Goal: Transaction & Acquisition: Download file/media

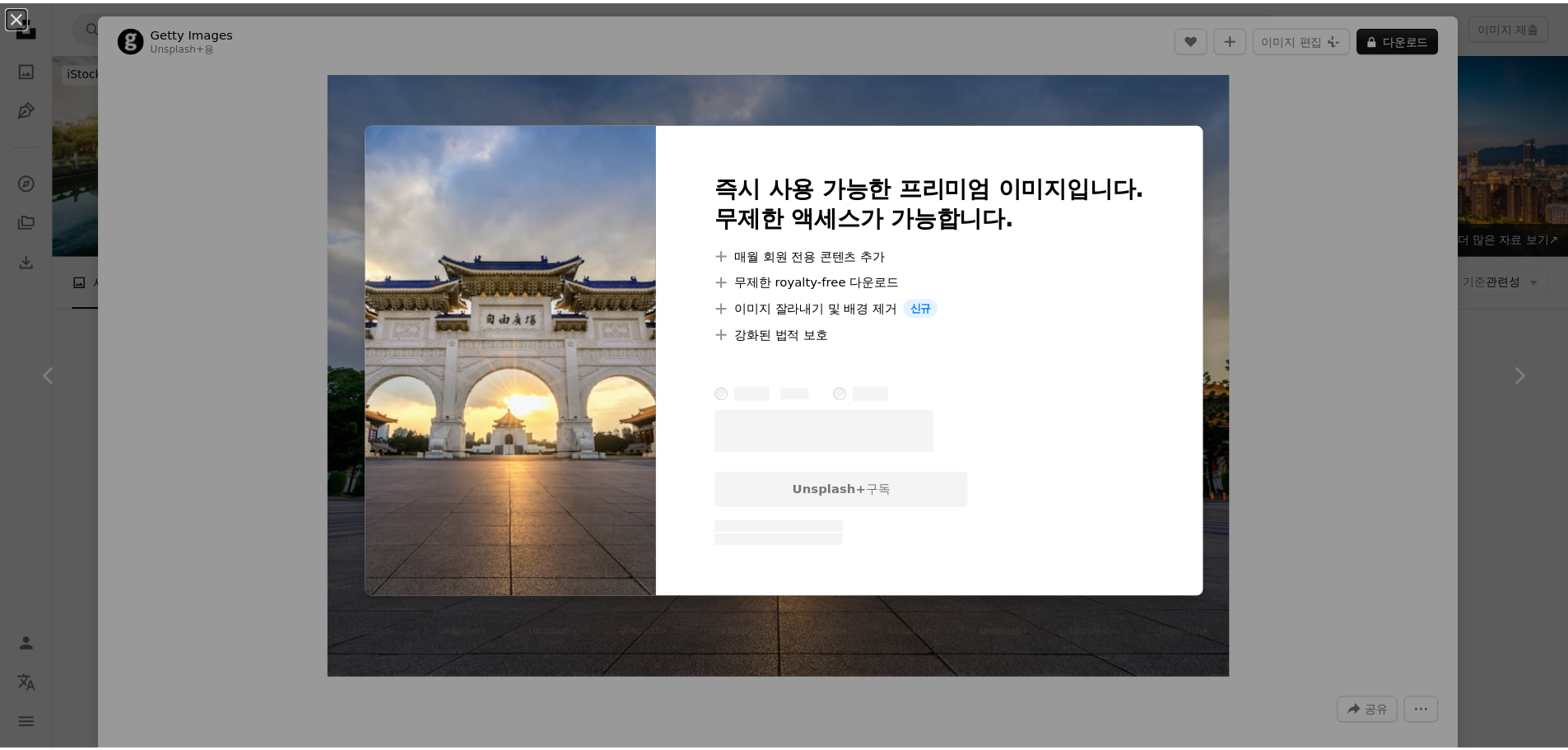
scroll to position [1566, 0]
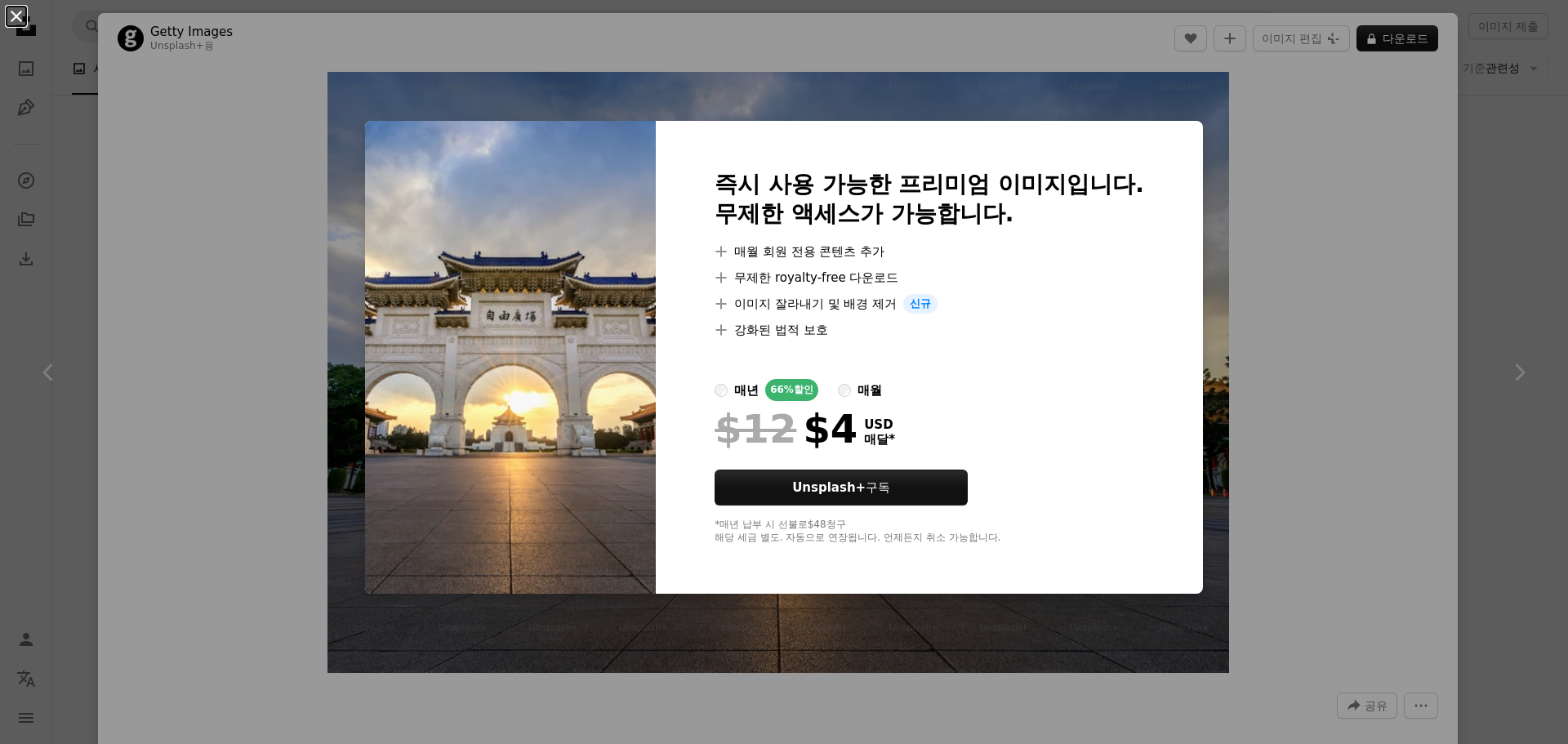
click at [21, 15] on button "An X shape" at bounding box center [16, 16] width 20 height 20
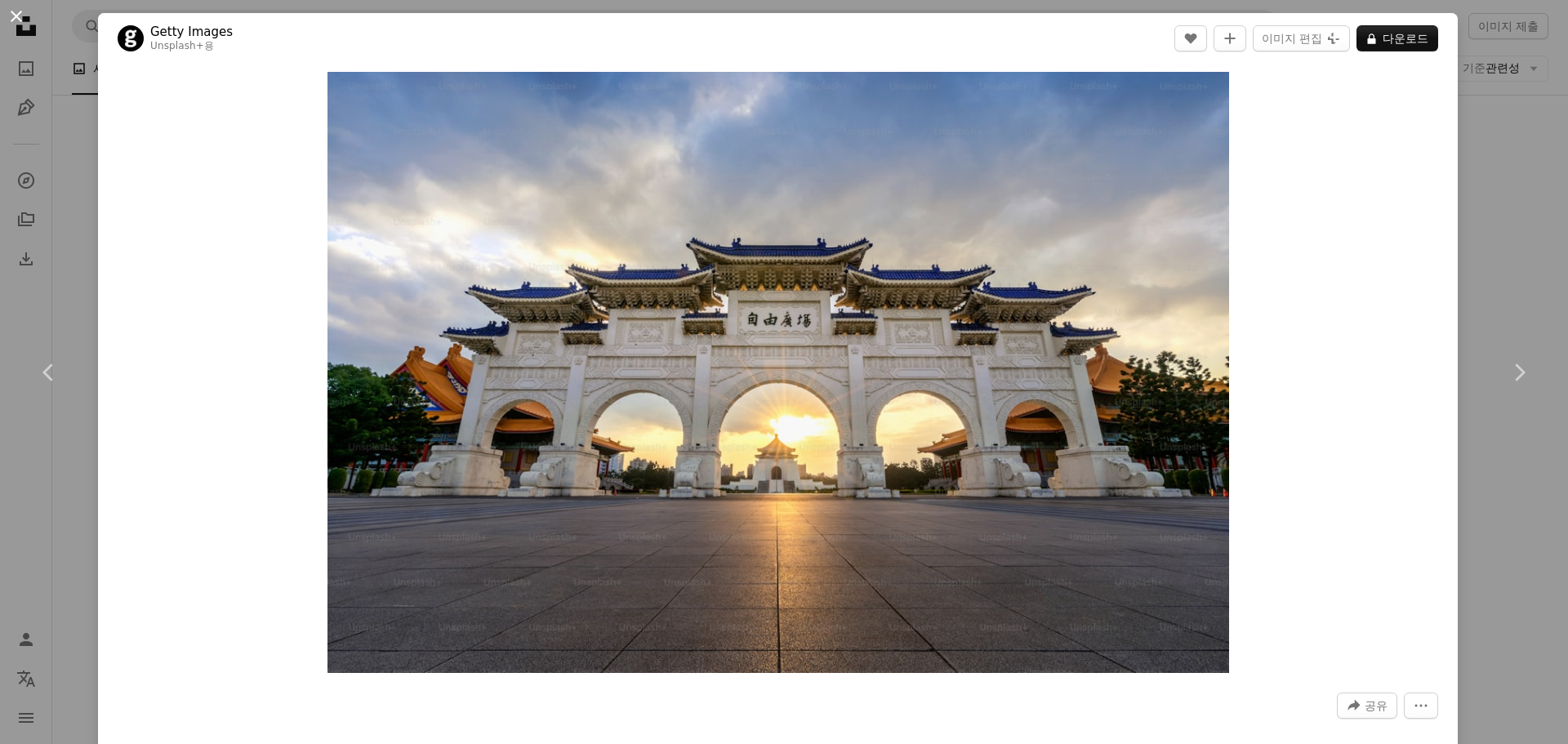
click at [22, 16] on button "An X shape" at bounding box center [16, 16] width 20 height 20
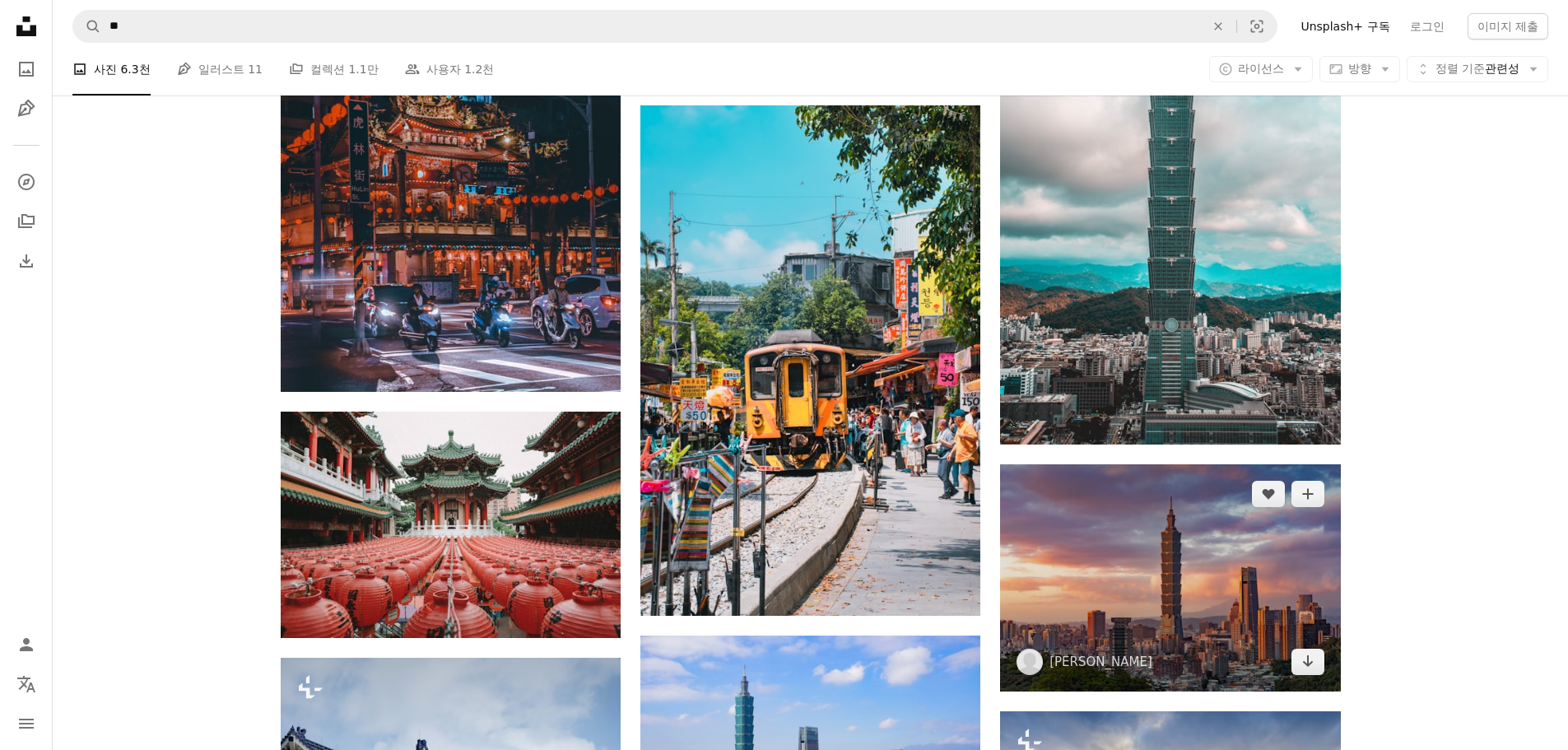
scroll to position [1236, 0]
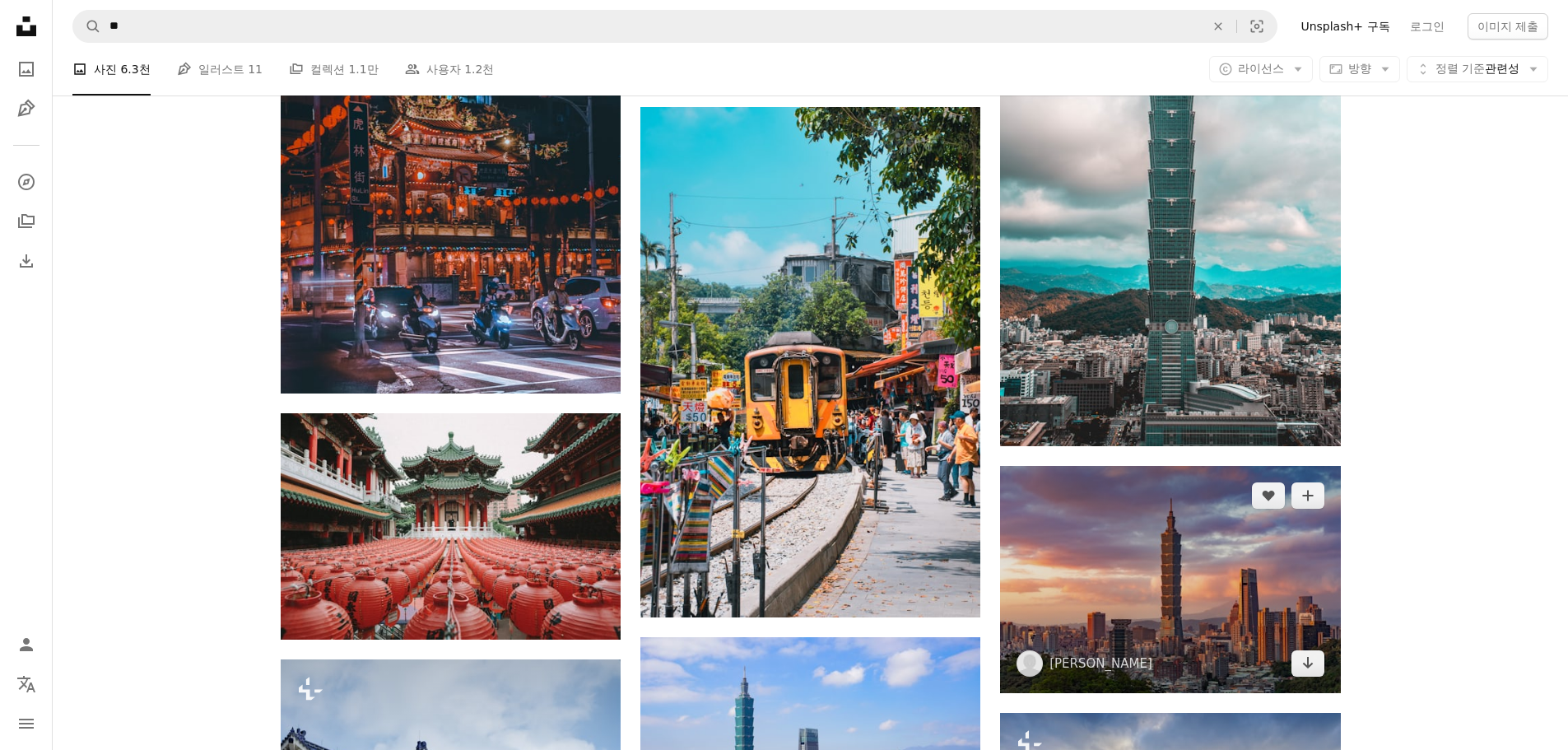
click at [1073, 528] on img at bounding box center [1169, 580] width 339 height 227
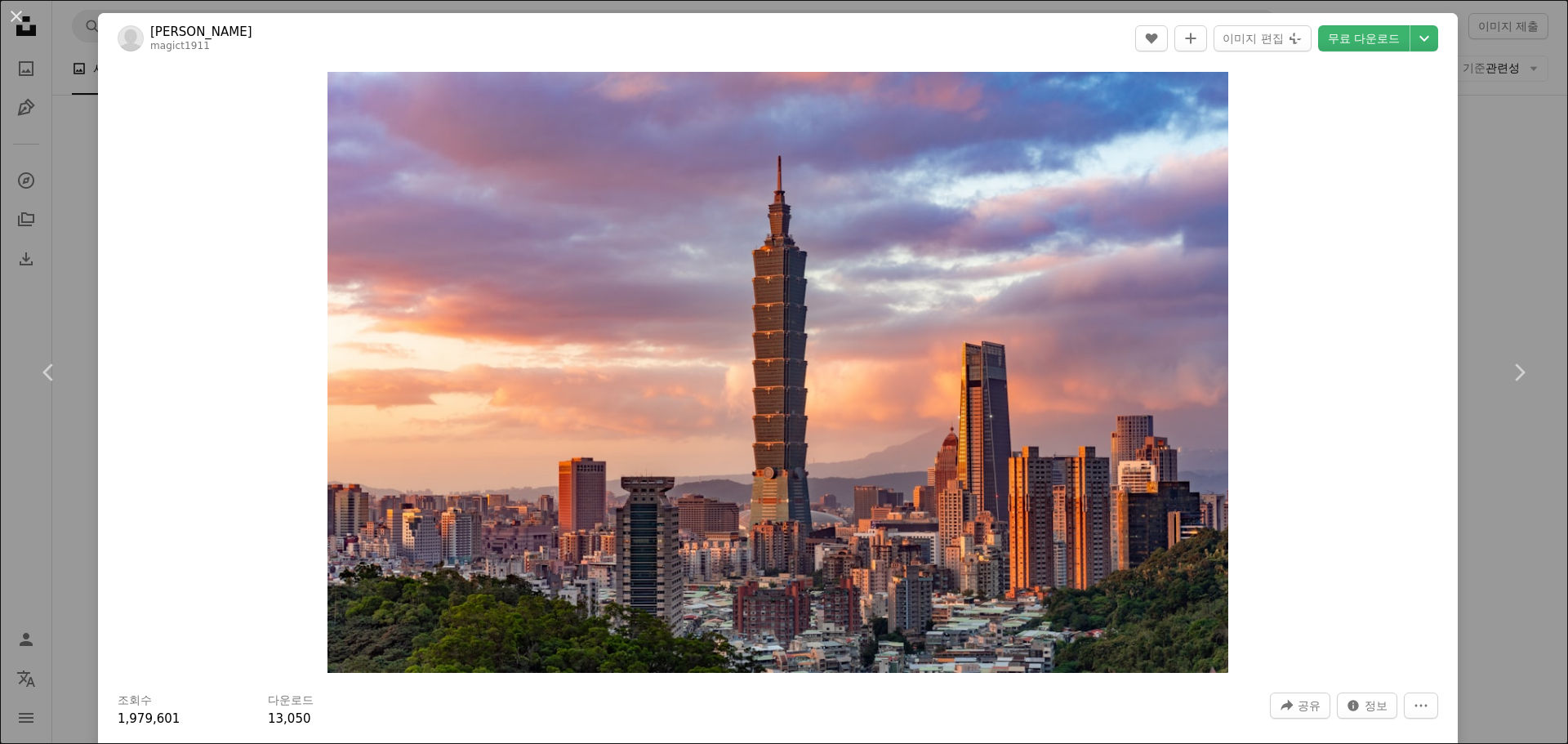
click at [11, 23] on button "An X shape" at bounding box center [16, 16] width 20 height 20
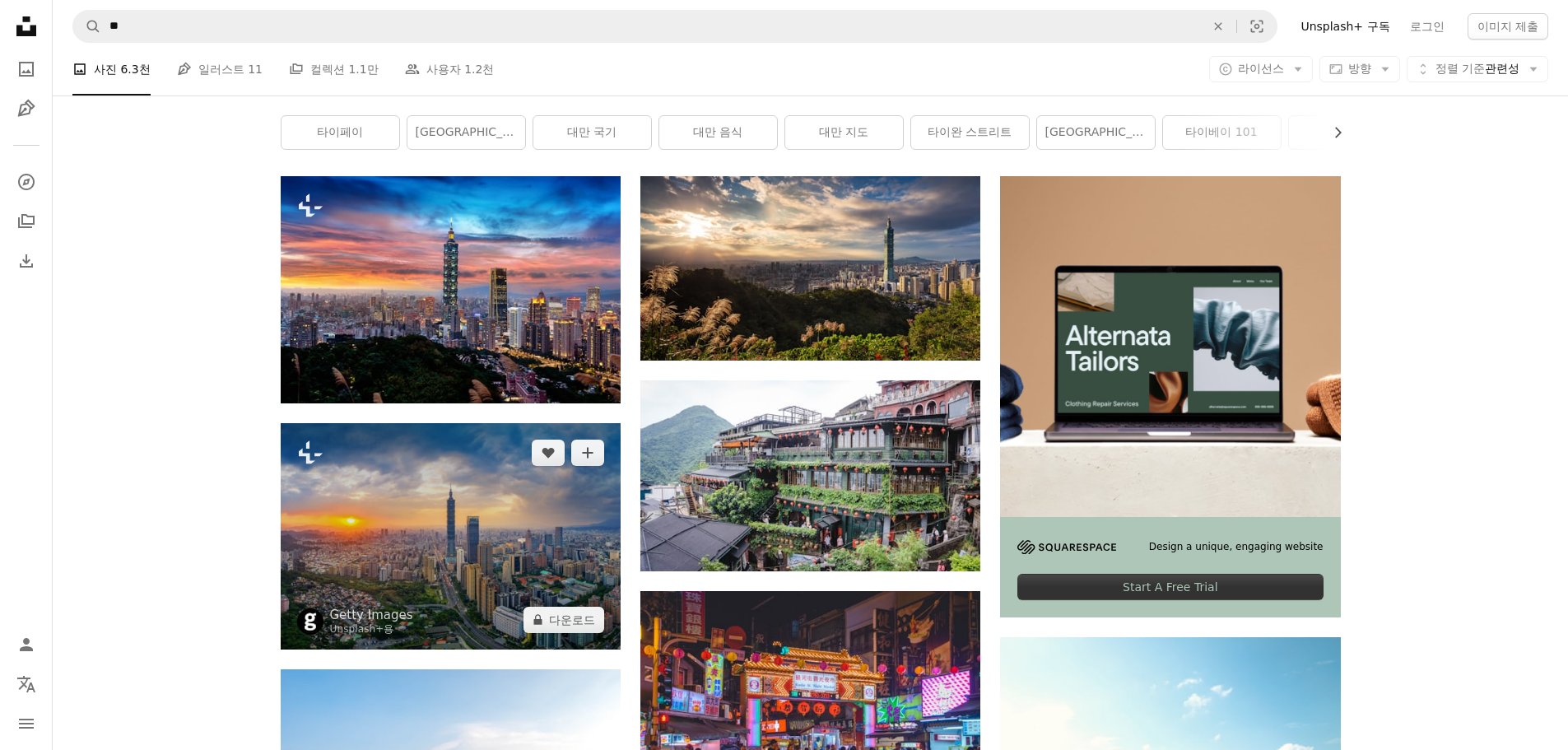
scroll to position [259, 0]
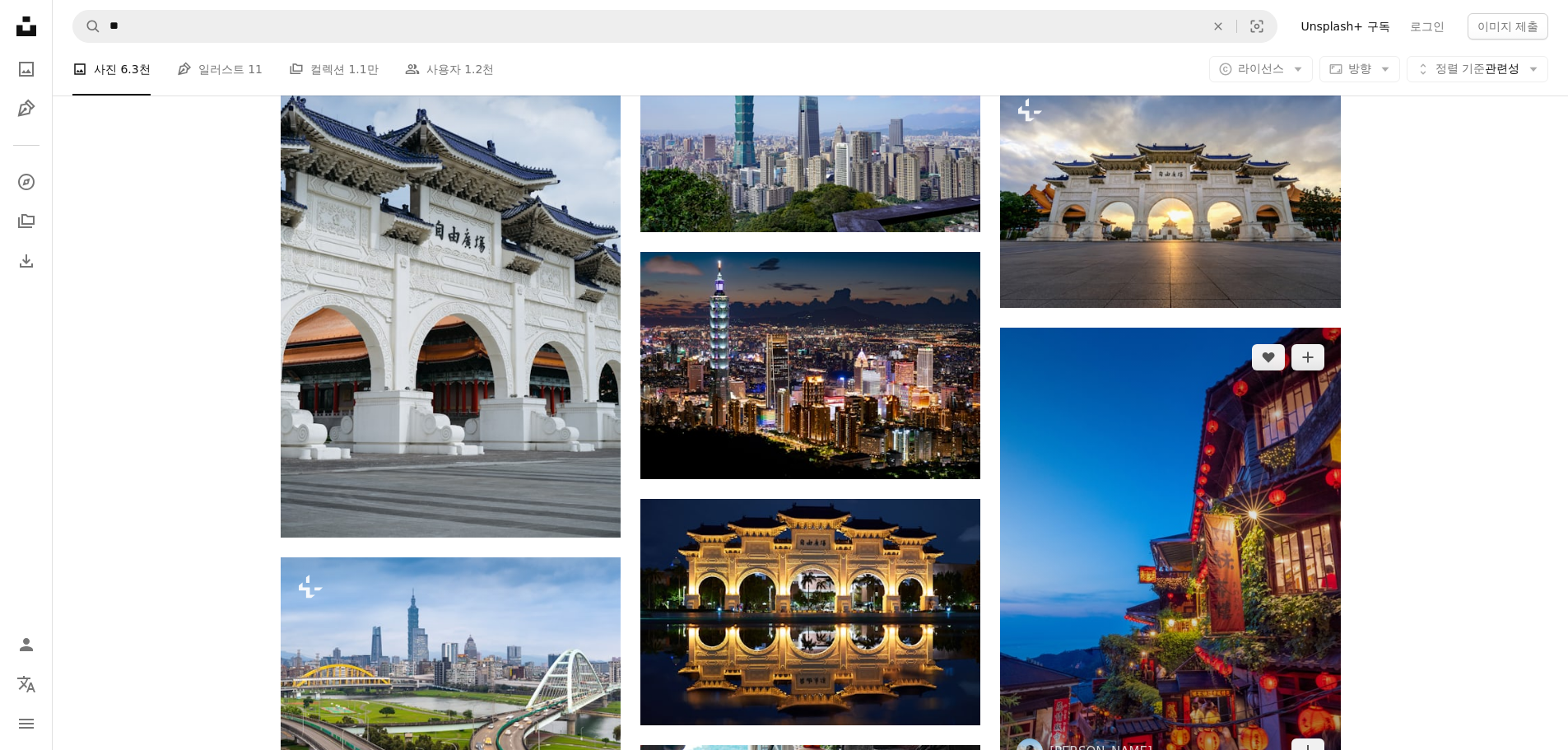
click at [1149, 513] on img at bounding box center [1169, 554] width 339 height 454
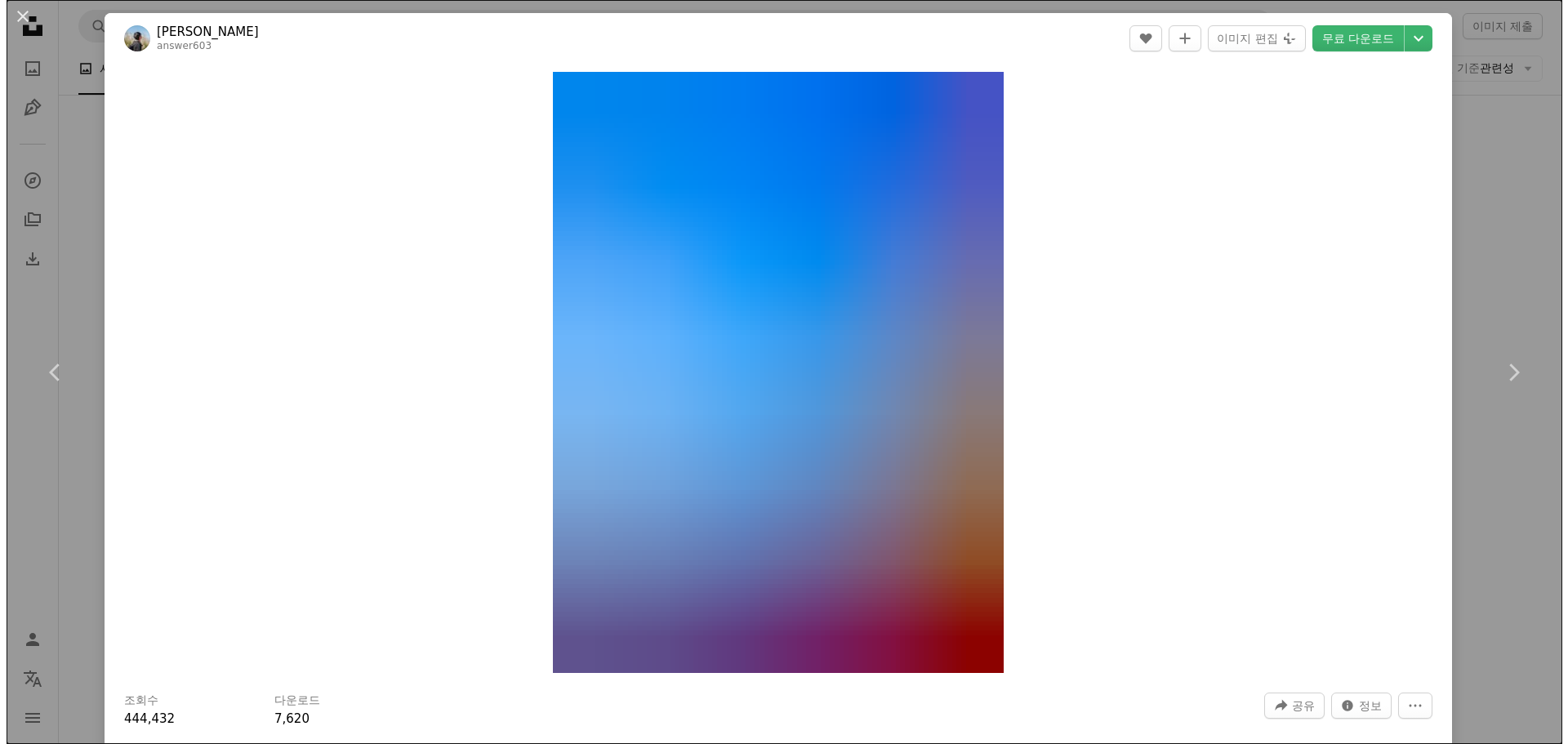
scroll to position [1872, 0]
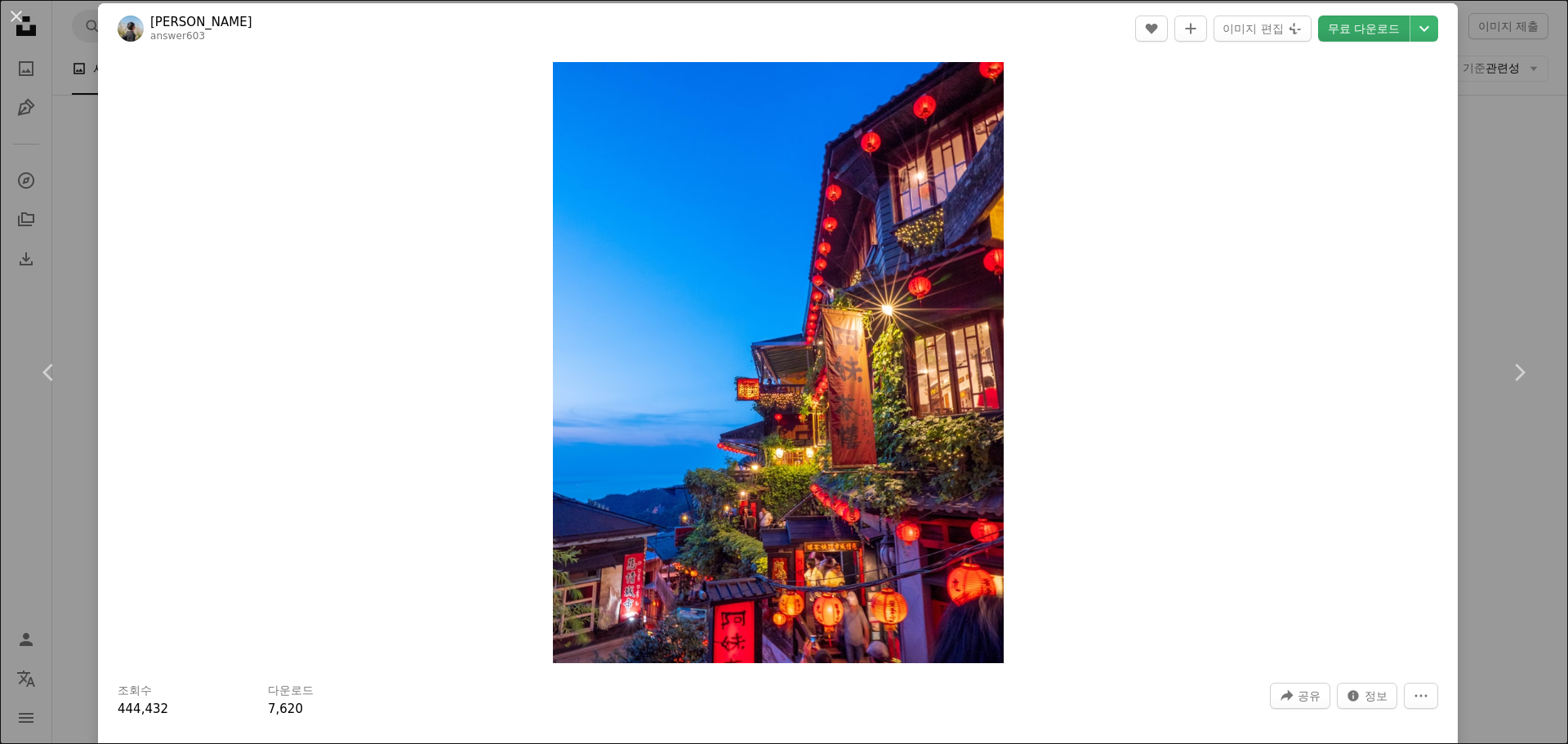
click at [1335, 27] on link "무료 다운로드" at bounding box center [1364, 29] width 92 height 26
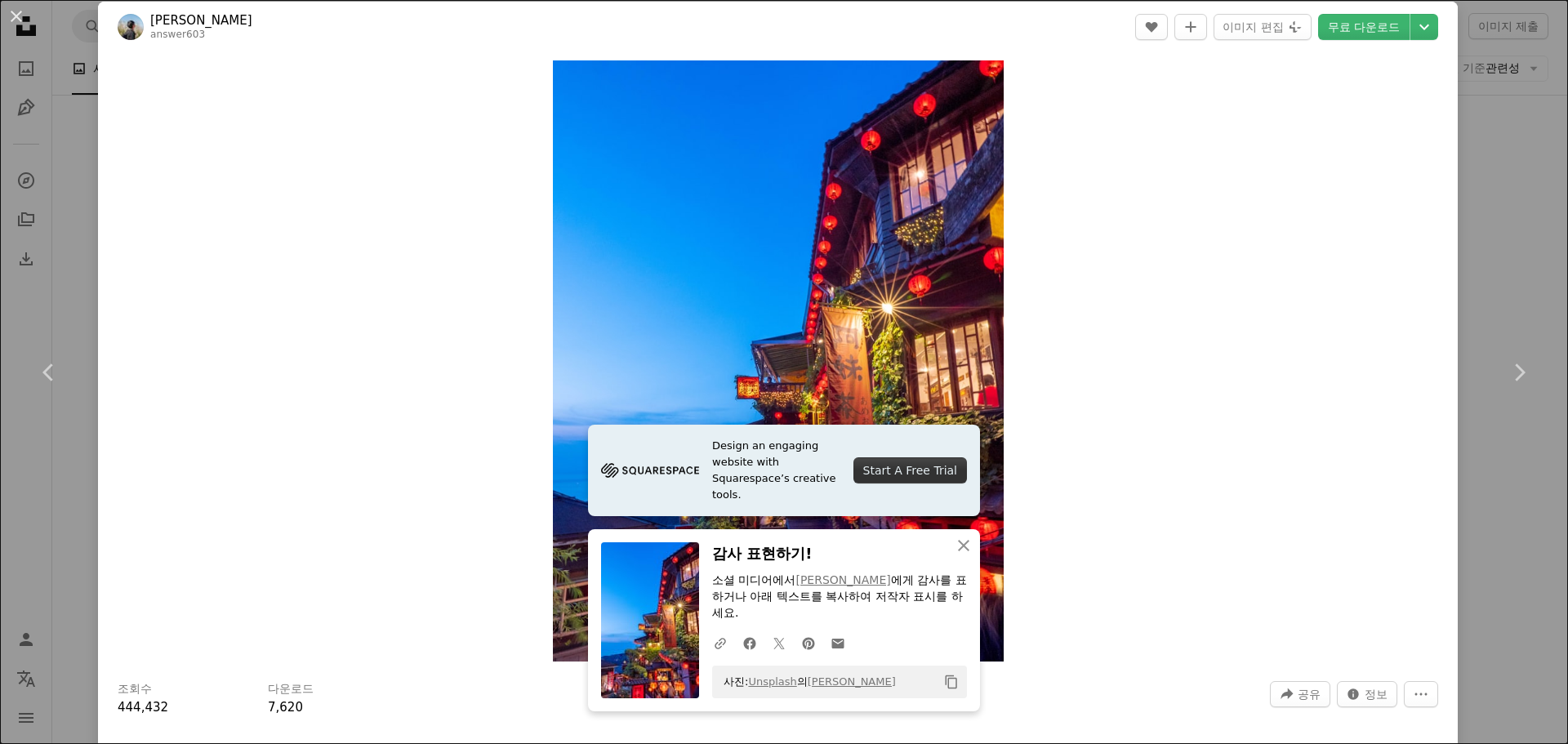
scroll to position [12, 0]
click at [945, 678] on icon "클립보드에 복사하기" at bounding box center [951, 683] width 11 height 14
click at [947, 680] on icon "A checkmark" at bounding box center [951, 682] width 15 height 15
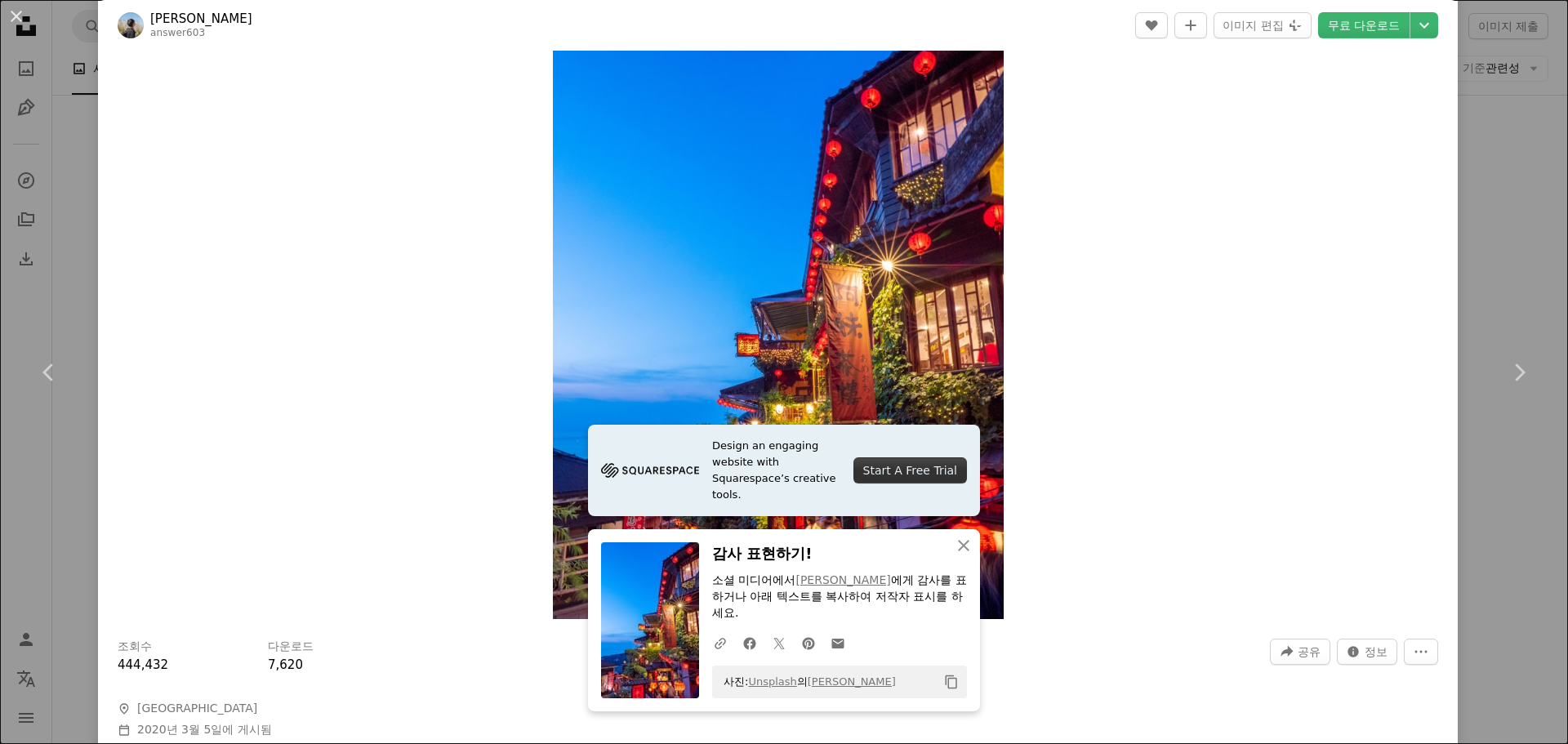
scroll to position [55, 0]
click at [22, 14] on button "An X shape" at bounding box center [16, 16] width 20 height 20
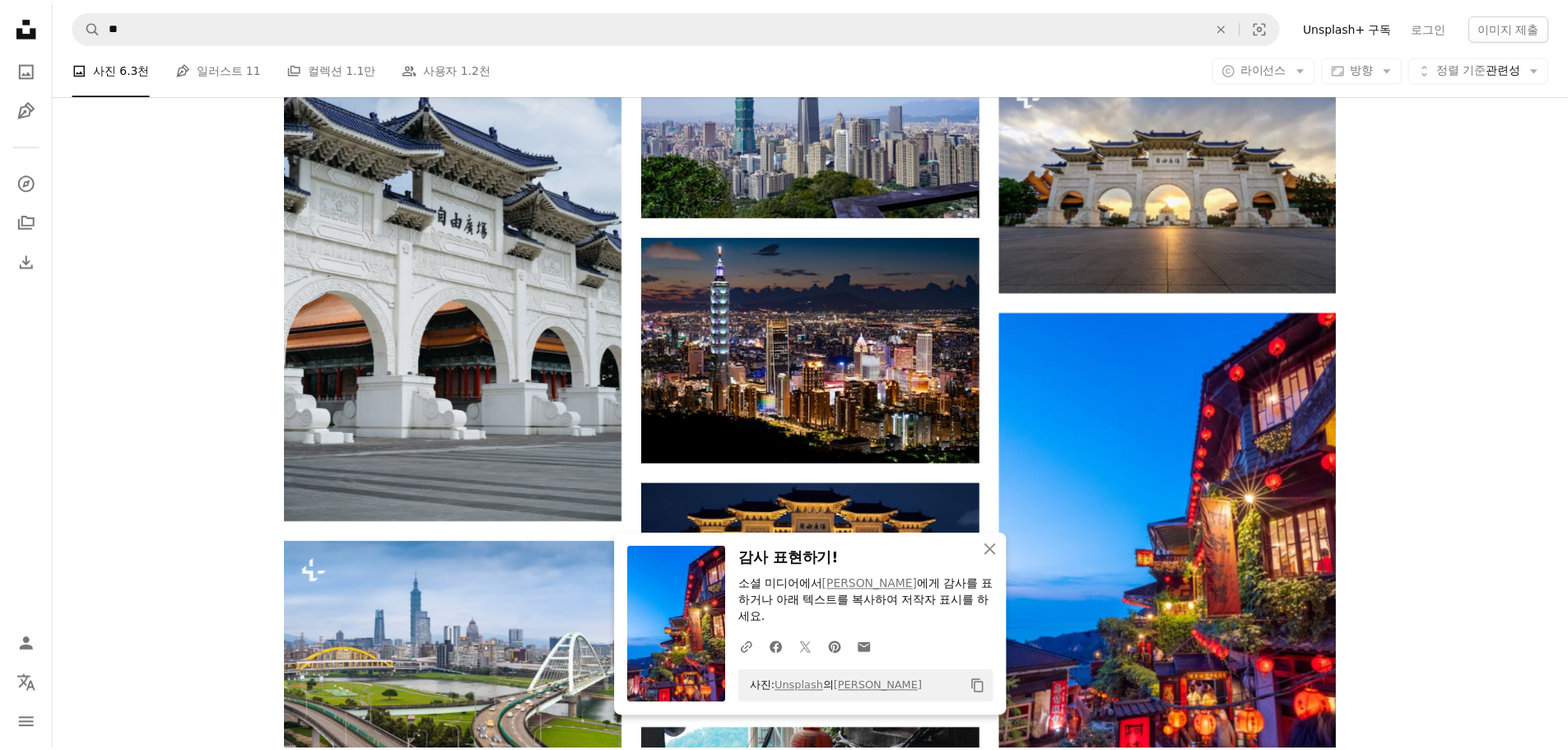
scroll to position [1875, 0]
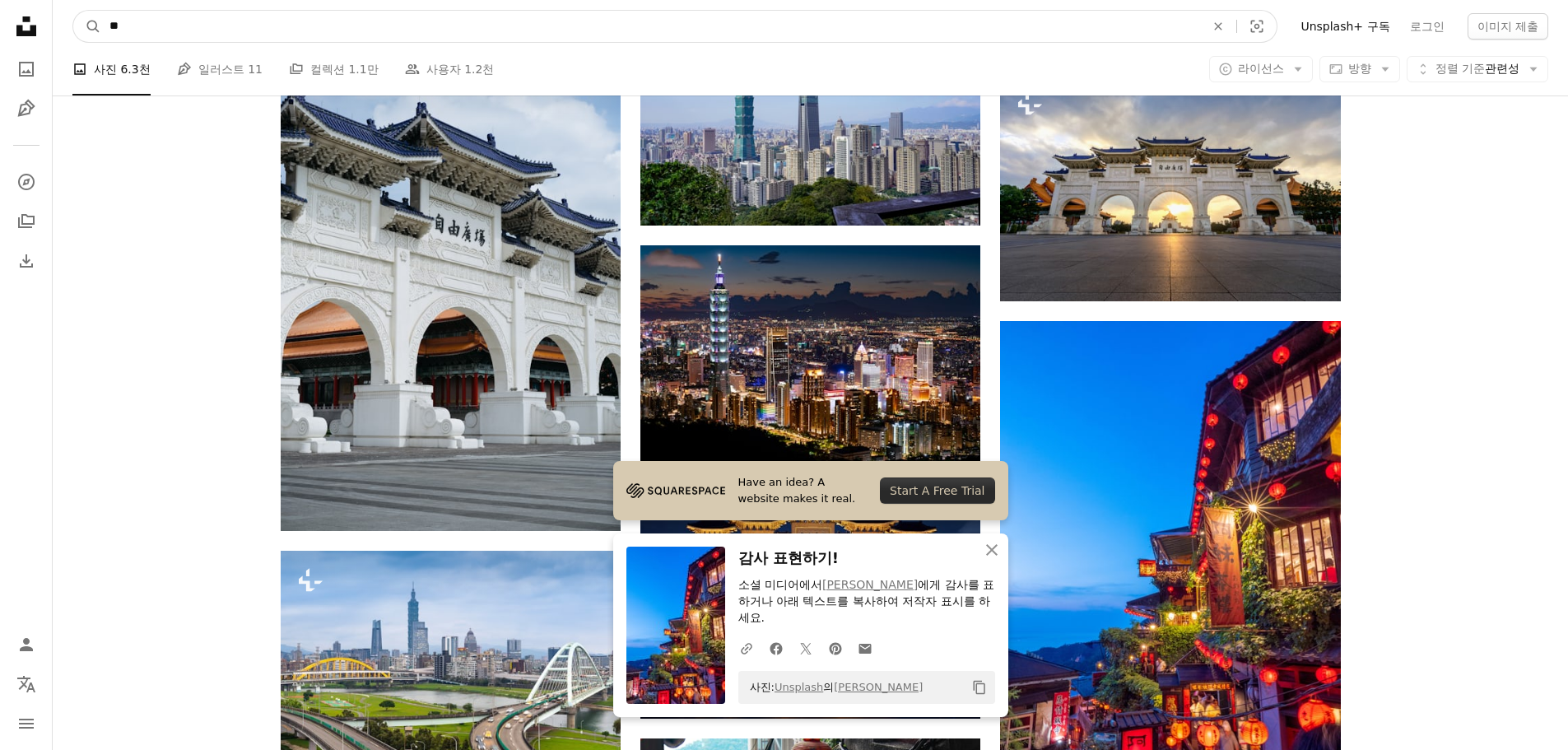
click at [261, 28] on input "**" at bounding box center [650, 26] width 1099 height 31
type input "******"
click button "A magnifying glass" at bounding box center [87, 26] width 28 height 31
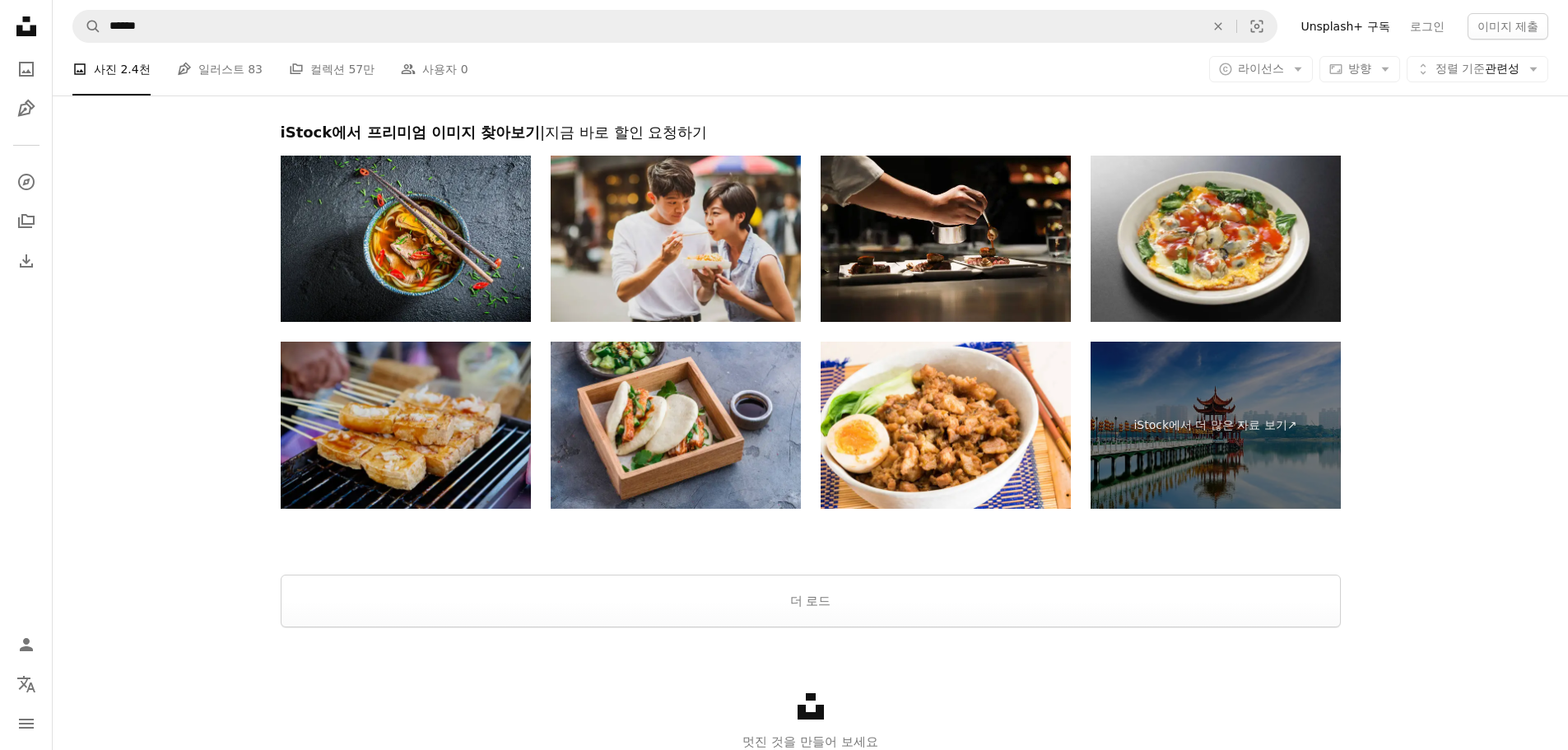
scroll to position [3646, 0]
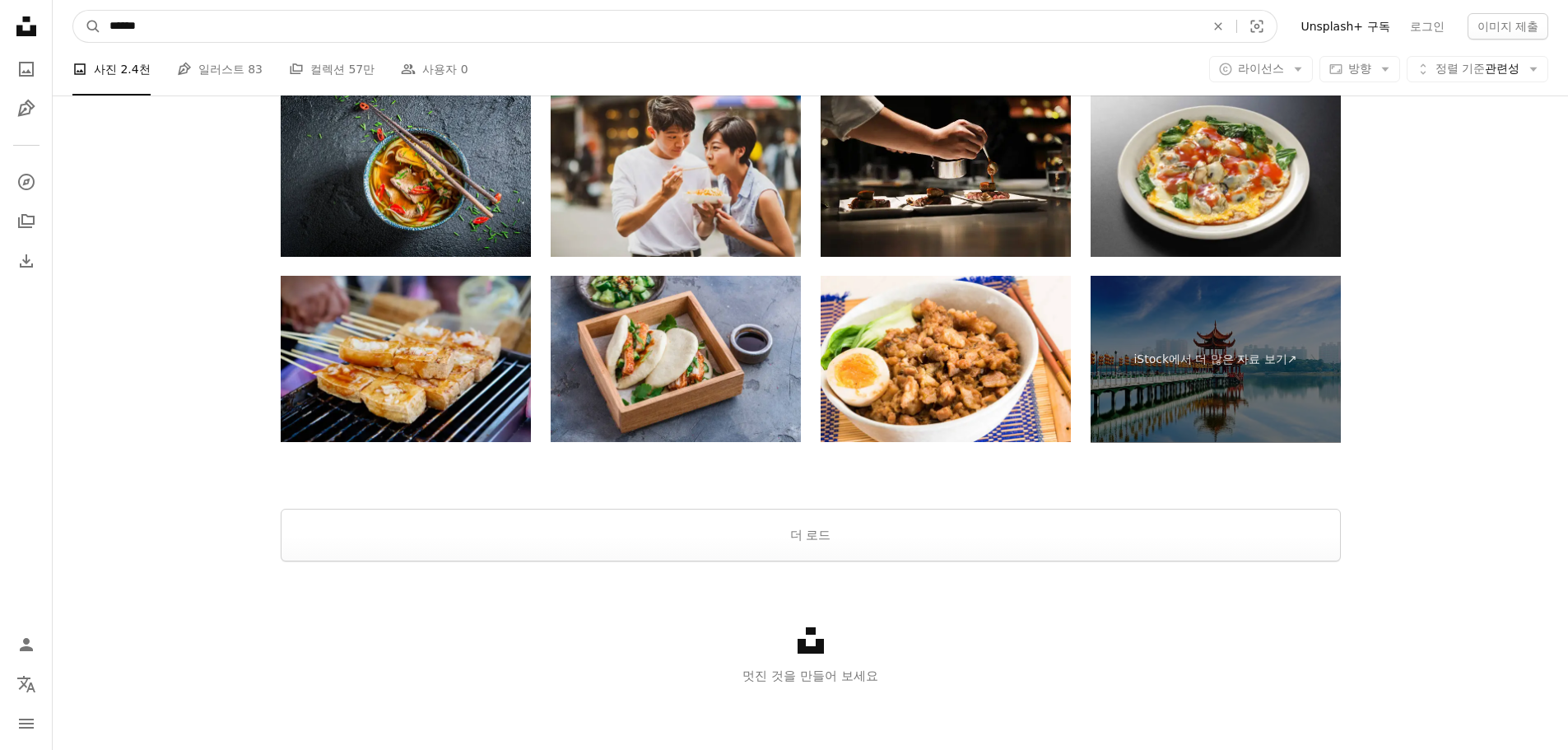
drag, startPoint x: 218, startPoint y: 36, endPoint x: 135, endPoint y: 33, distance: 83.1
click at [134, 32] on input "******" at bounding box center [650, 26] width 1099 height 31
type input "*******"
click at [73, 10] on button "A magnifying glass" at bounding box center [87, 26] width 28 height 31
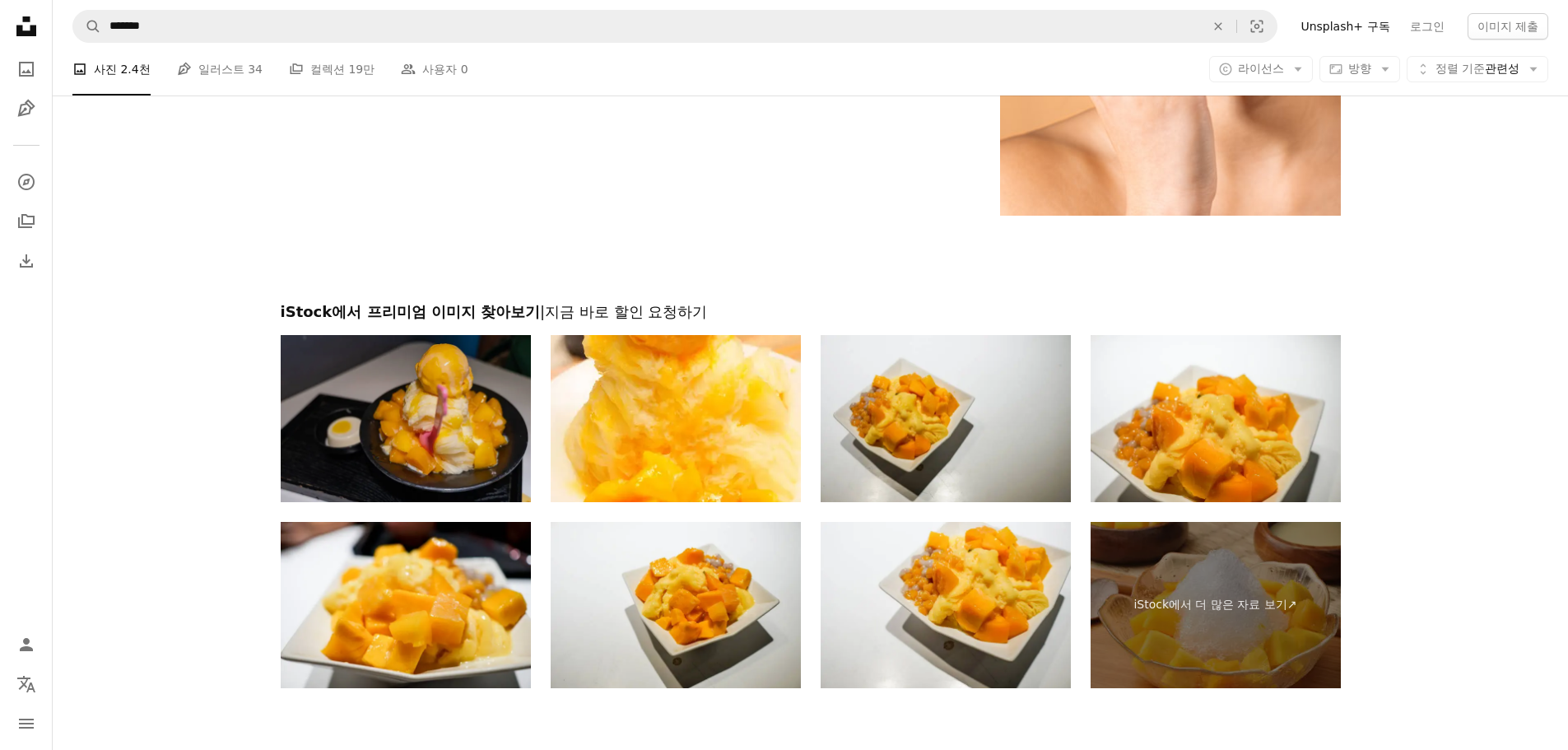
scroll to position [3127, 0]
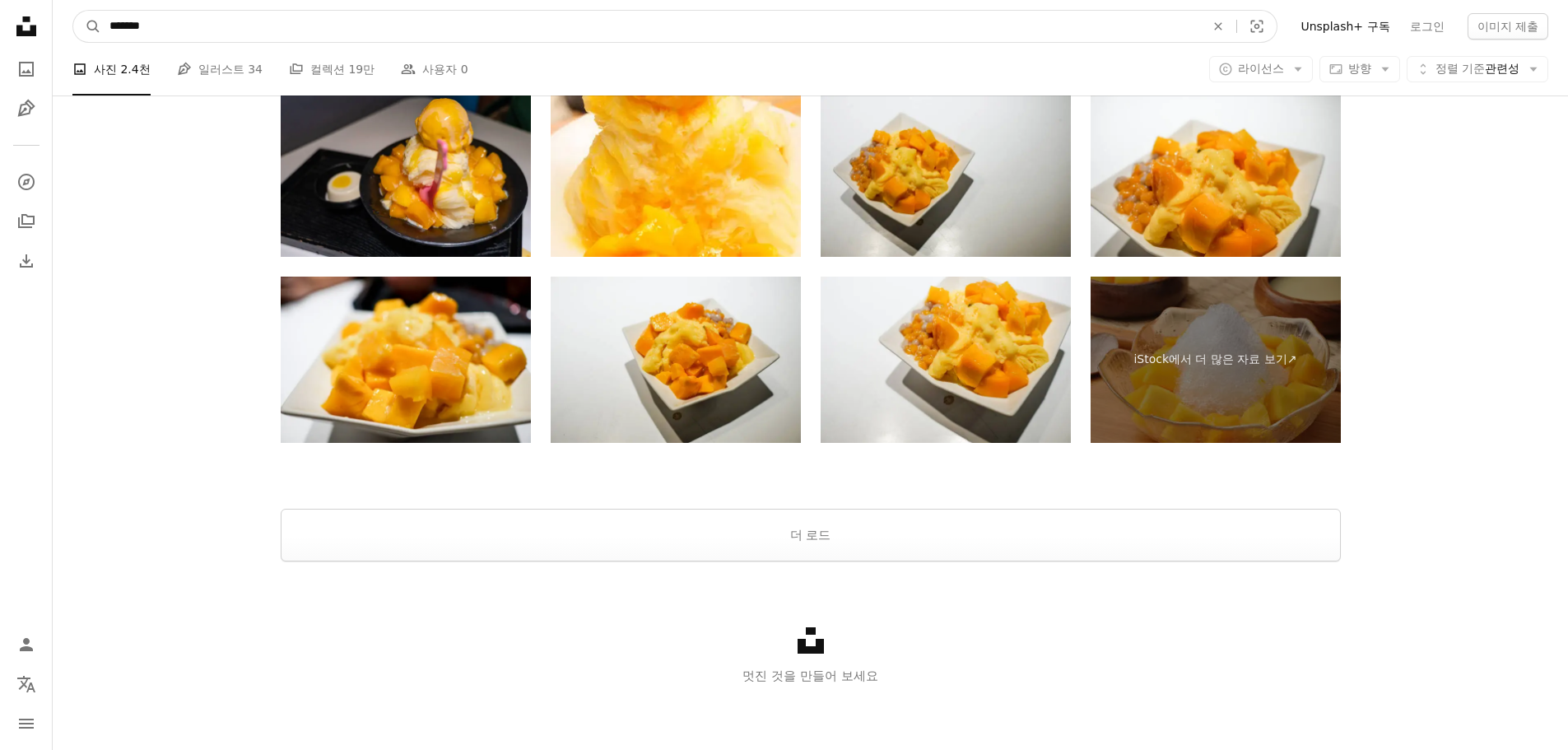
drag, startPoint x: 307, startPoint y: 36, endPoint x: -181, endPoint y: 18, distance: 488.3
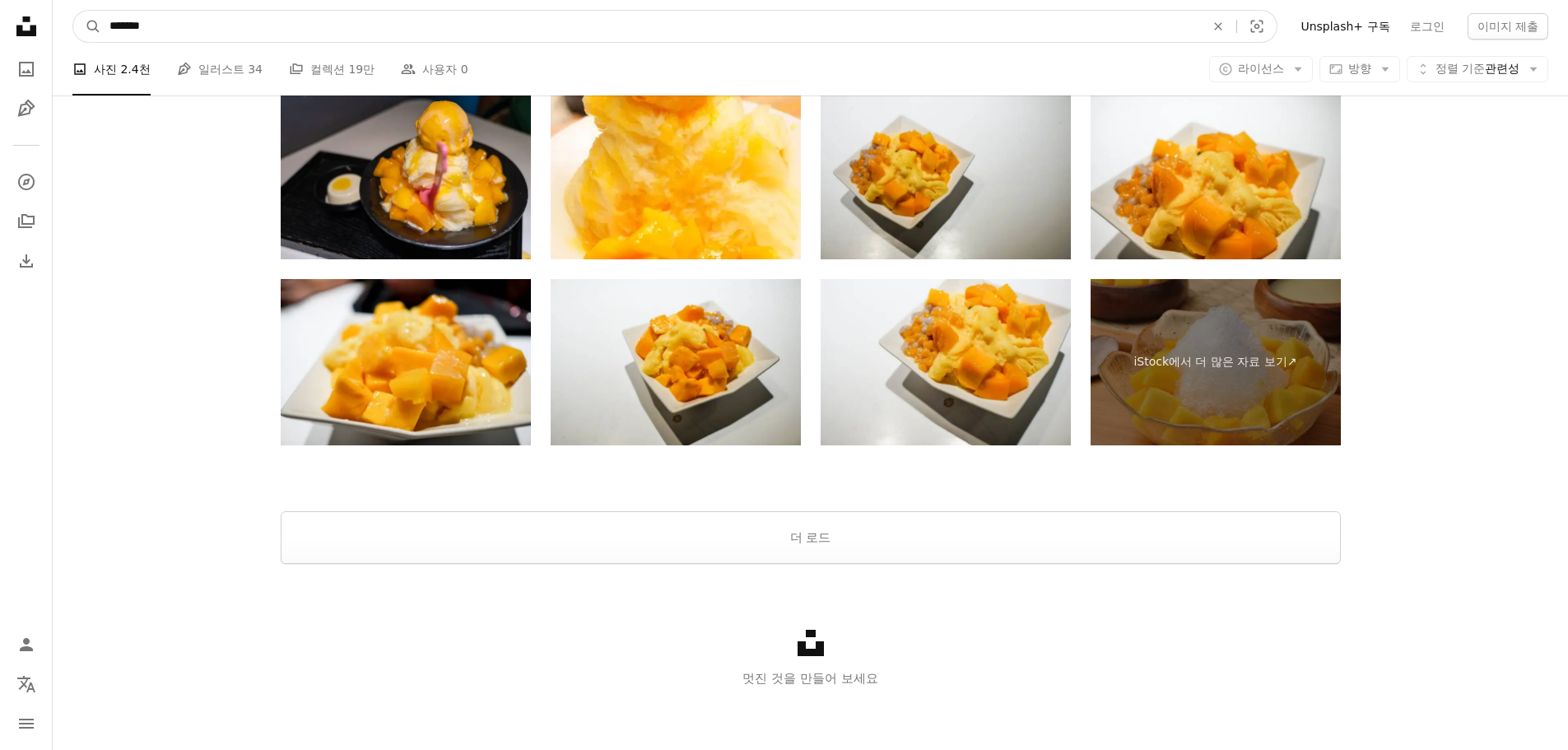
paste input "사이트 전체에서 이미지 찾기"
type input "******"
click button "A magnifying glass" at bounding box center [87, 26] width 28 height 31
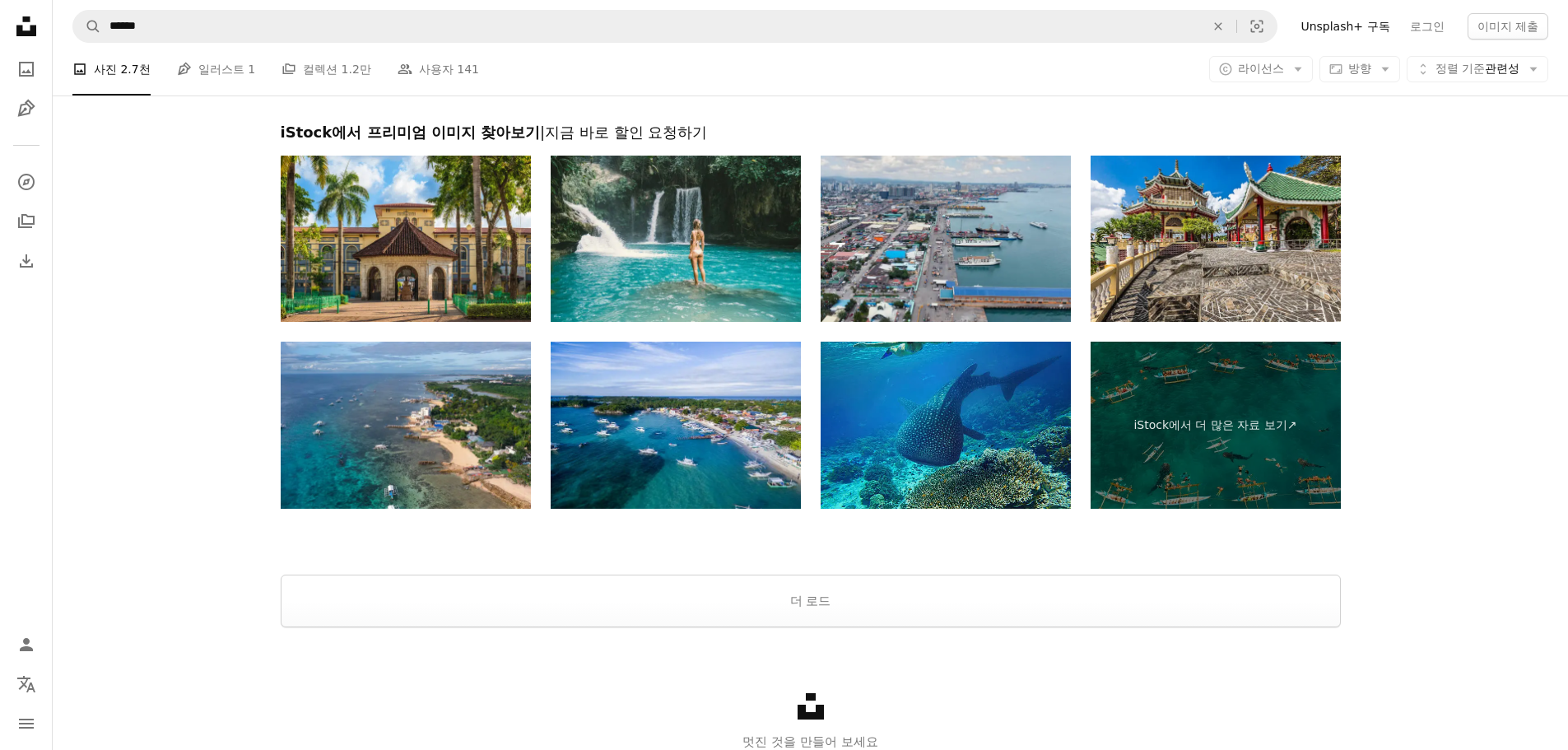
scroll to position [3524, 0]
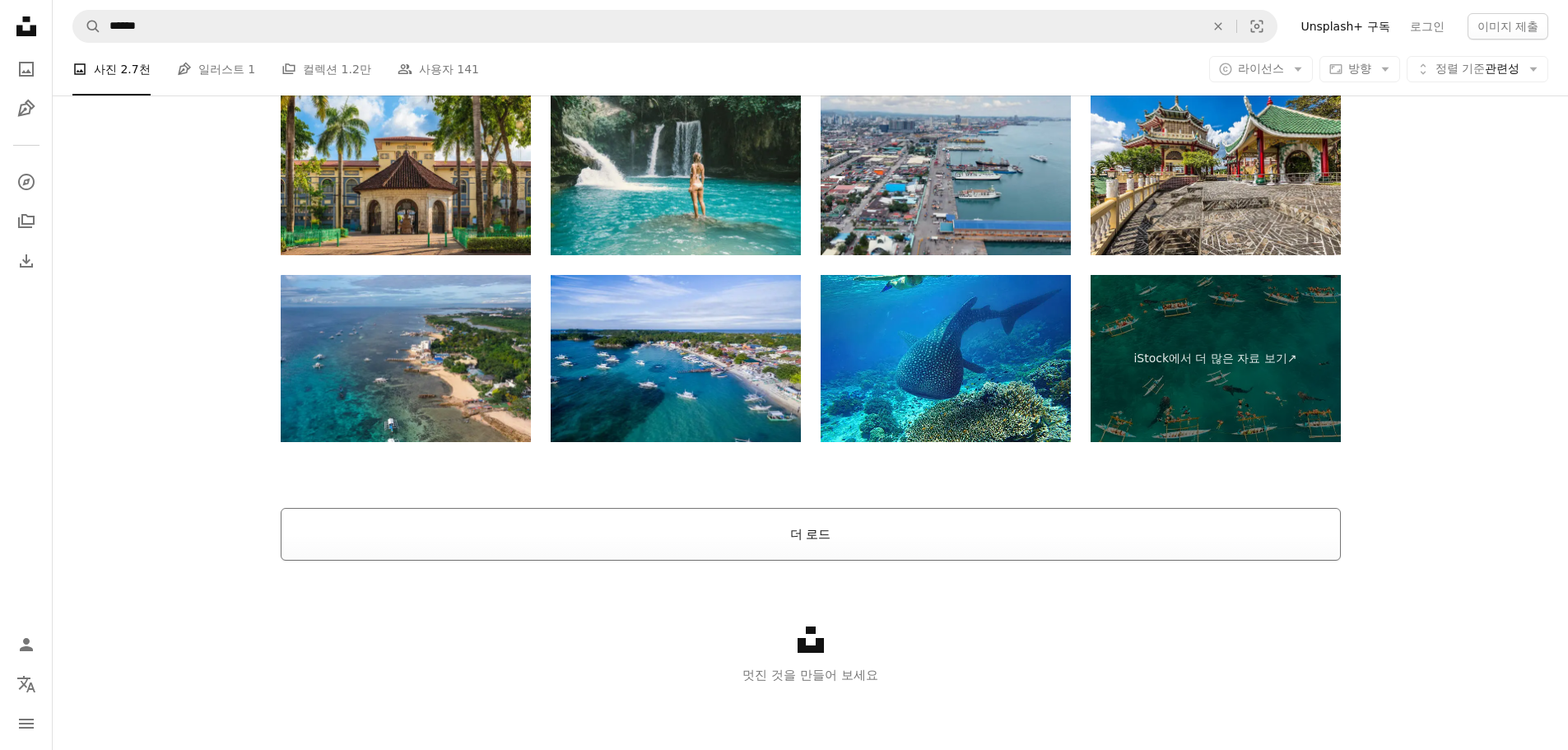
click at [937, 545] on button "더 로드" at bounding box center [811, 534] width 1060 height 52
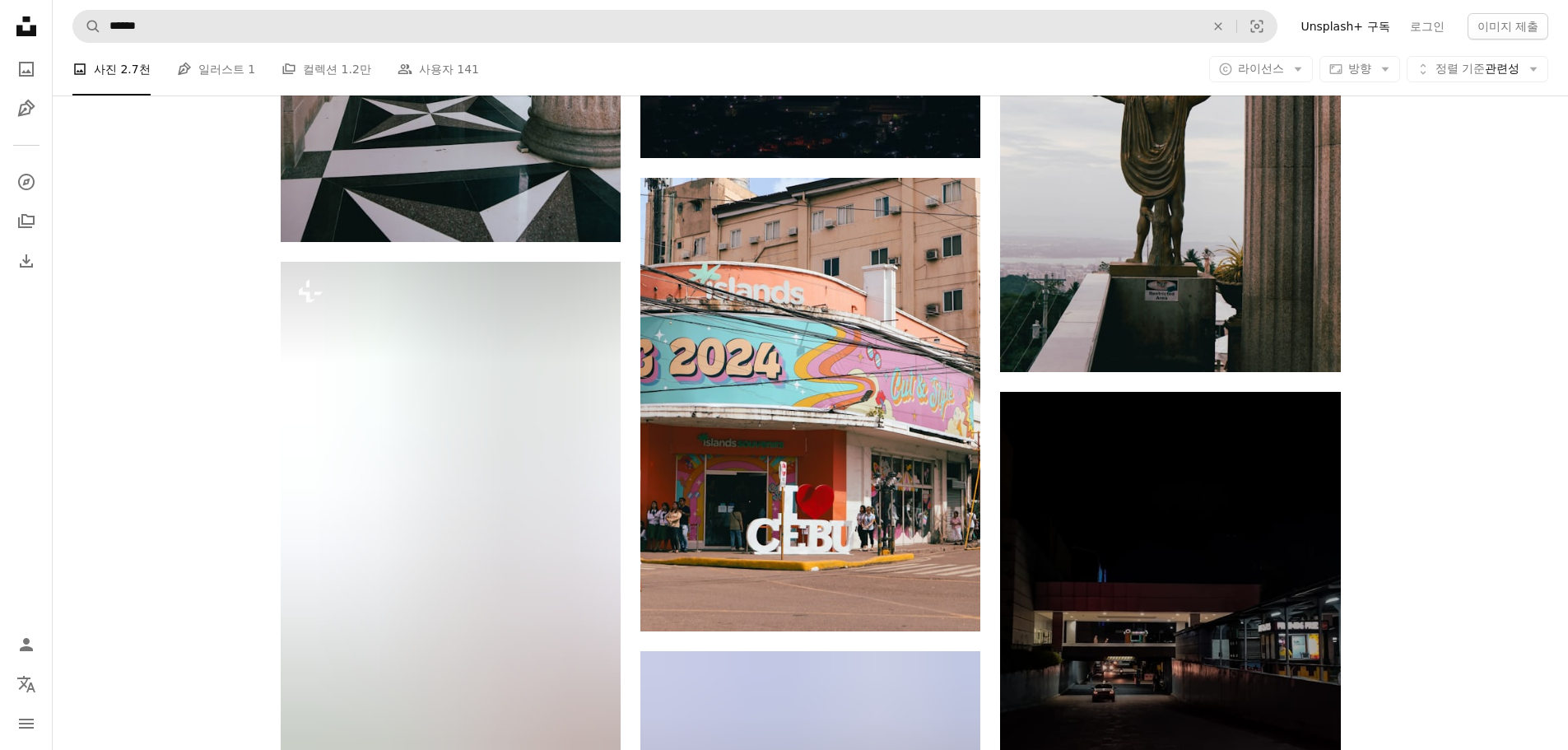
scroll to position [5762, 0]
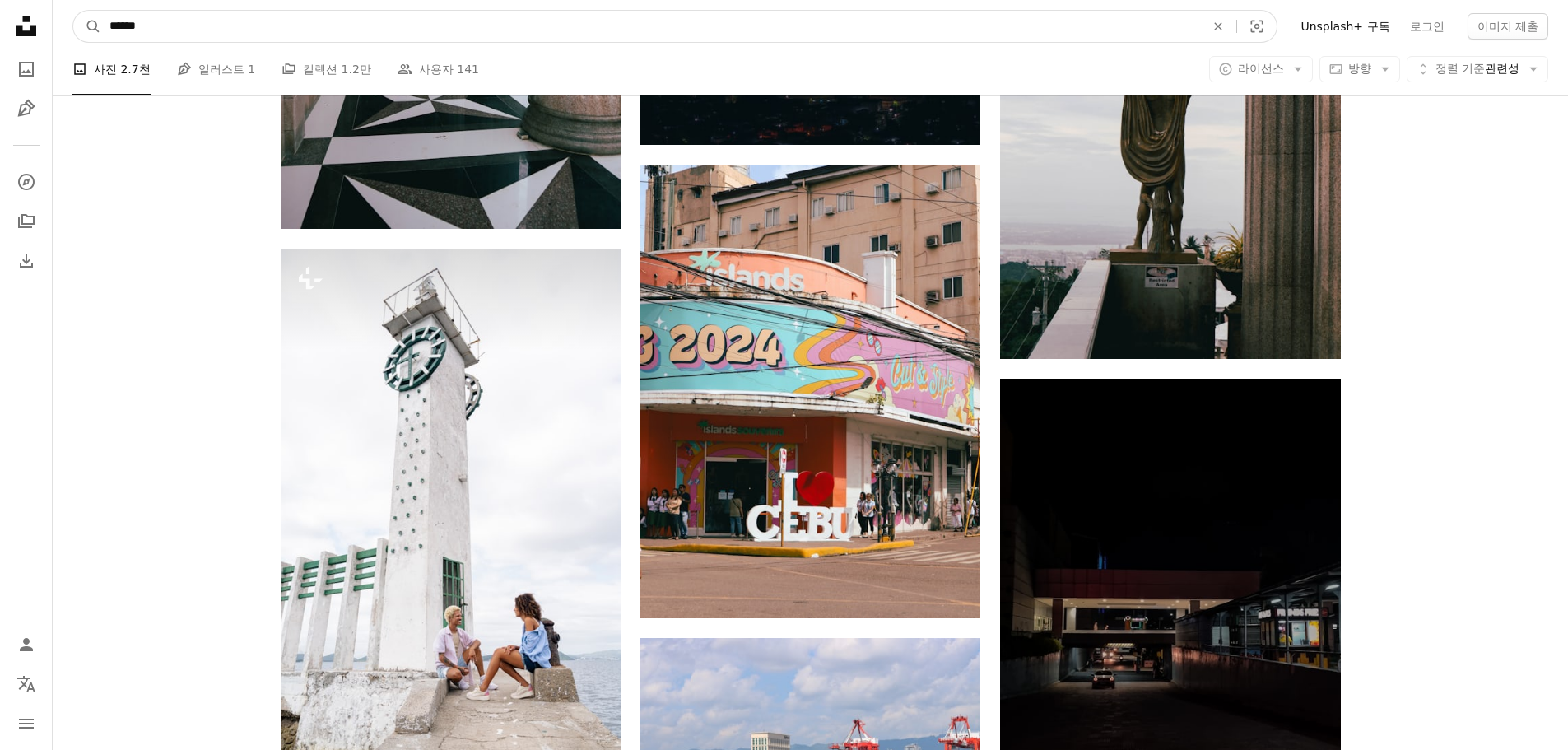
drag, startPoint x: 150, startPoint y: 29, endPoint x: -331, endPoint y: -7, distance: 482.3
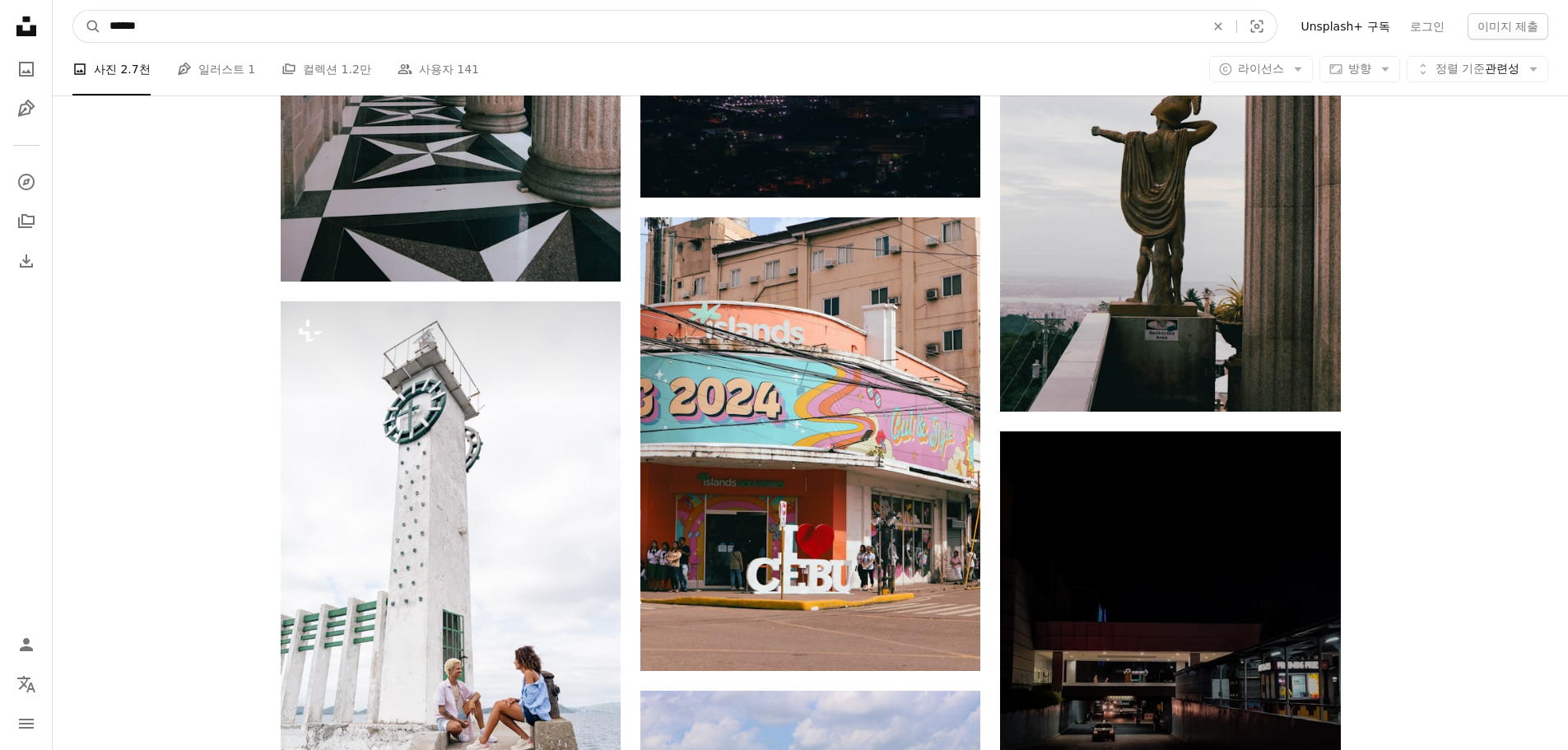
type input "**"
click button "A magnifying glass" at bounding box center [87, 26] width 28 height 31
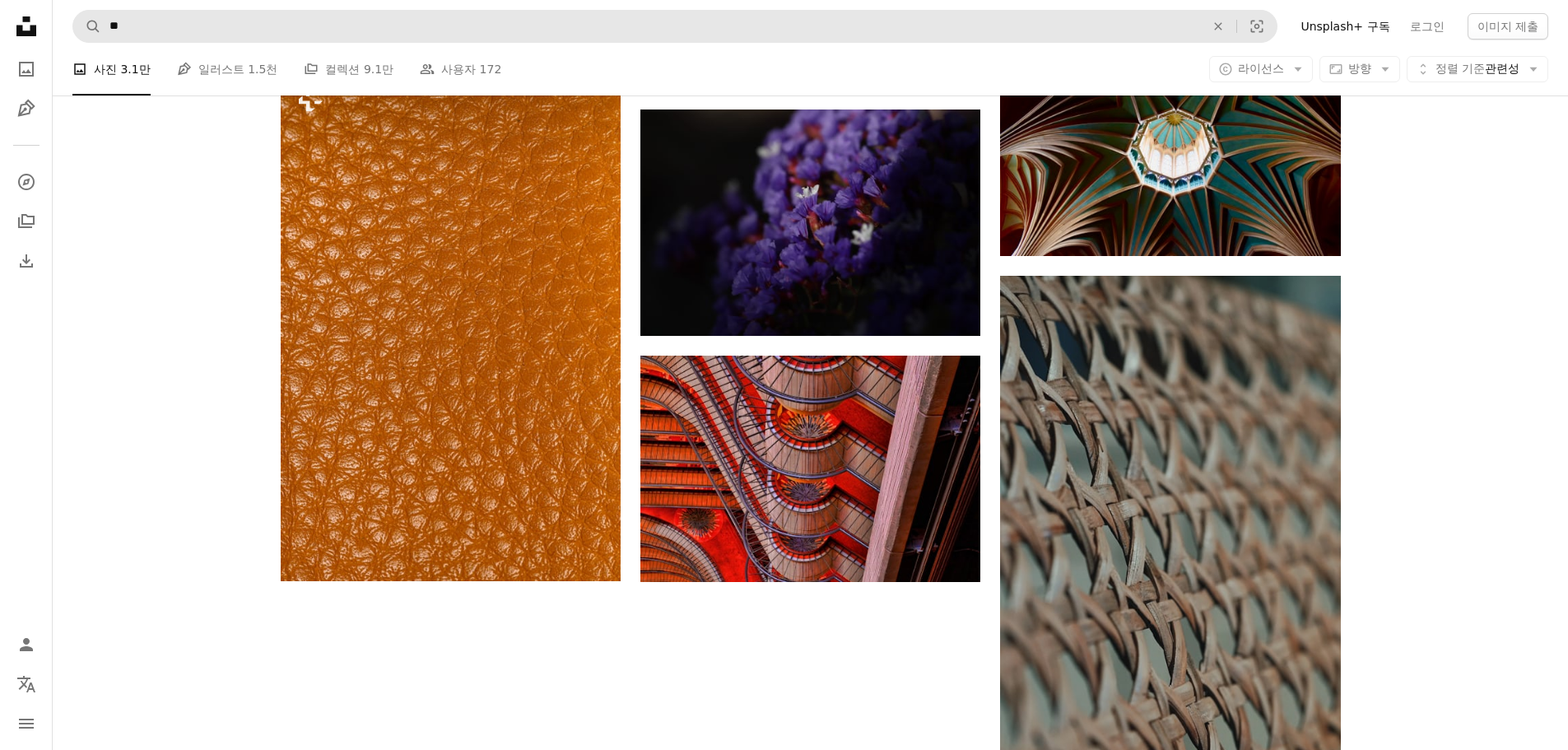
scroll to position [2140, 0]
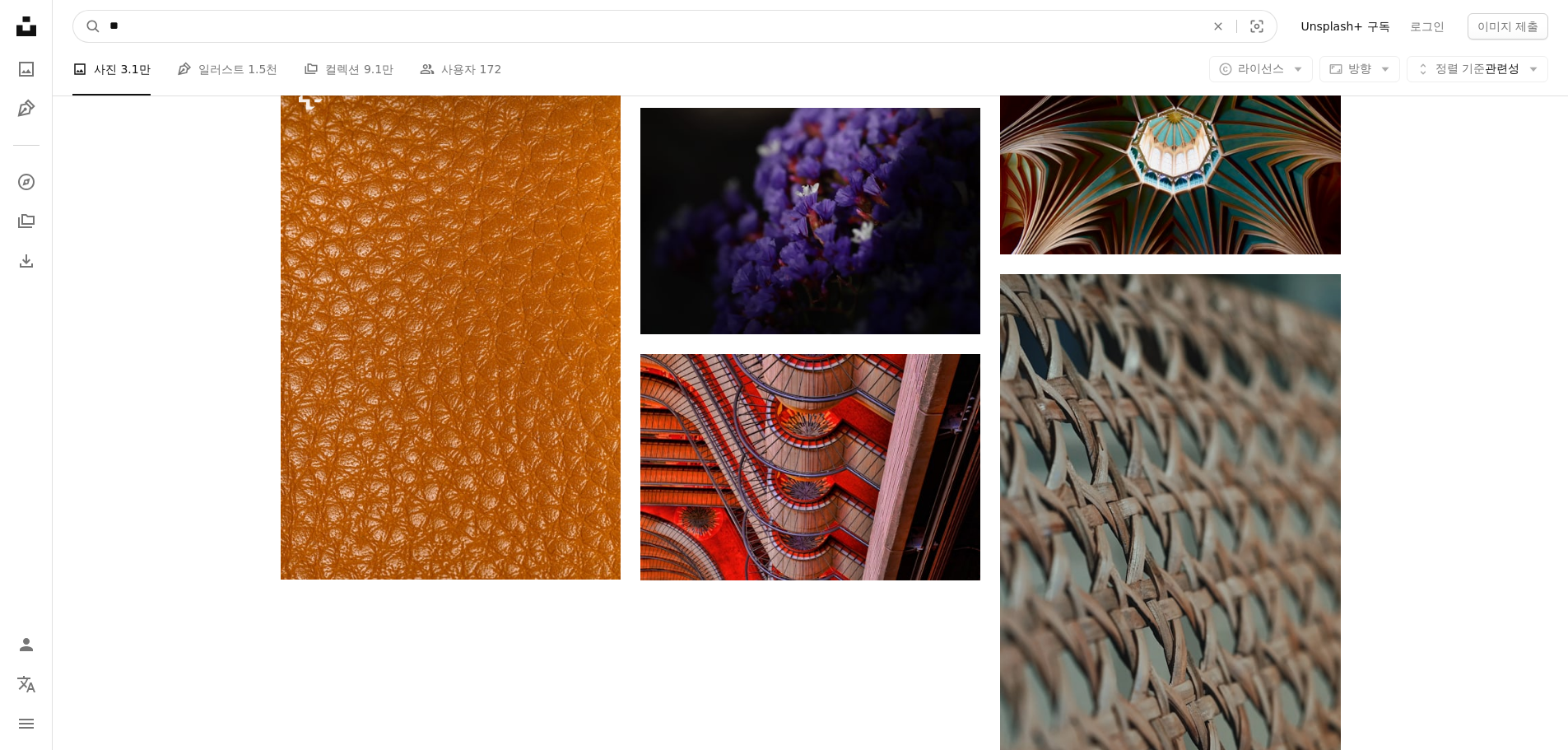
click at [110, 27] on input "**" at bounding box center [650, 26] width 1099 height 31
type input "******"
click at [73, 10] on button "A magnifying glass" at bounding box center [87, 26] width 28 height 31
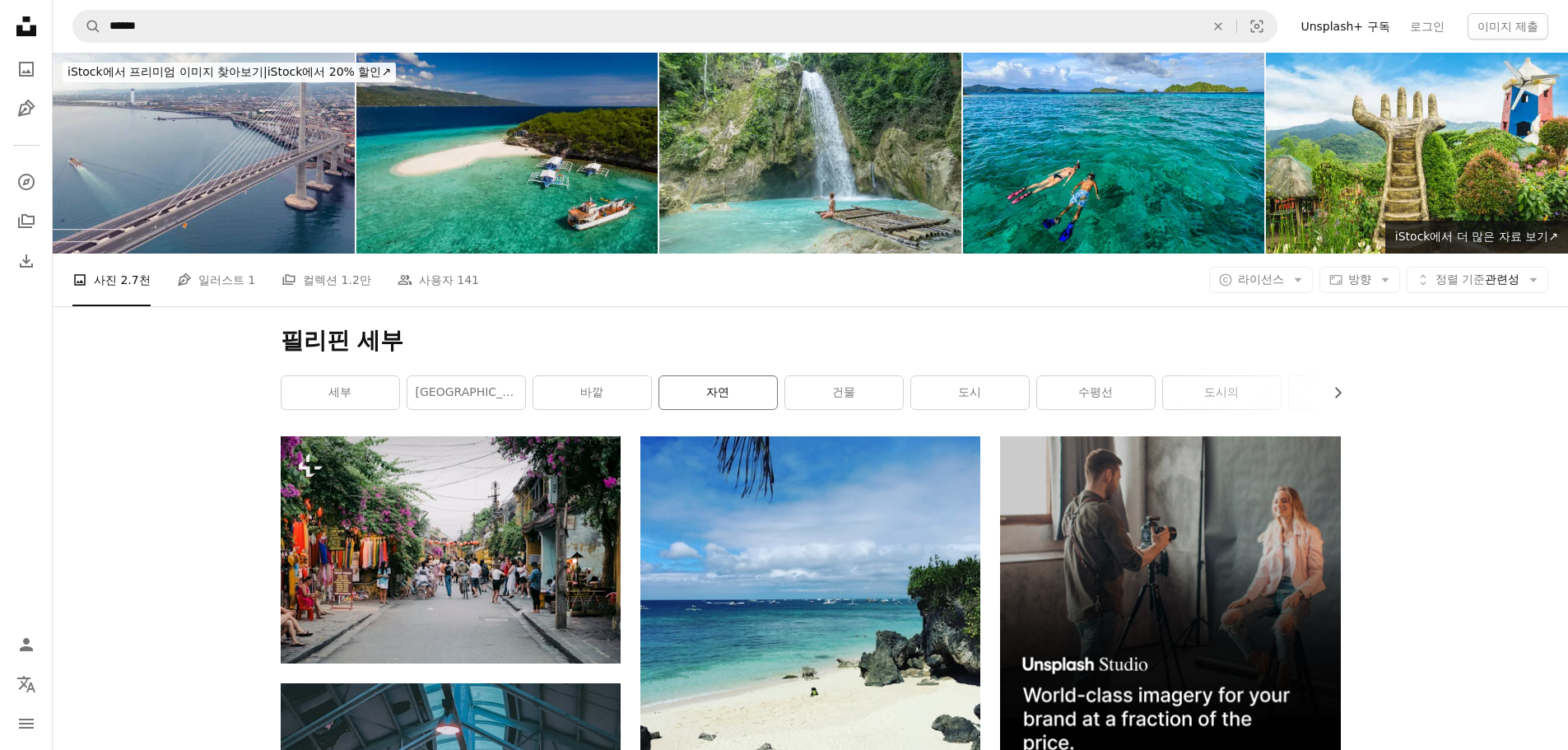
click at [707, 398] on link "자연" at bounding box center [717, 393] width 118 height 33
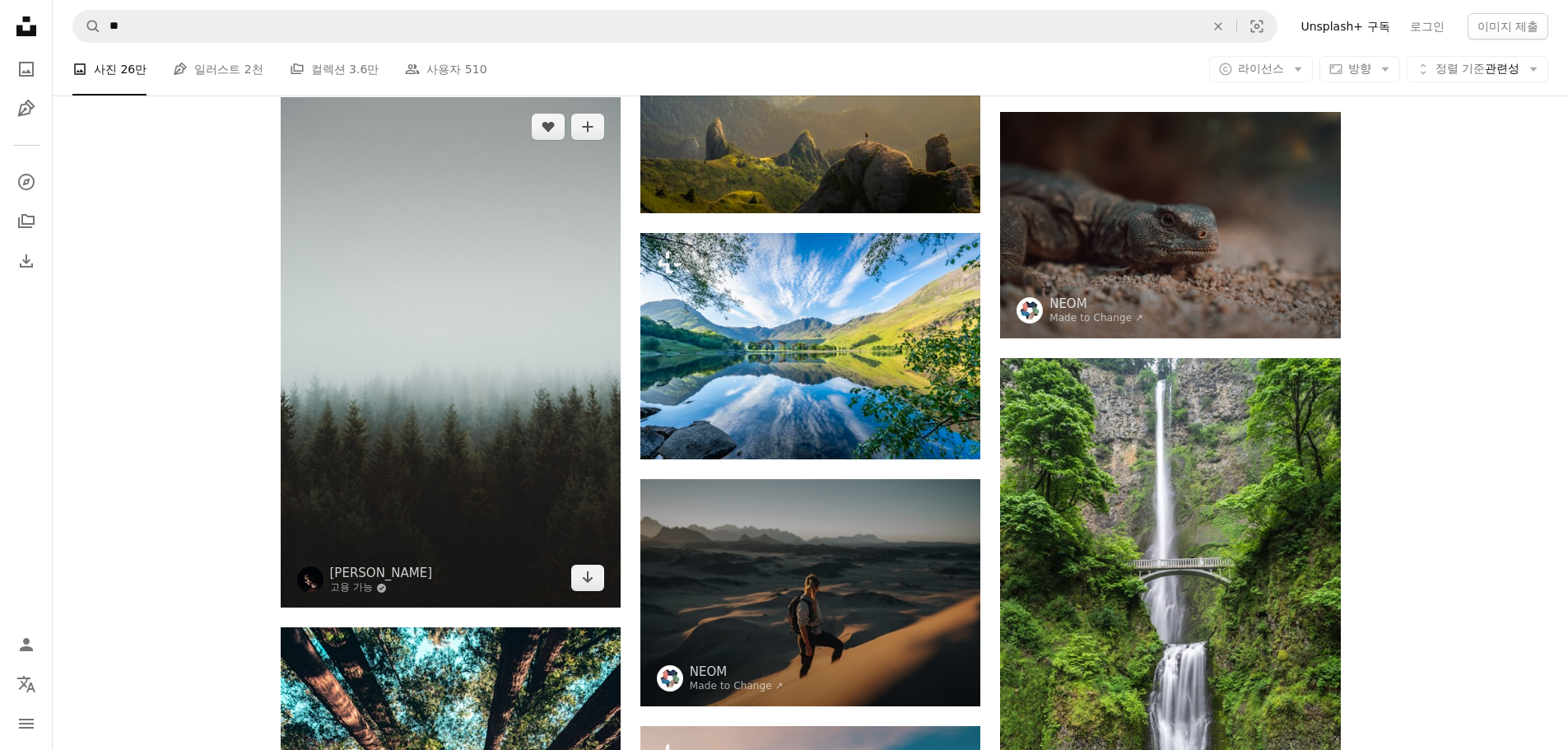
scroll to position [1562, 0]
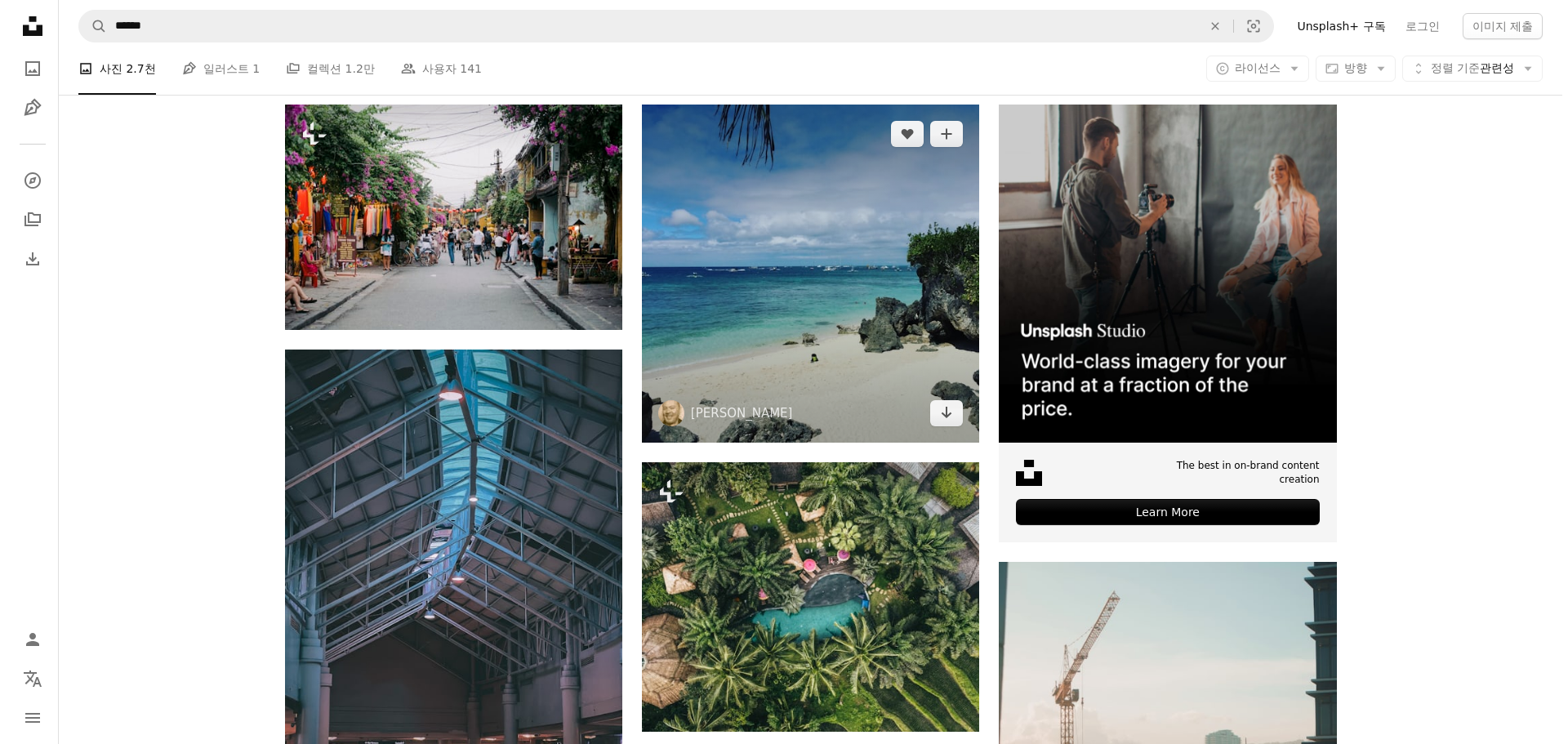
scroll to position [327, 0]
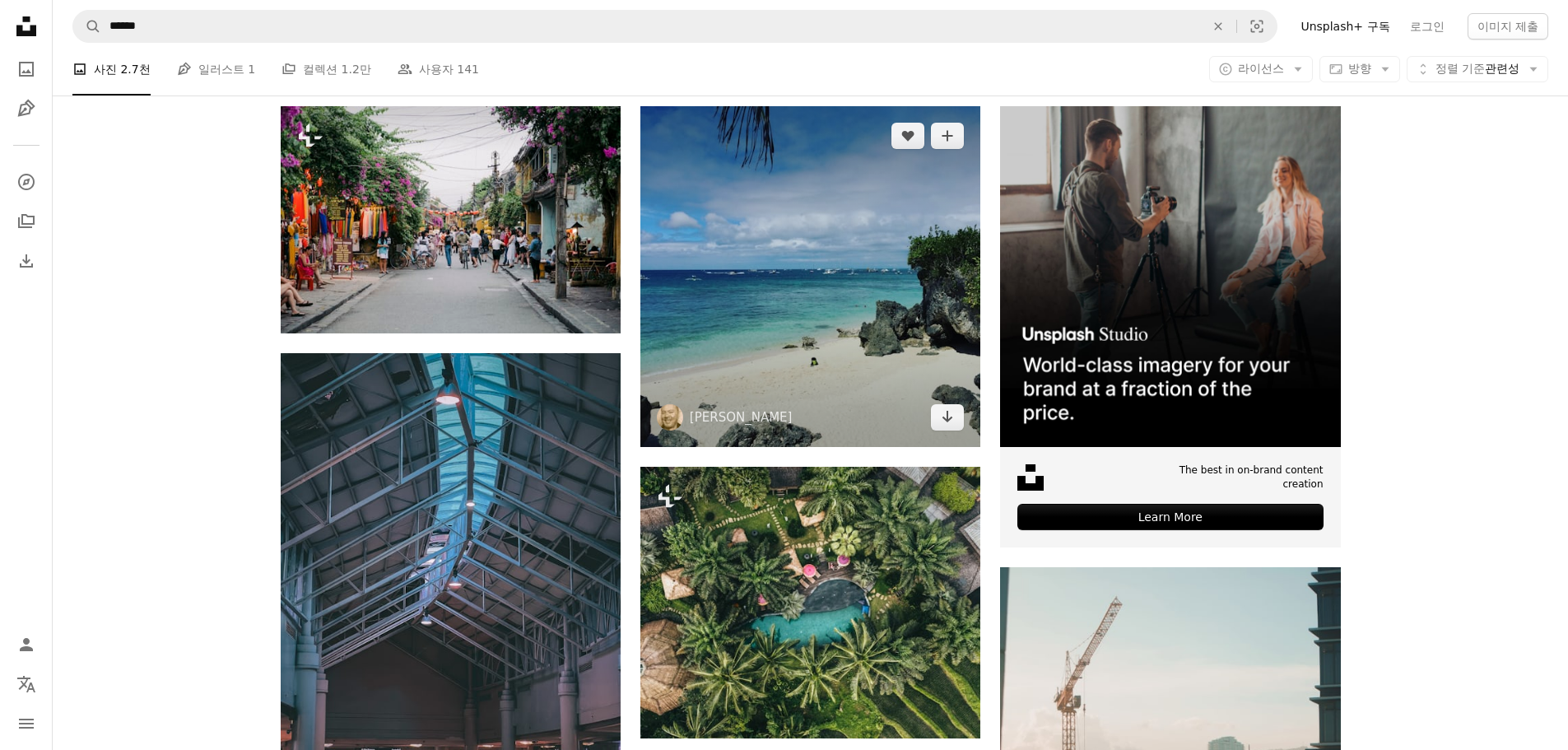
click at [822, 362] on img at bounding box center [810, 276] width 339 height 340
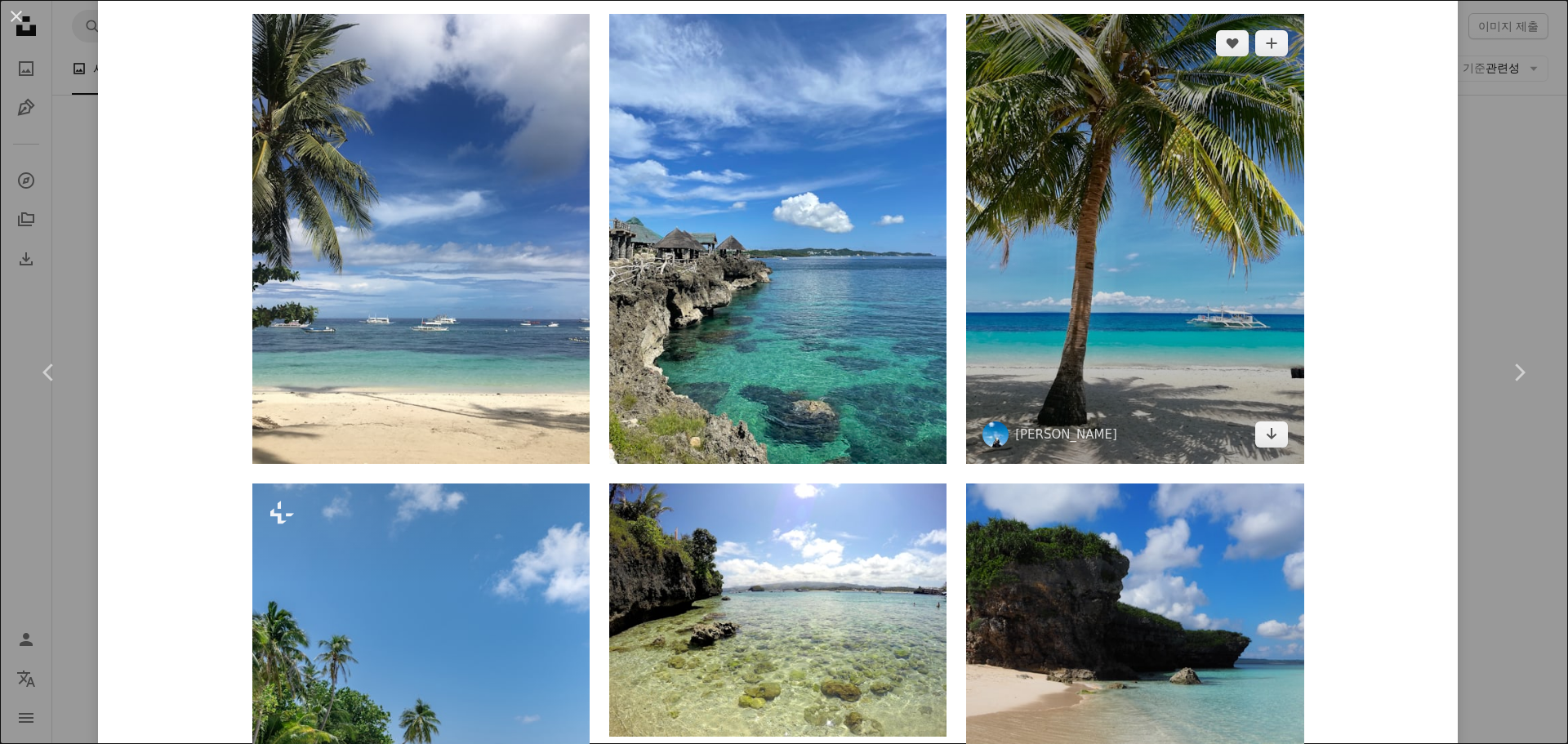
scroll to position [1225, 0]
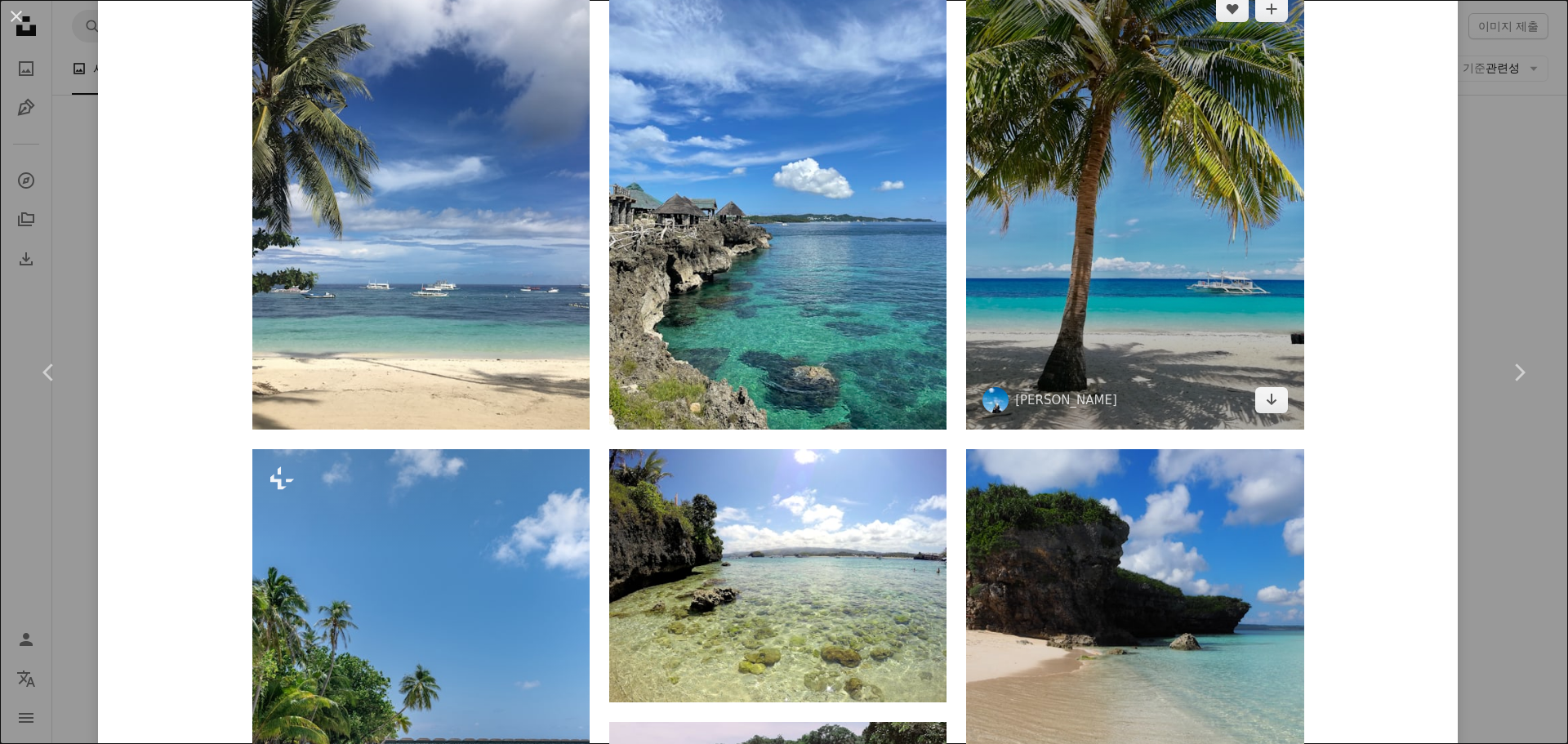
click at [990, 327] on img at bounding box center [1134, 204] width 337 height 450
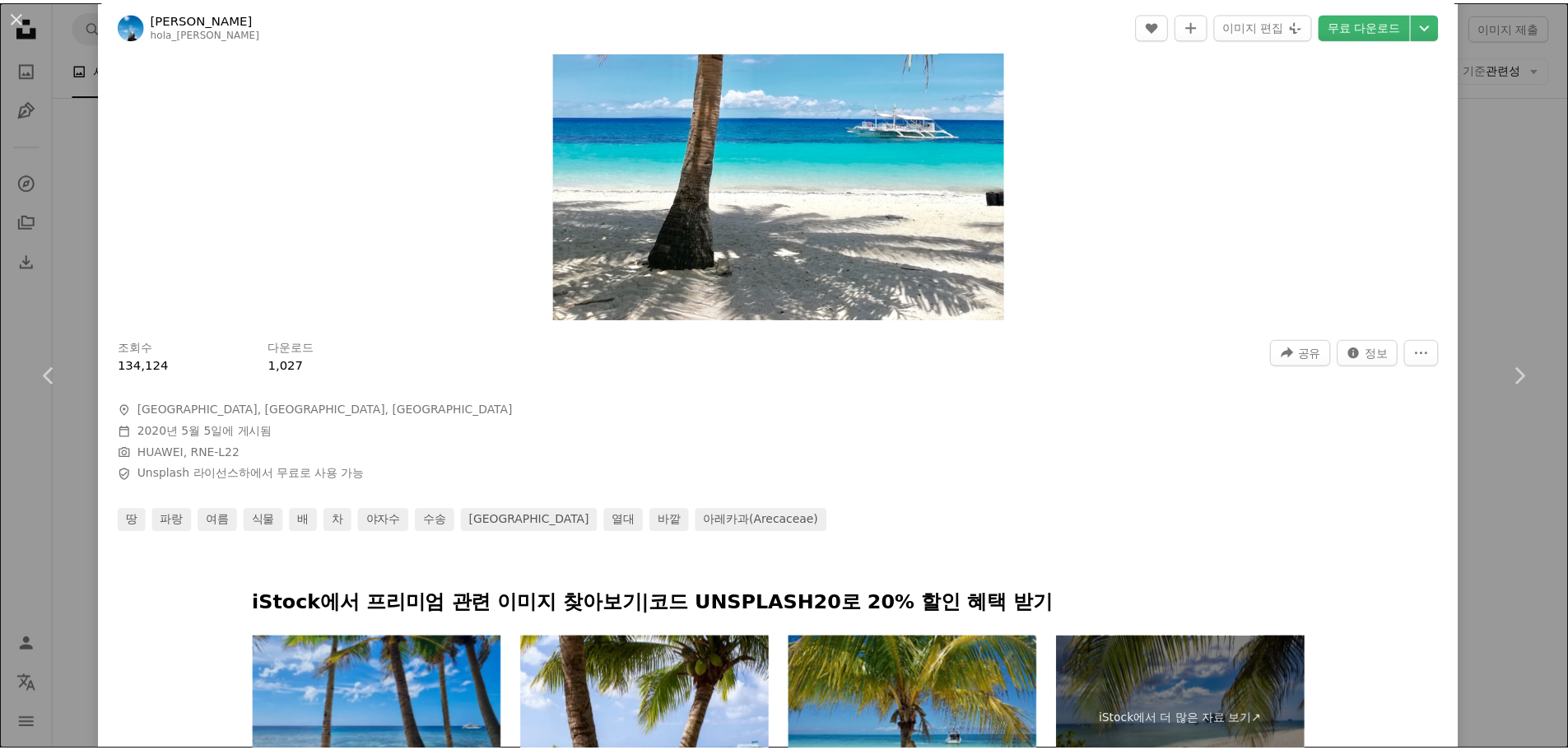
scroll to position [360, 0]
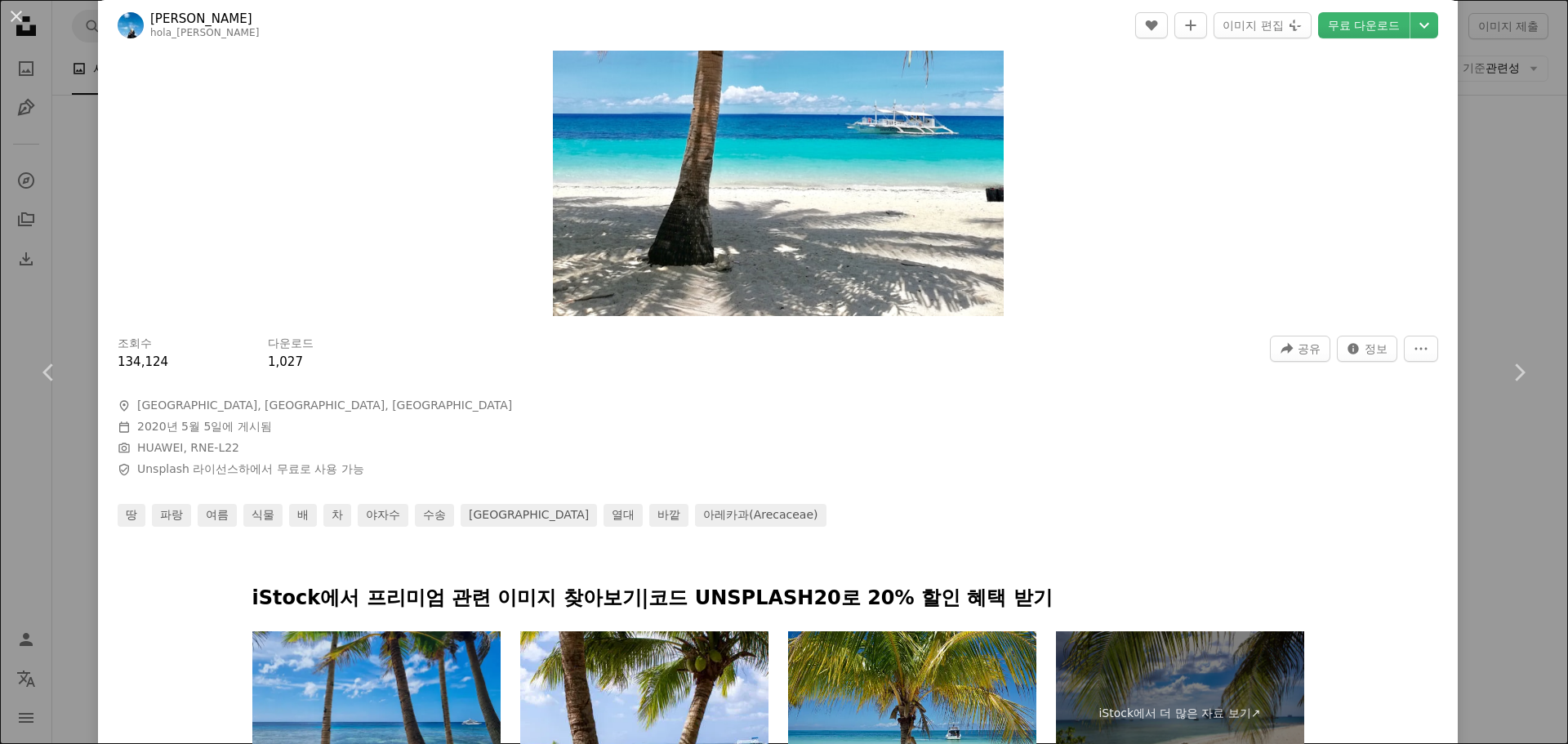
click at [1520, 262] on div "An X shape Chevron left Chevron right [PERSON_NAME] hola_patricia A heart A plu…" at bounding box center [784, 372] width 1568 height 744
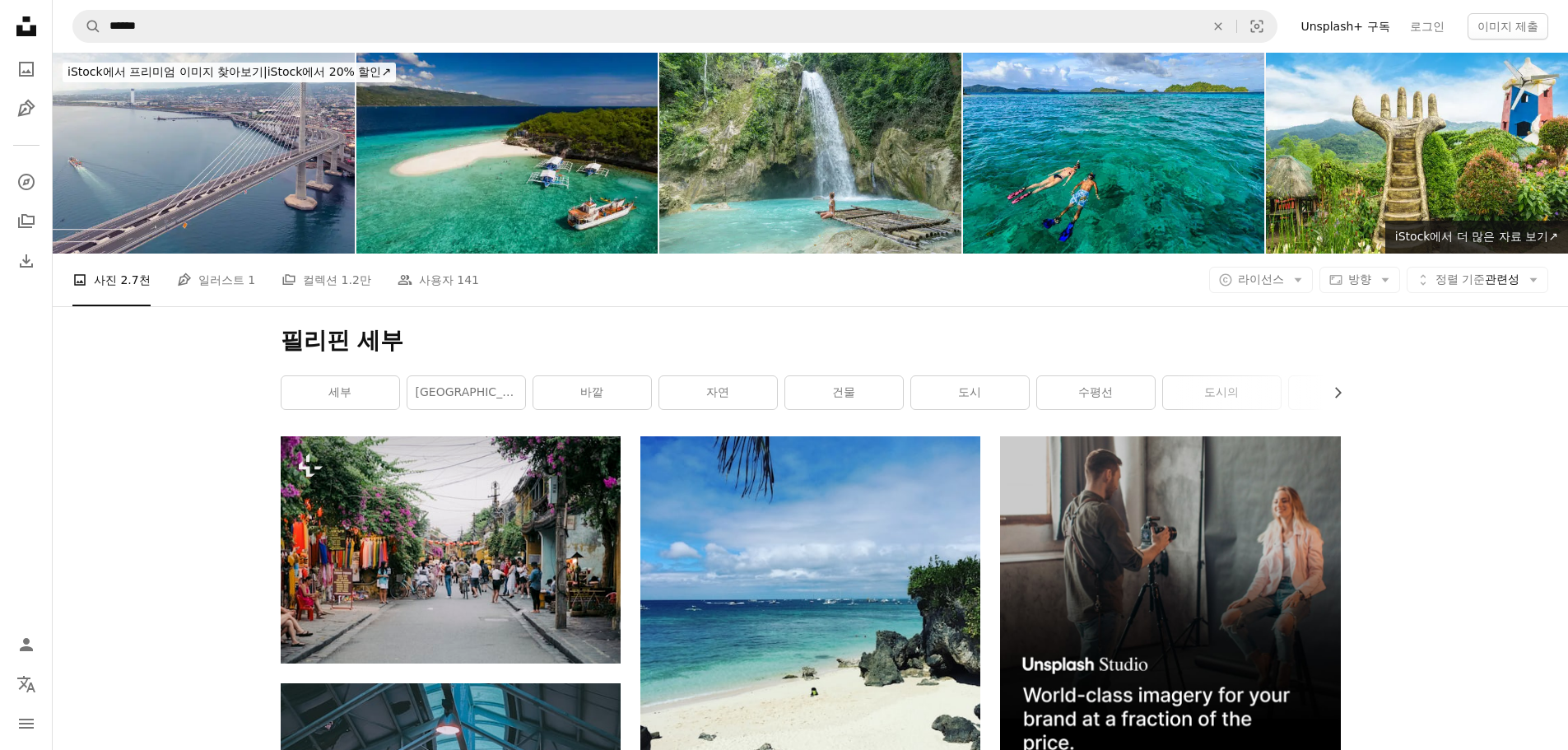
drag, startPoint x: 1442, startPoint y: 485, endPoint x: 408, endPoint y: 326, distance: 1046.2
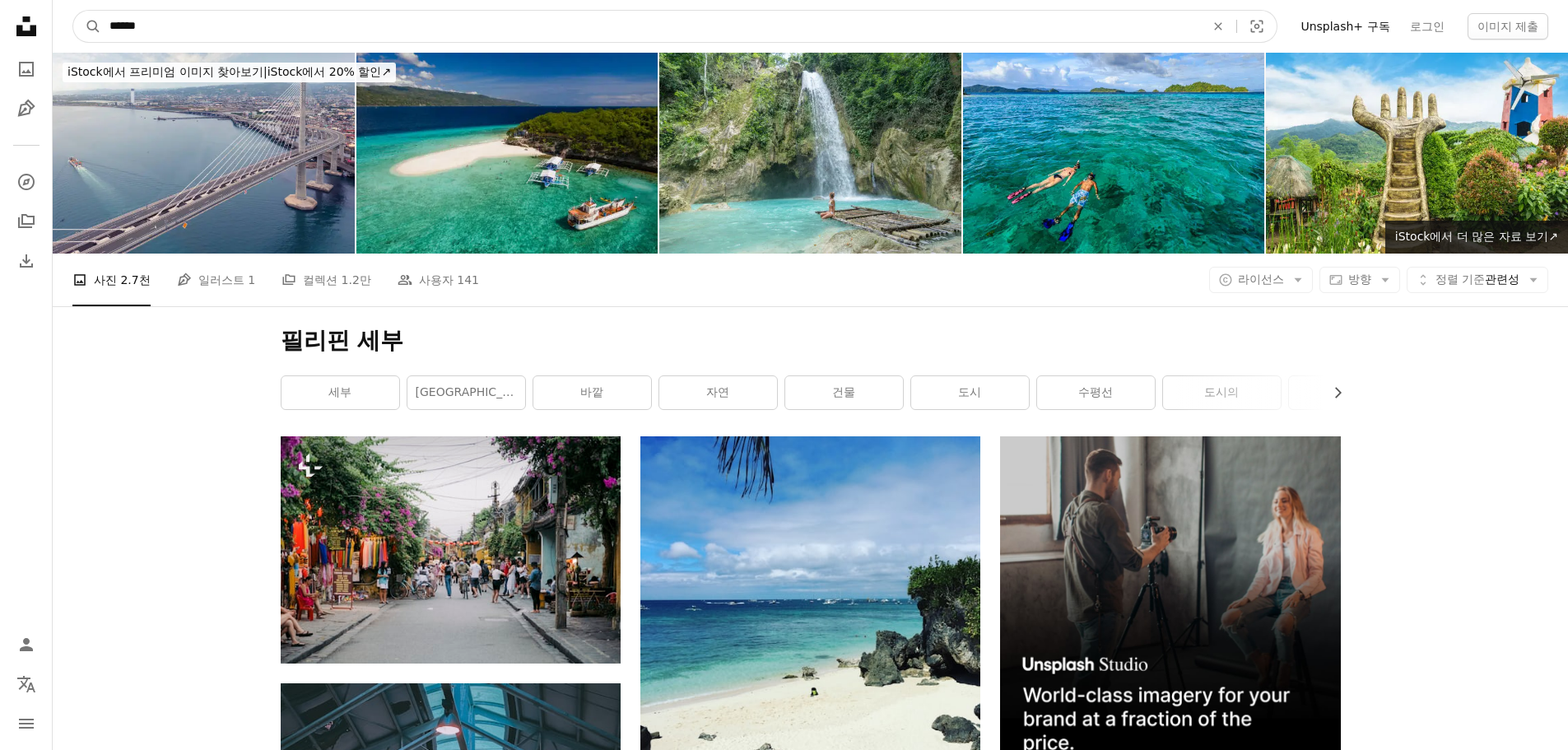
drag, startPoint x: 253, startPoint y: 32, endPoint x: -226, endPoint y: 28, distance: 479.0
paste input "*****"
type input "**********"
click button "A magnifying glass" at bounding box center [87, 26] width 28 height 31
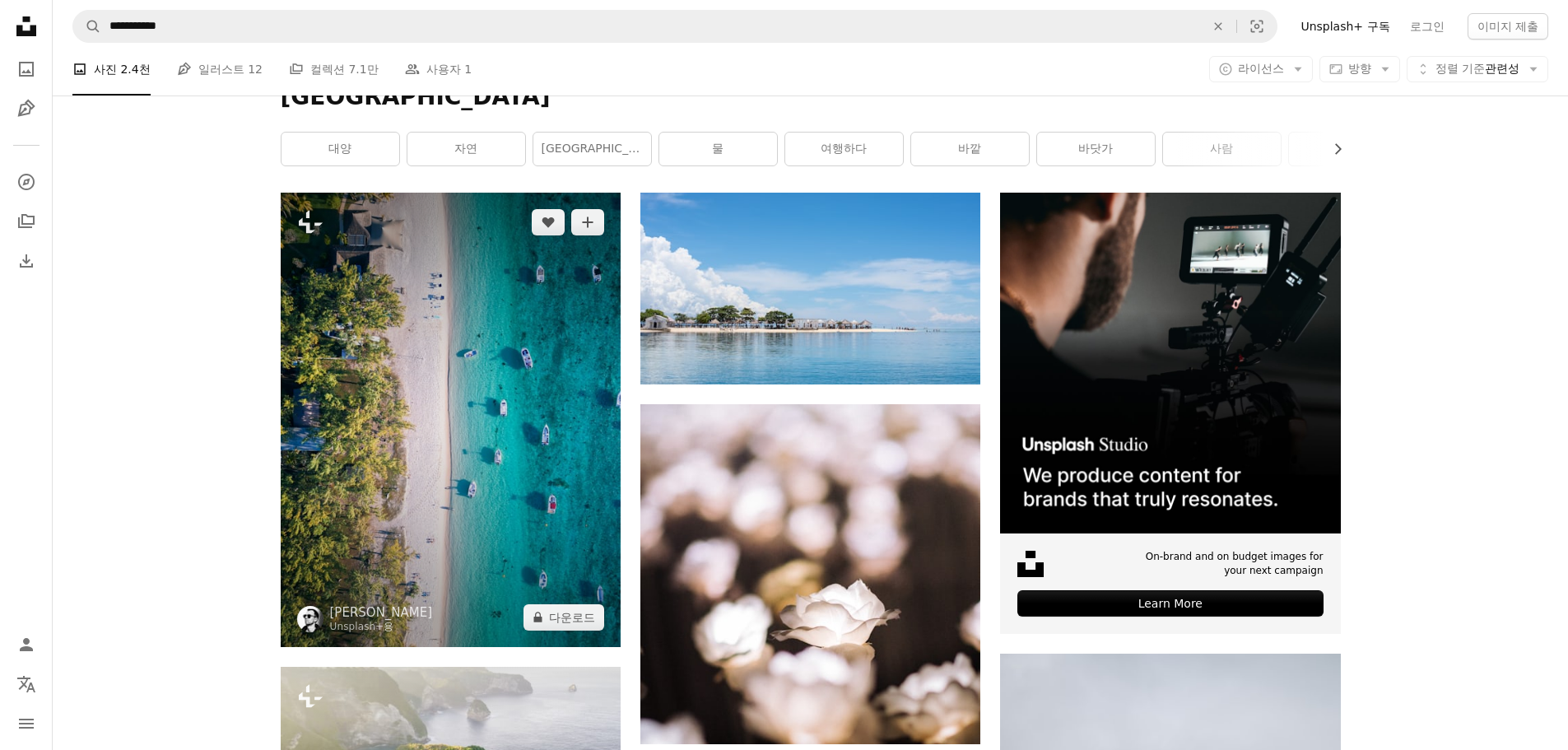
click at [448, 440] on img at bounding box center [450, 420] width 339 height 454
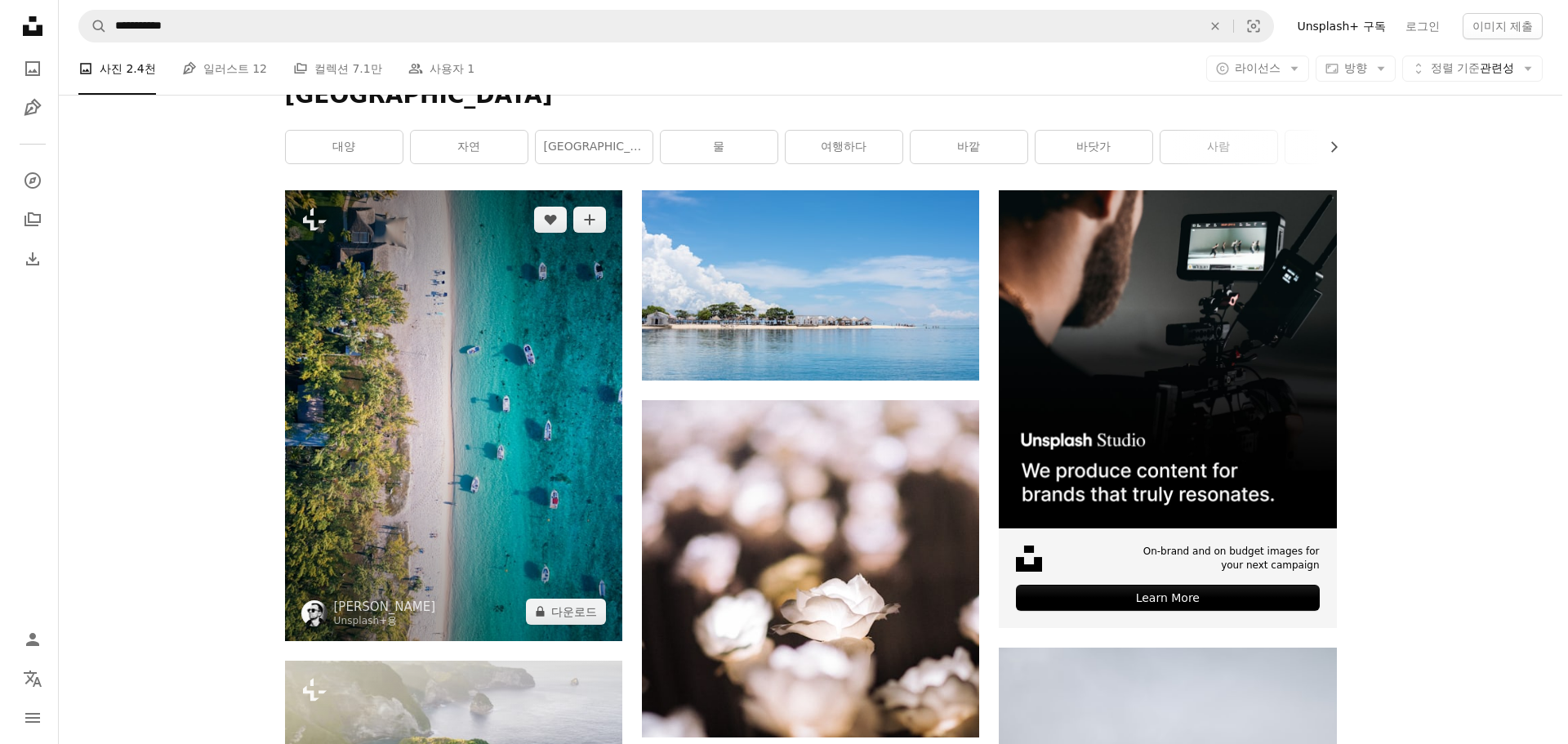
scroll to position [243, 0]
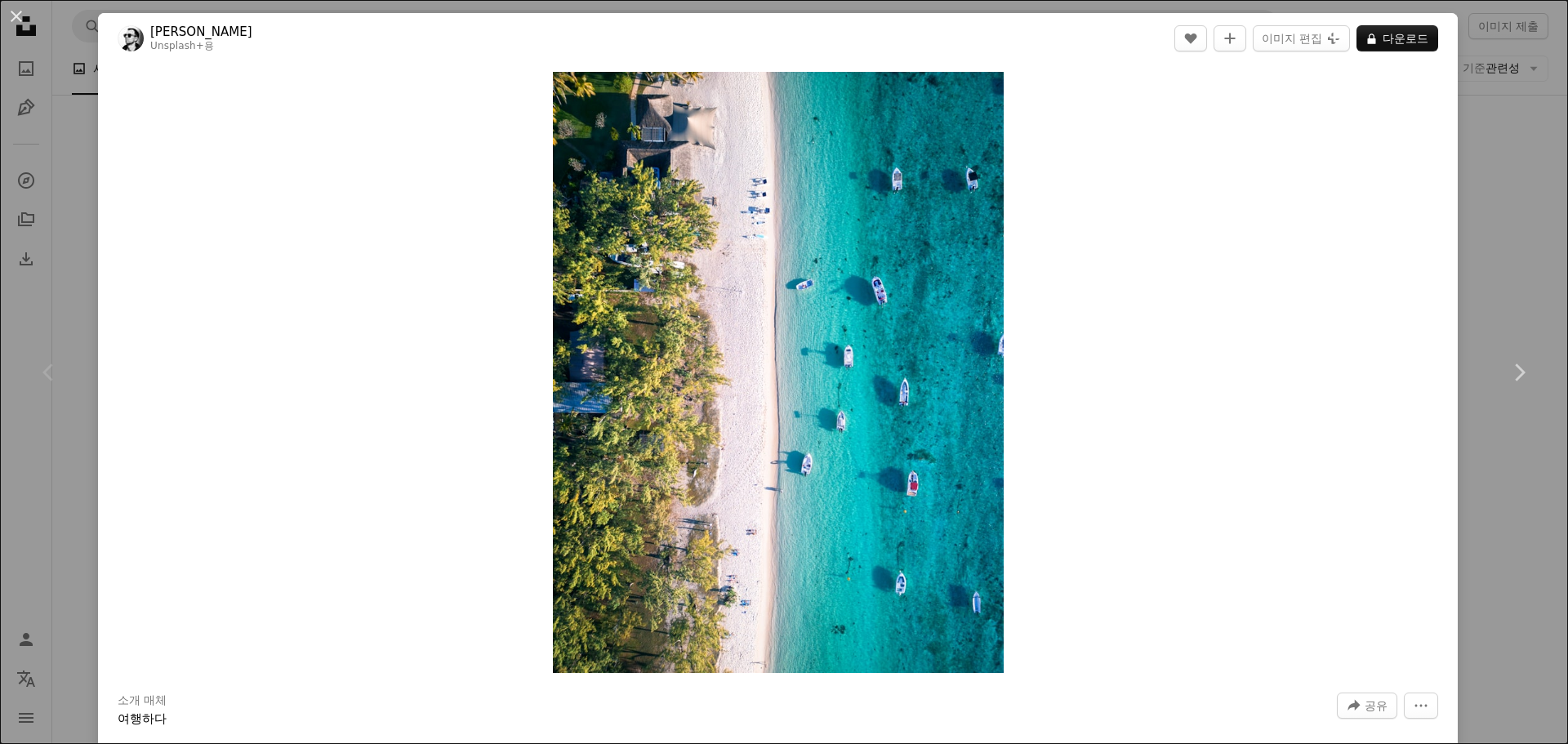
click at [19, 11] on button "An X shape" at bounding box center [16, 16] width 20 height 20
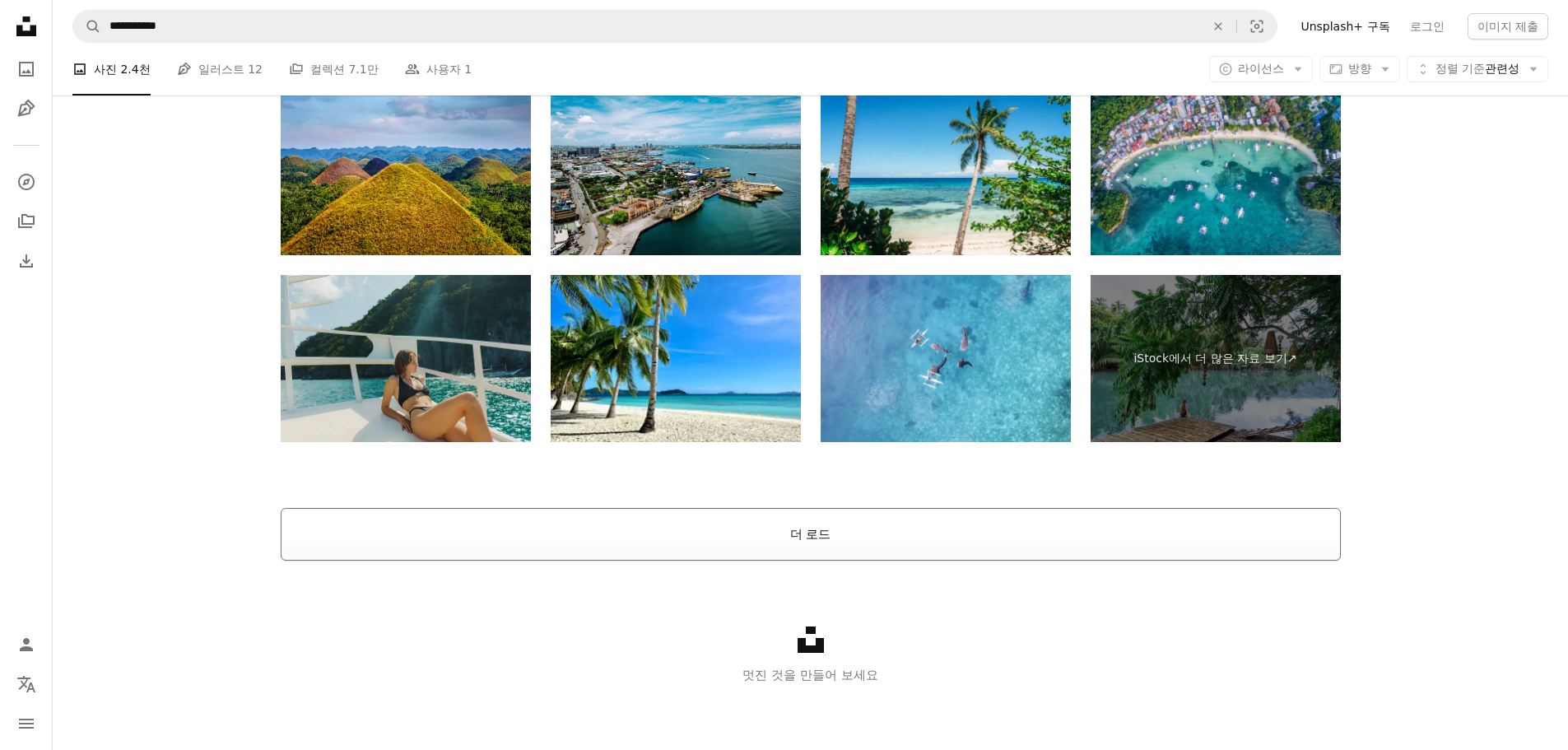
click at [806, 528] on button "더 로드" at bounding box center [811, 534] width 1060 height 52
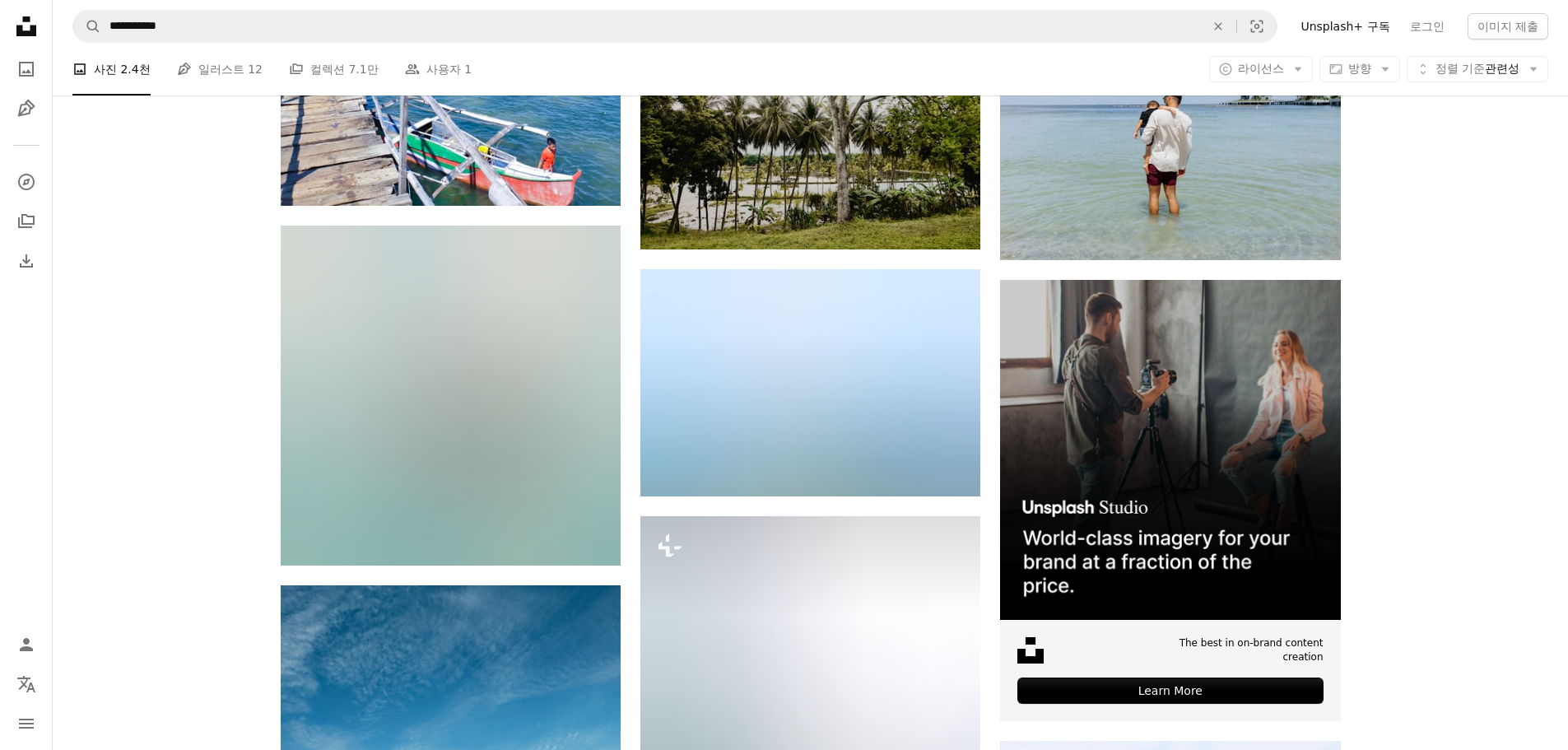
scroll to position [5848, 0]
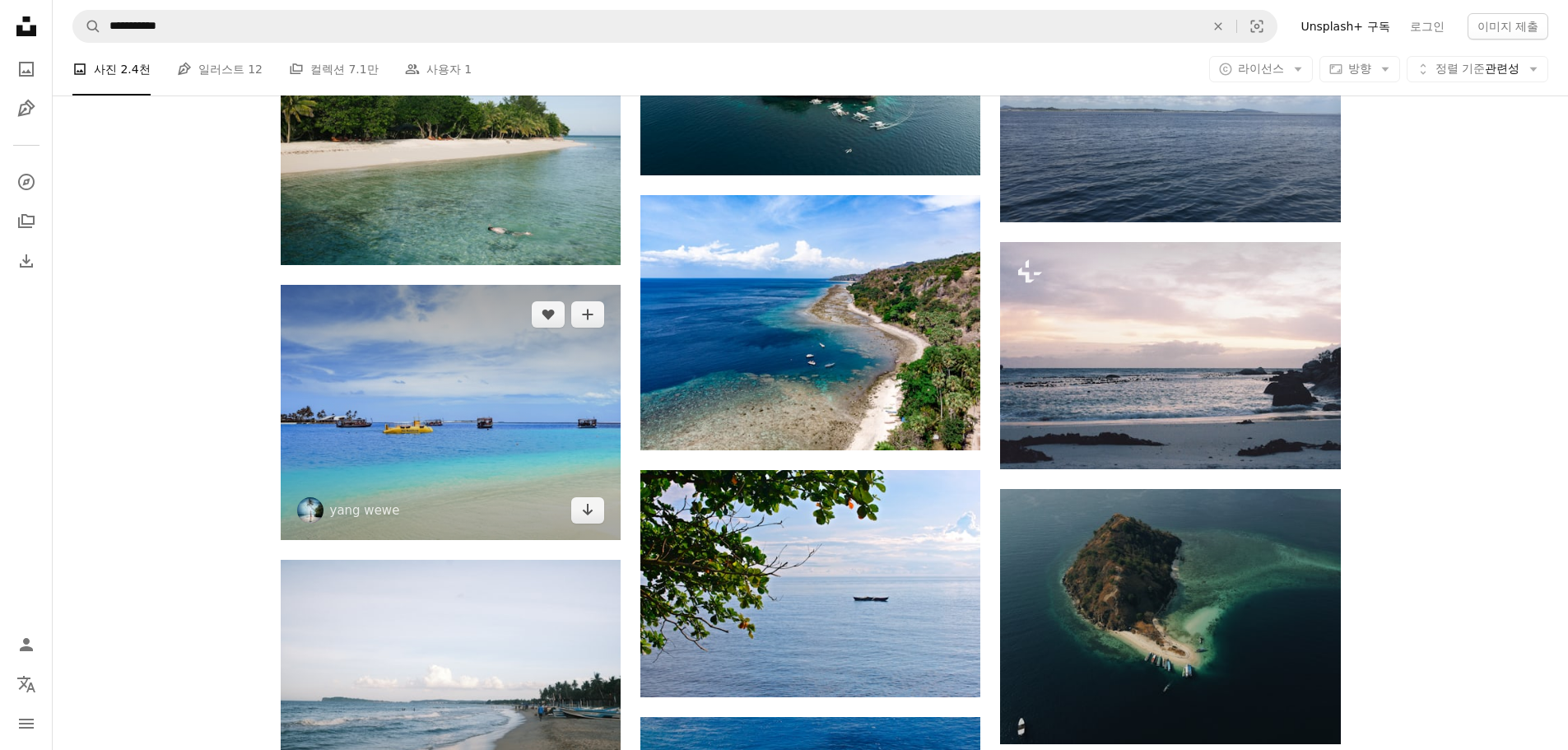
click at [434, 492] on img at bounding box center [450, 412] width 339 height 255
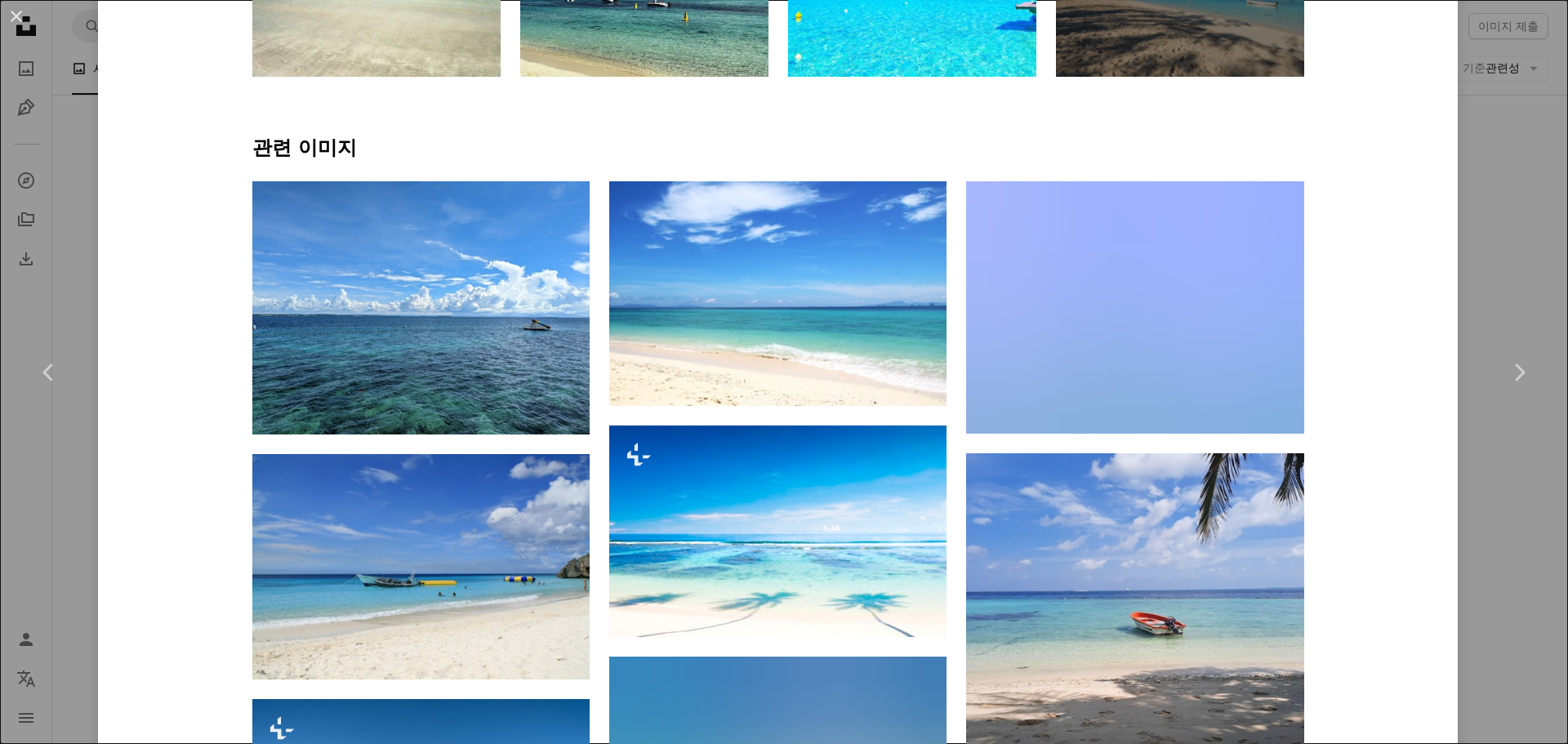
scroll to position [1060, 0]
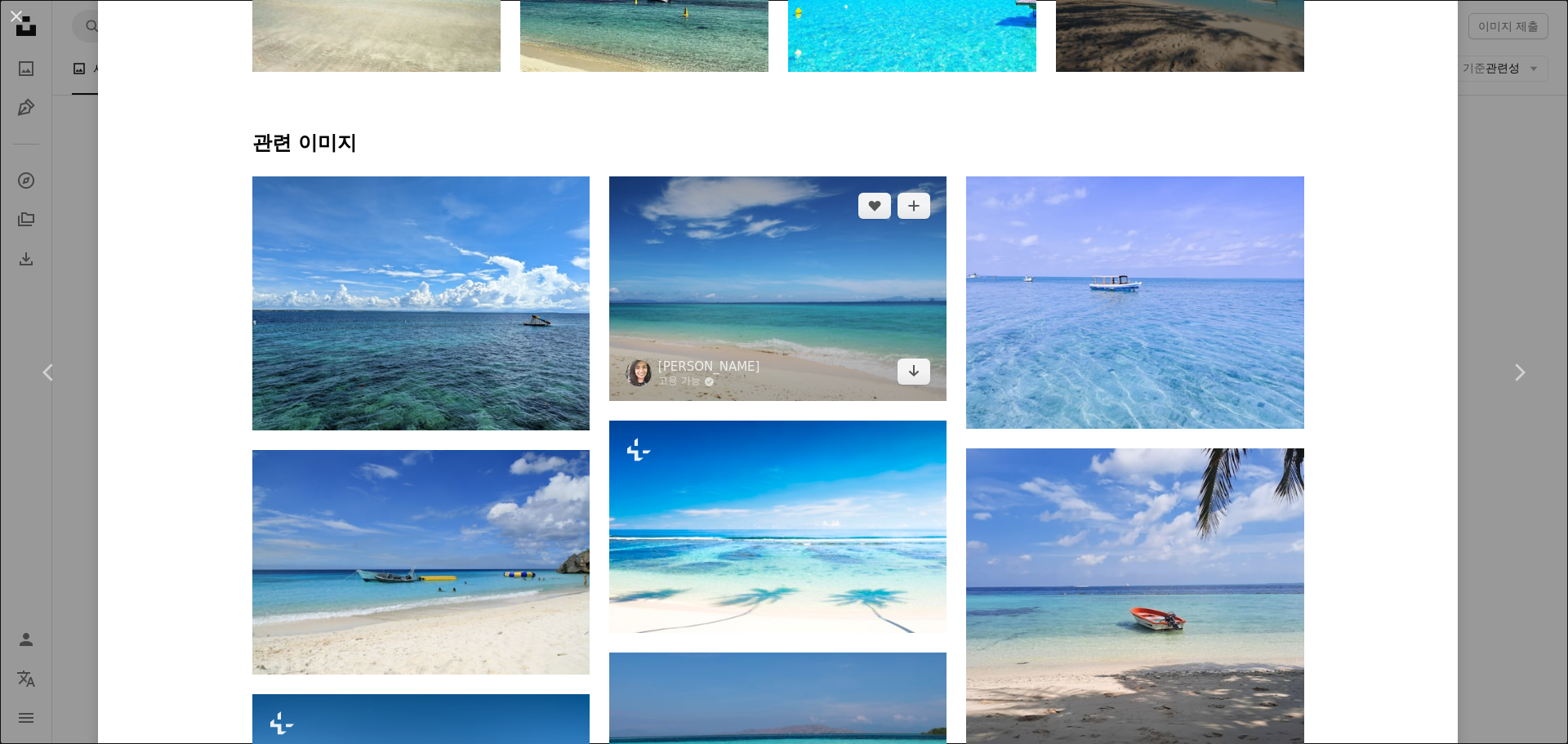
click at [765, 292] on img at bounding box center [778, 288] width 337 height 224
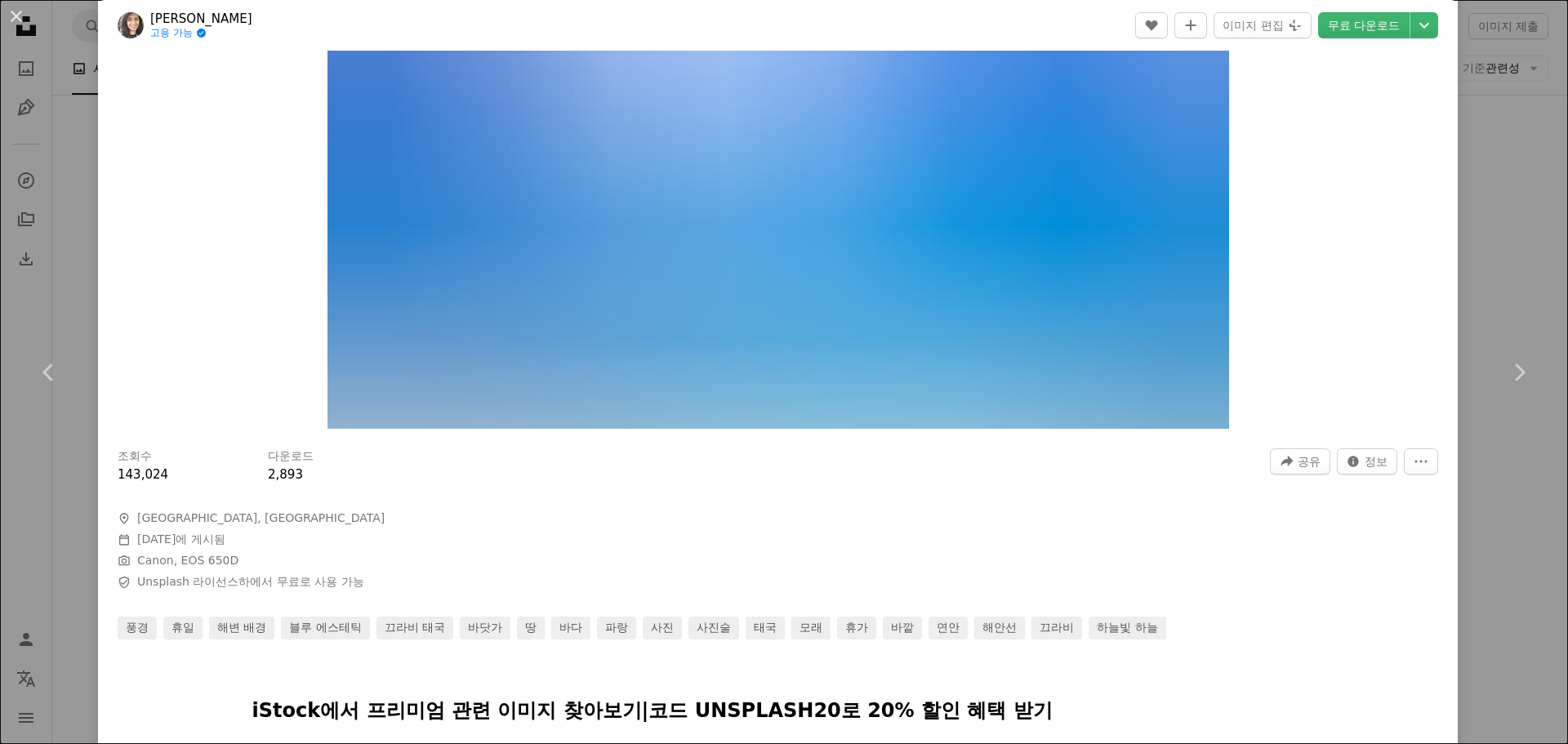
scroll to position [245, 0]
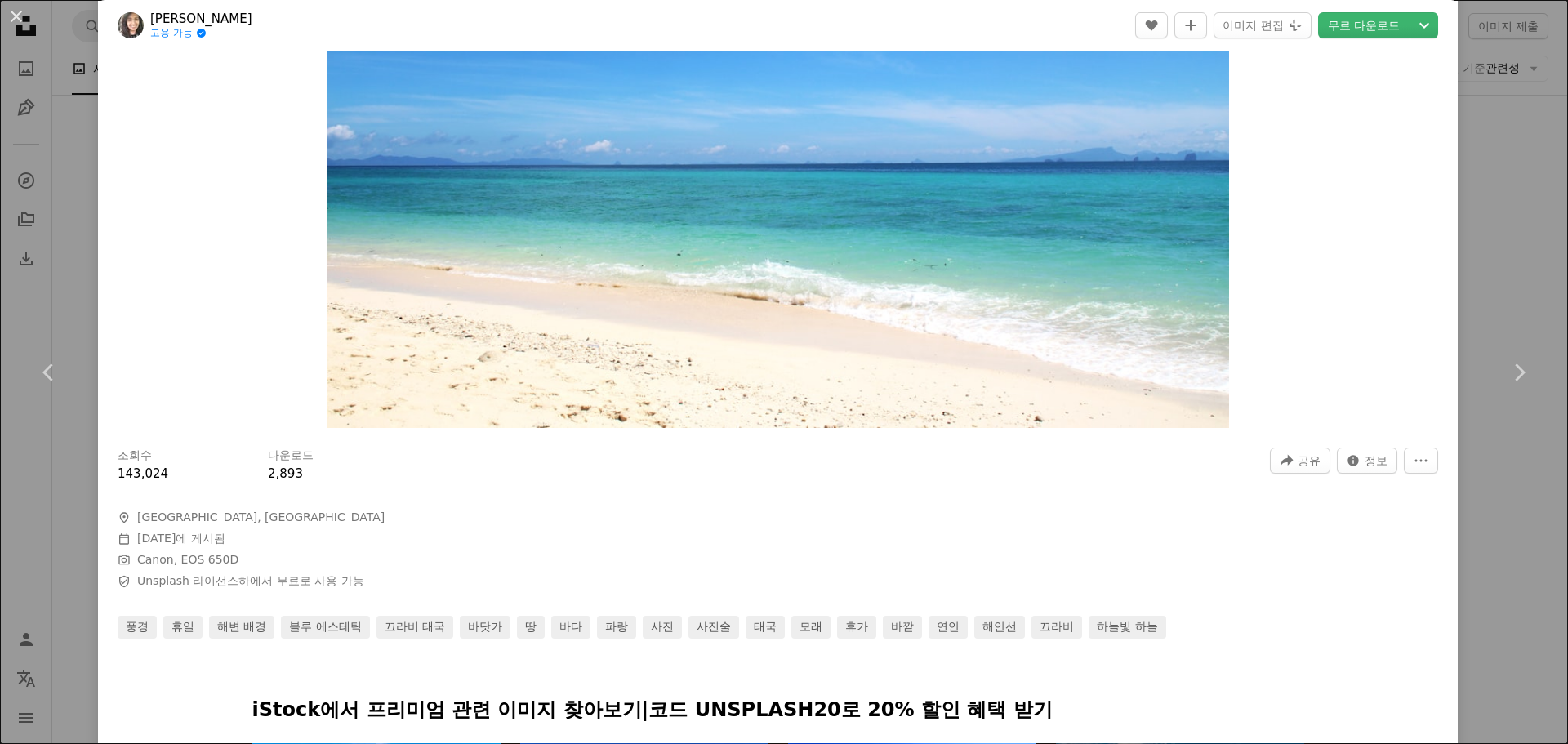
click at [1518, 151] on div "An X shape Chevron left Chevron right Priscilla Philip 고용 가능 A checkmark inside…" at bounding box center [784, 372] width 1568 height 744
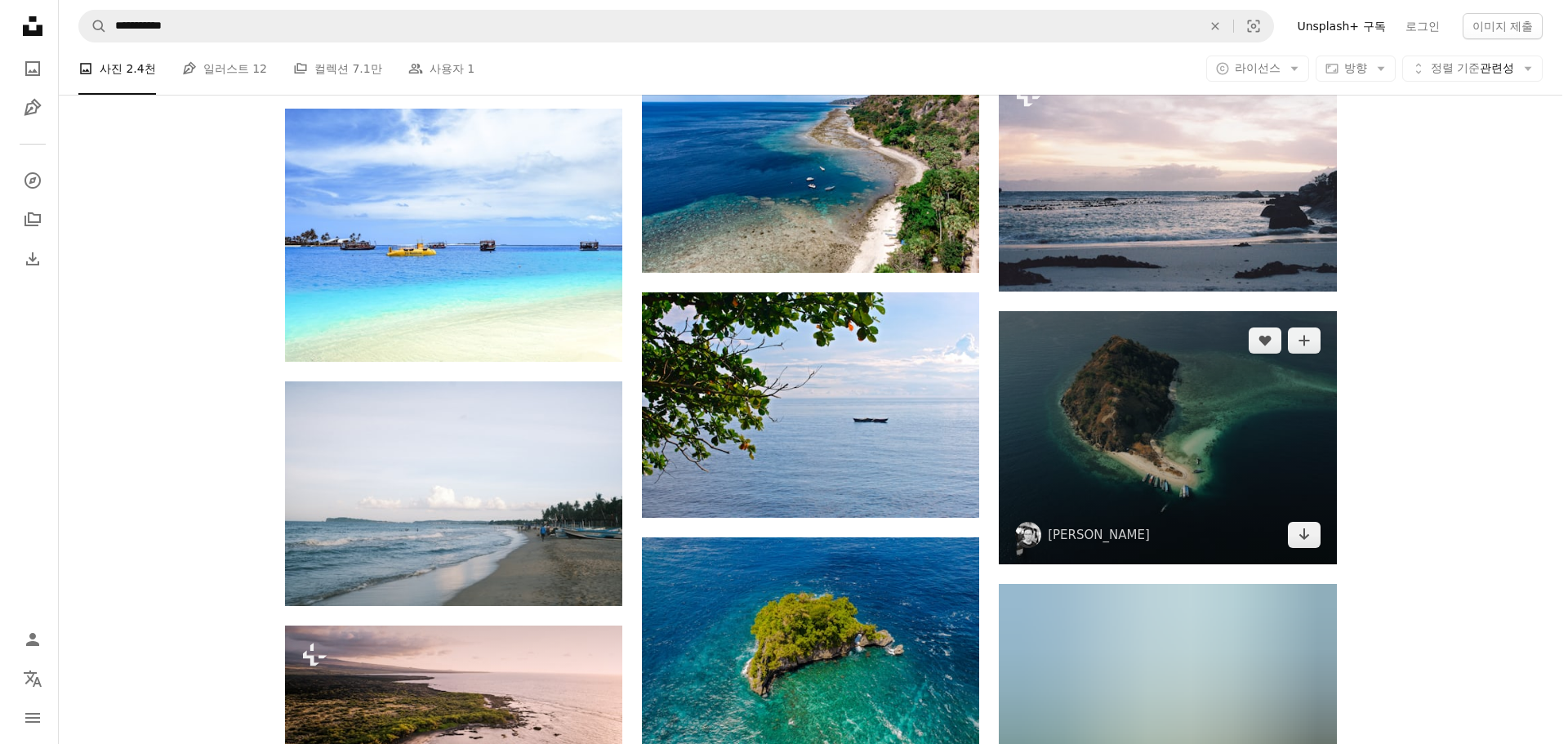
scroll to position [10380, 0]
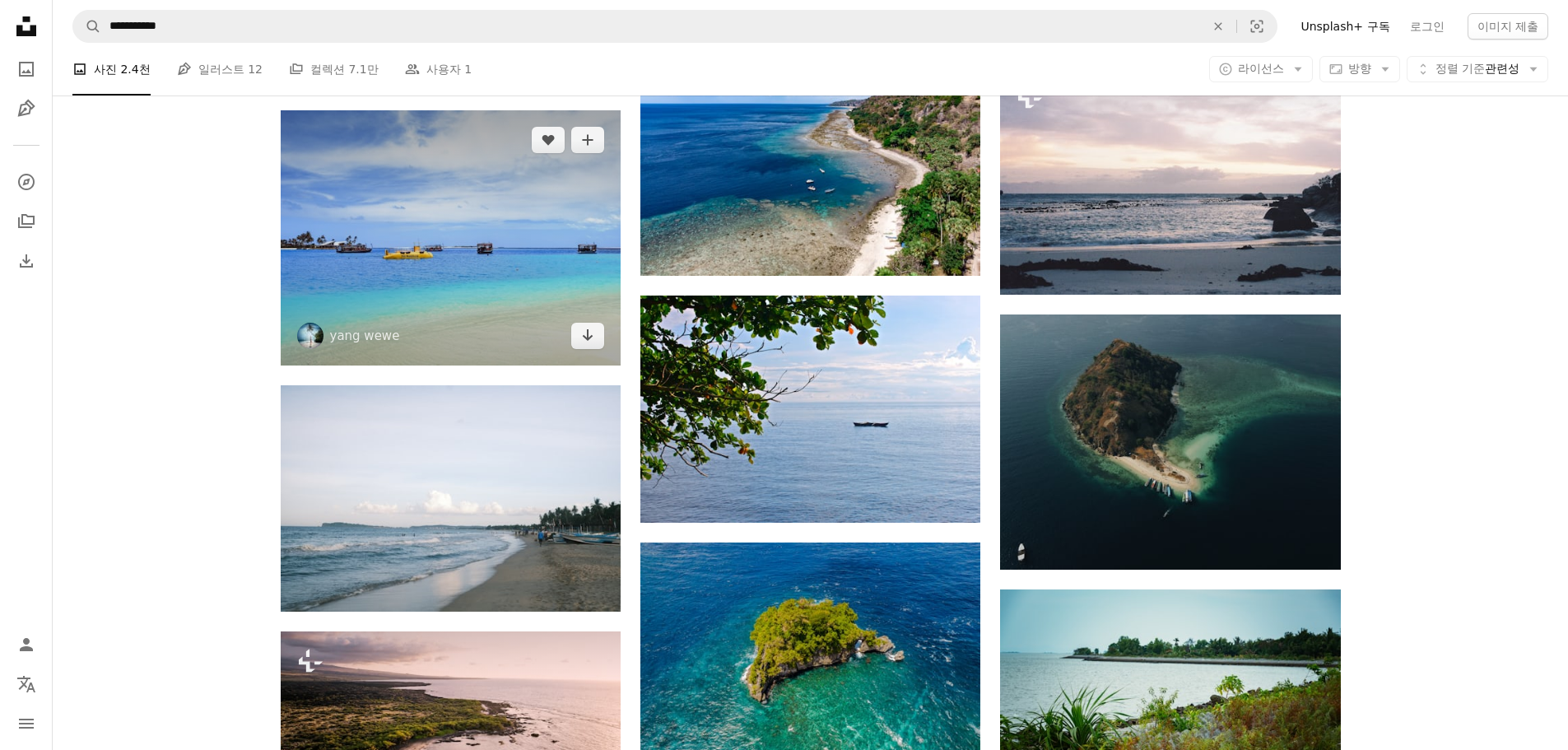
click at [499, 303] on img at bounding box center [450, 237] width 339 height 255
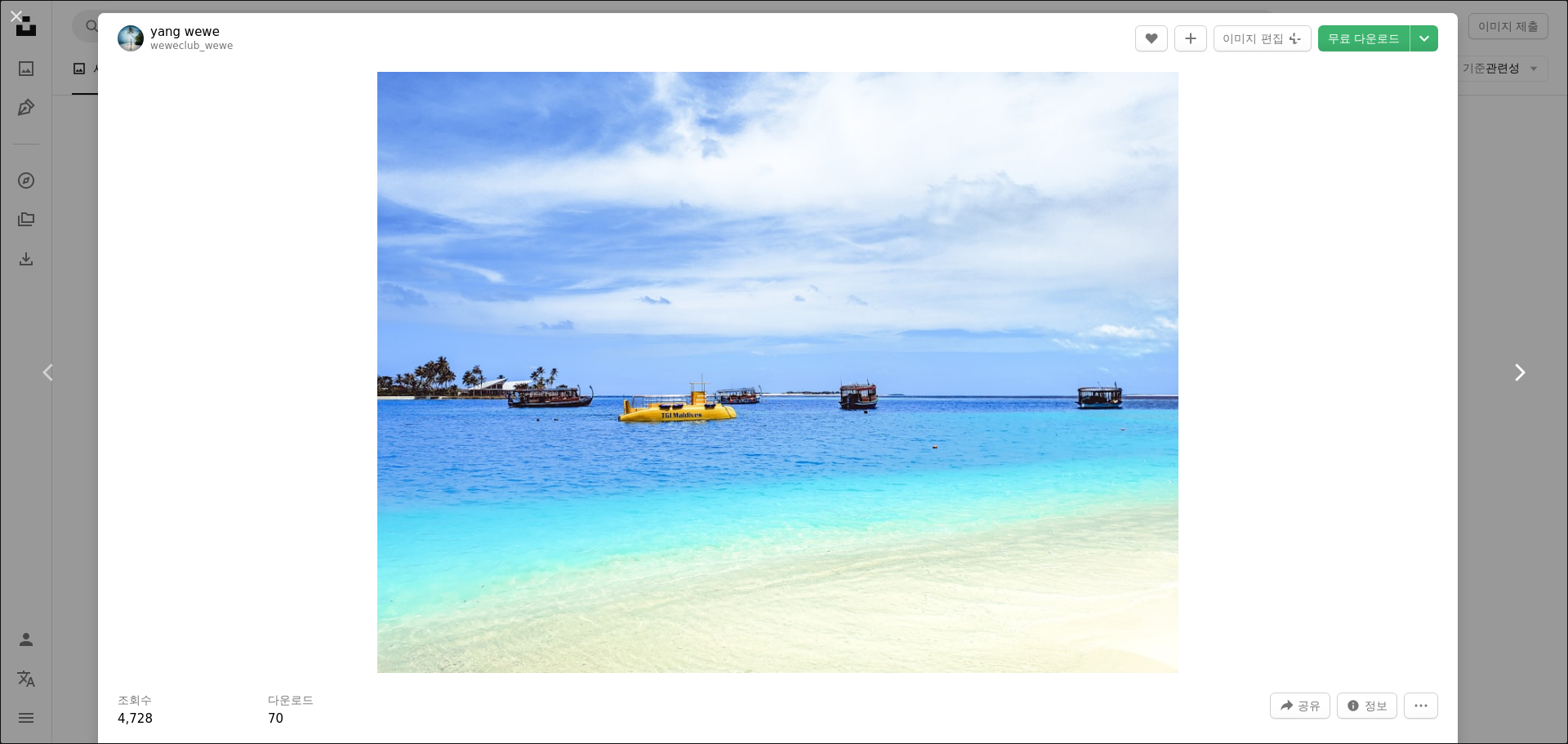
click at [1510, 347] on link "Chevron right" at bounding box center [1519, 372] width 98 height 157
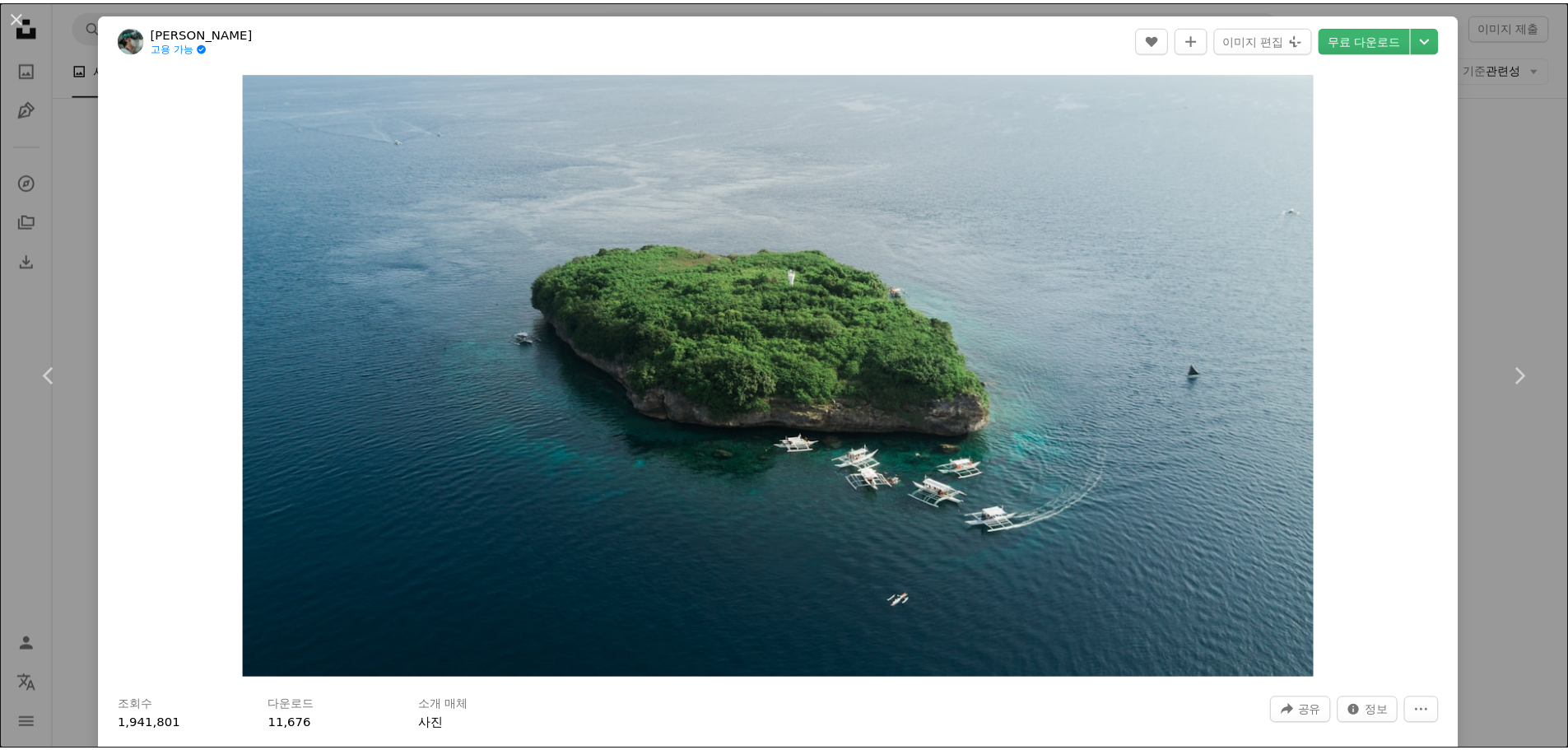
scroll to position [657, 0]
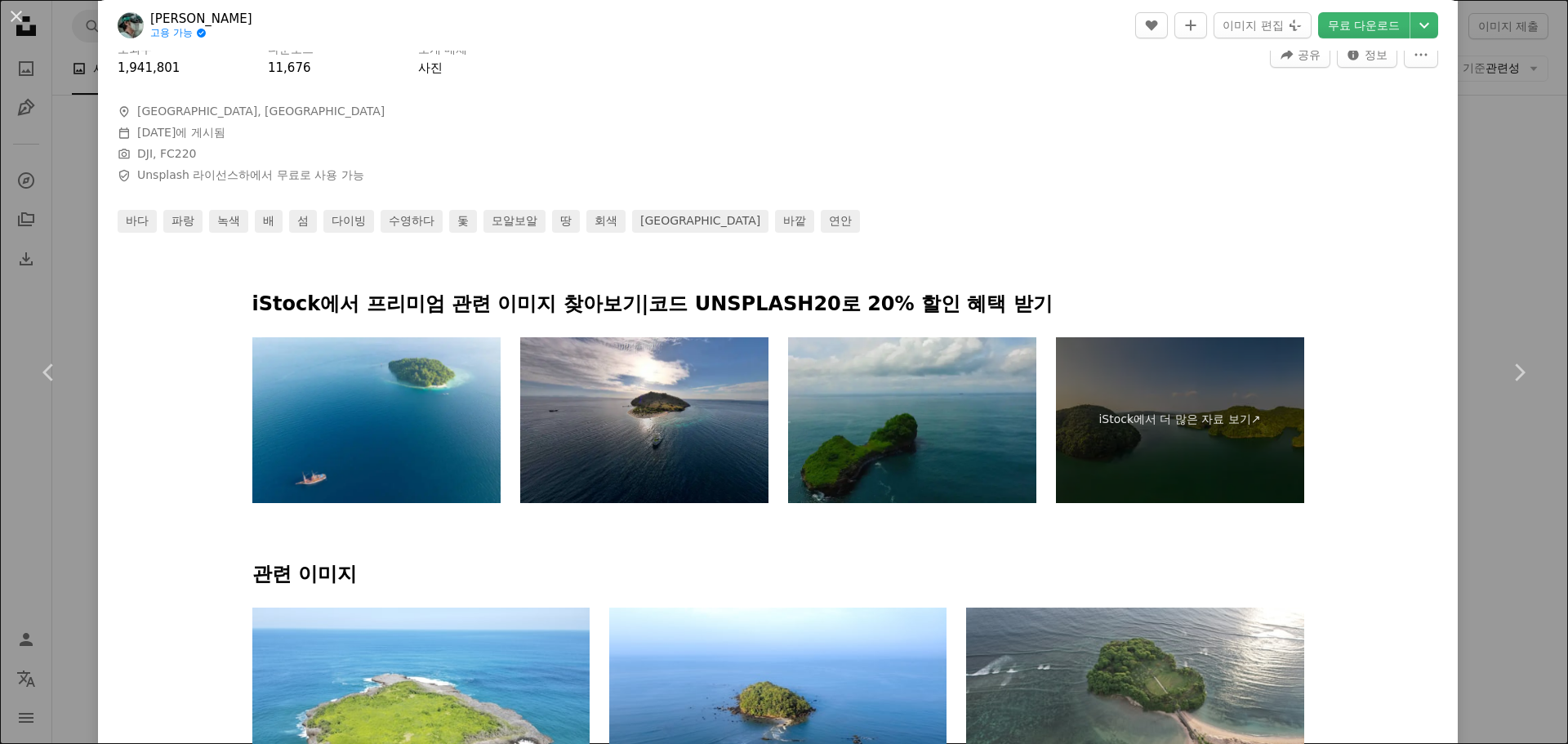
click at [1513, 178] on div "An X shape Chevron left Chevron right [PERSON_NAME] 고용 가능 A checkmark inside of…" at bounding box center [784, 372] width 1568 height 744
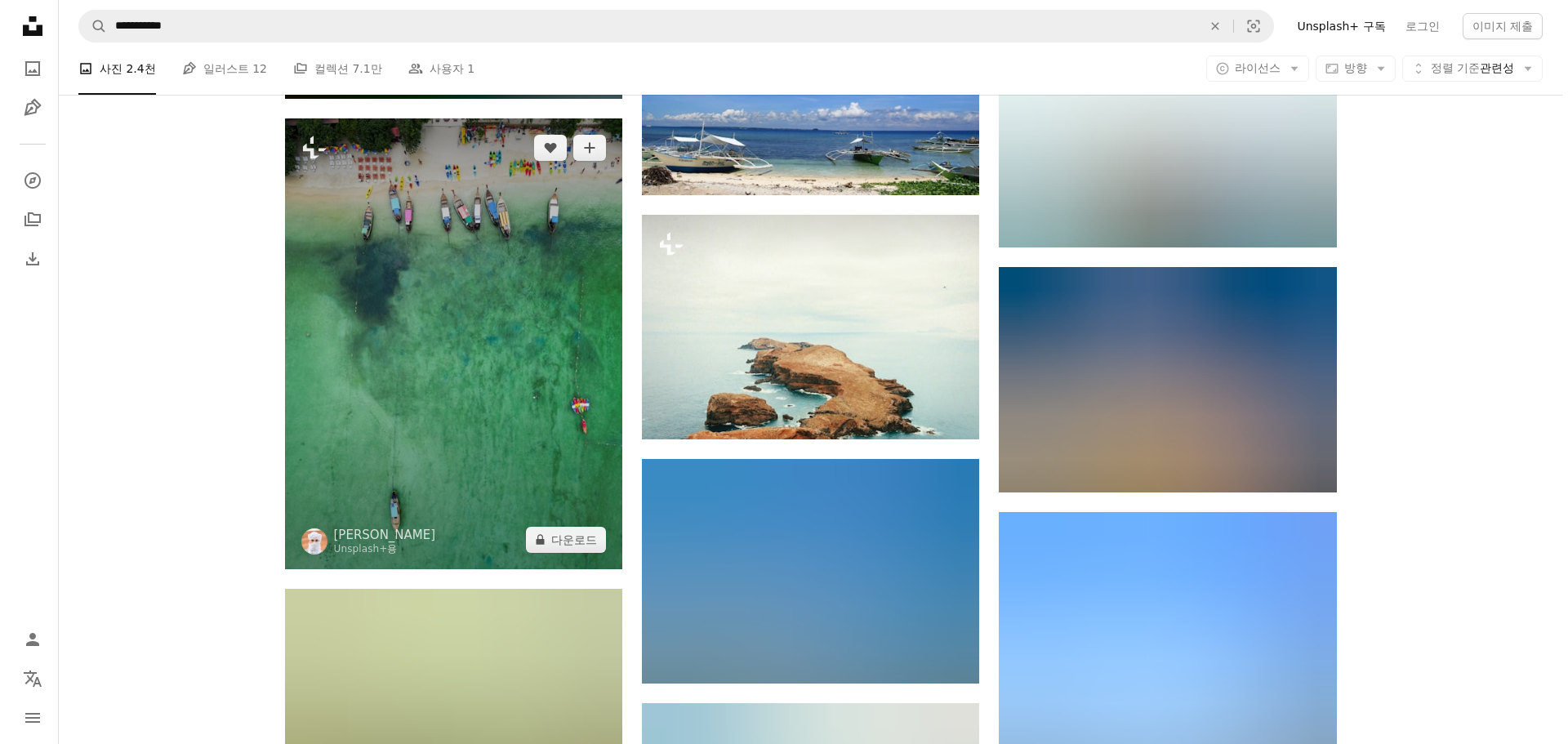
scroll to position [12412, 0]
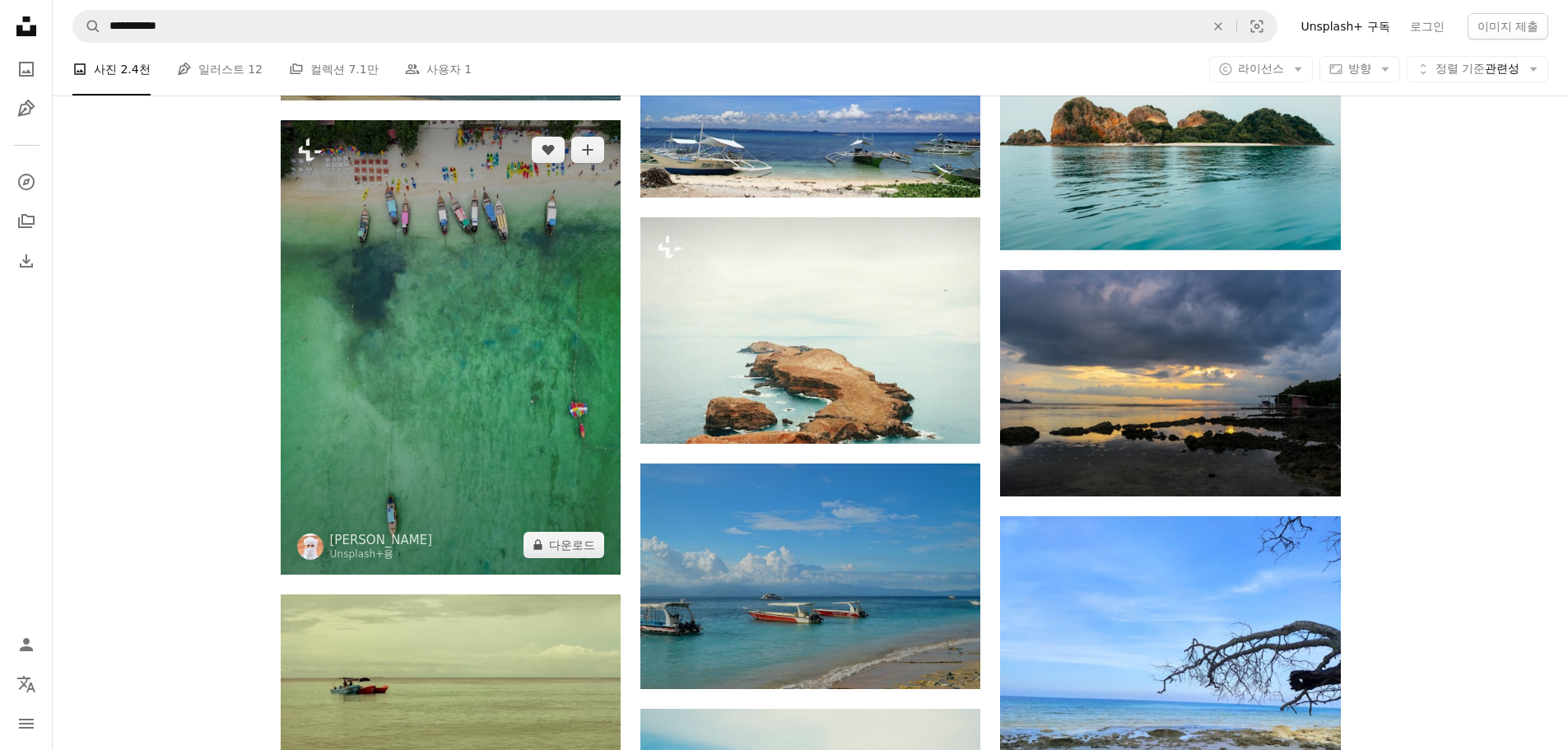
click at [469, 402] on img at bounding box center [450, 347] width 339 height 454
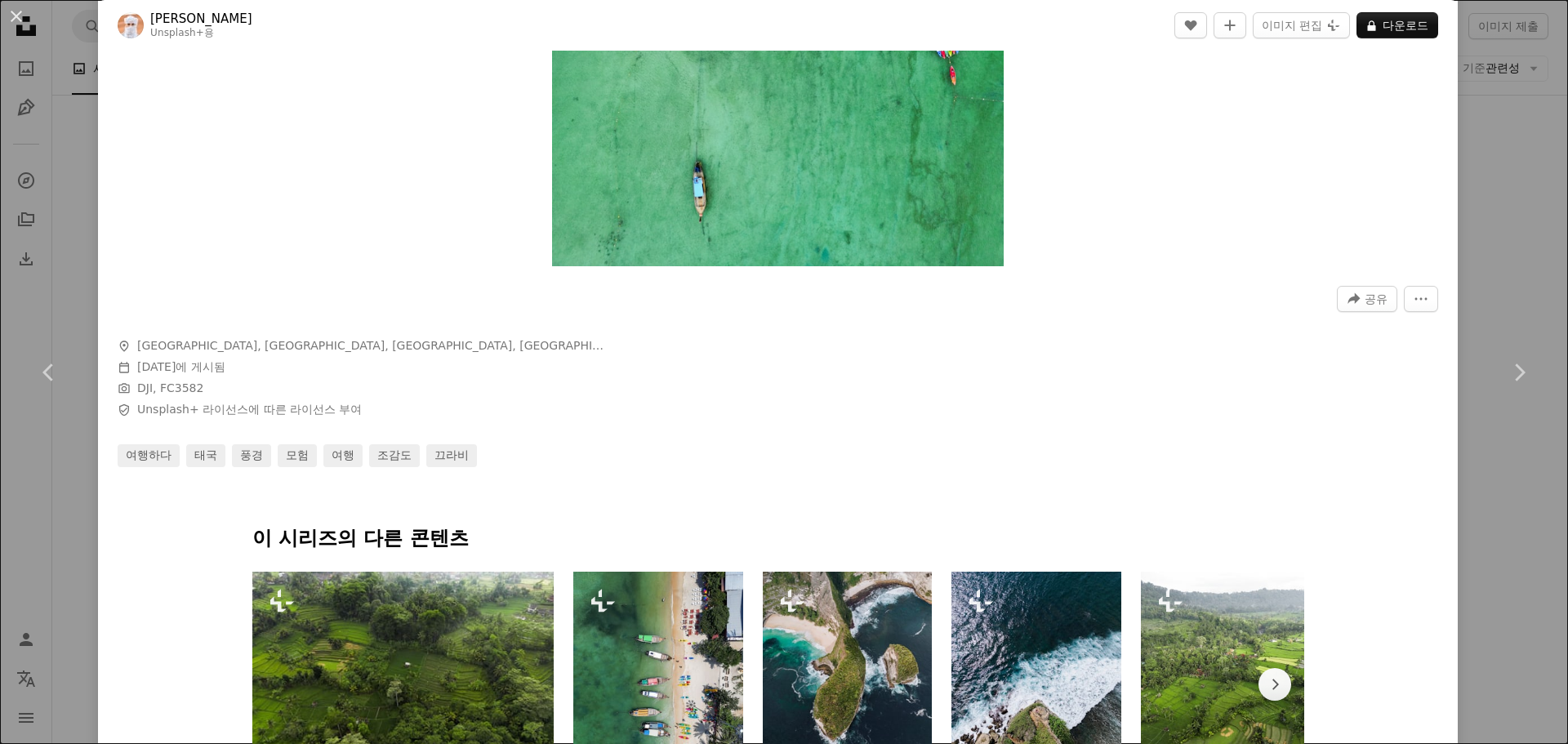
scroll to position [408, 0]
click at [1475, 425] on link "Chevron right" at bounding box center [1519, 372] width 98 height 157
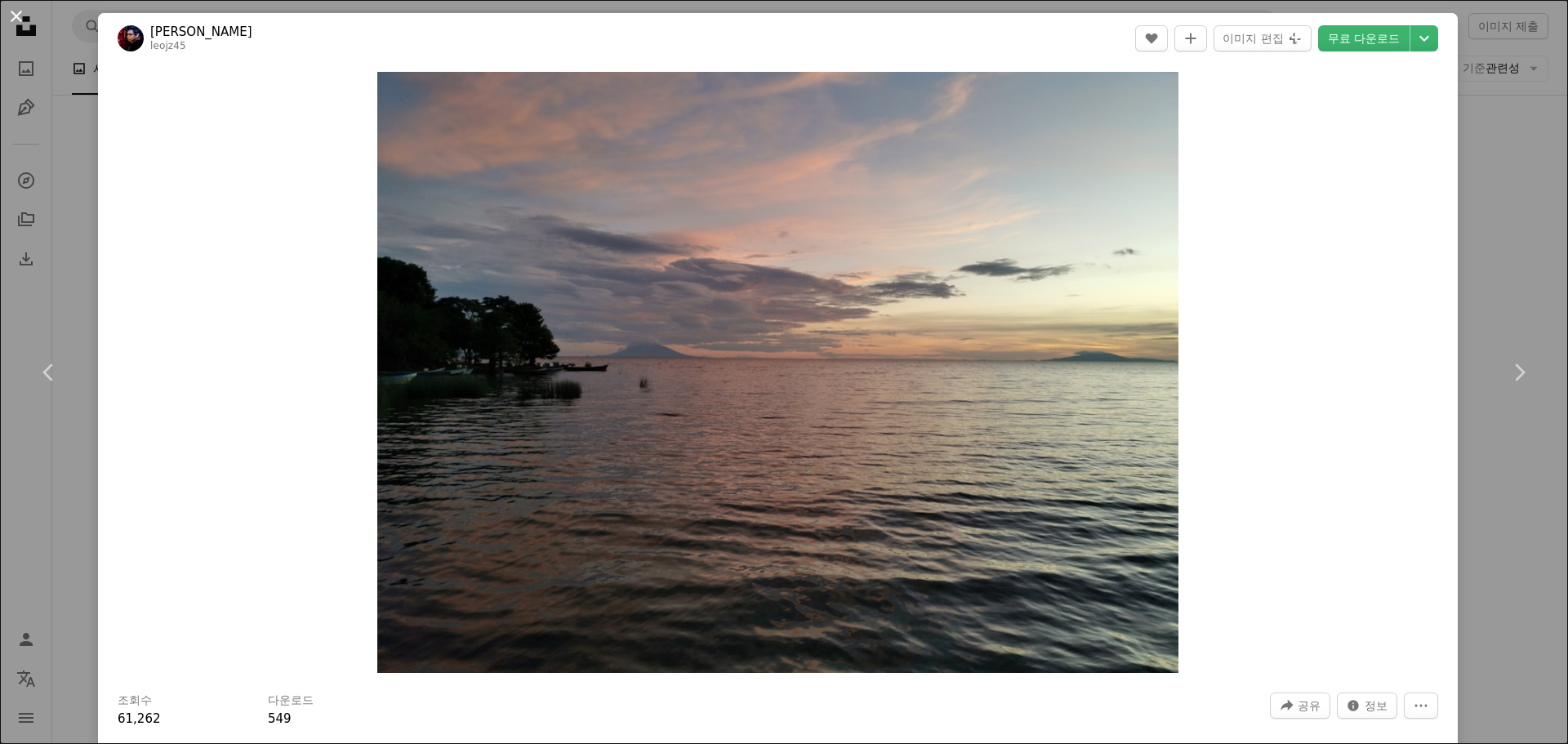
click at [15, 19] on button "An X shape" at bounding box center [16, 16] width 20 height 20
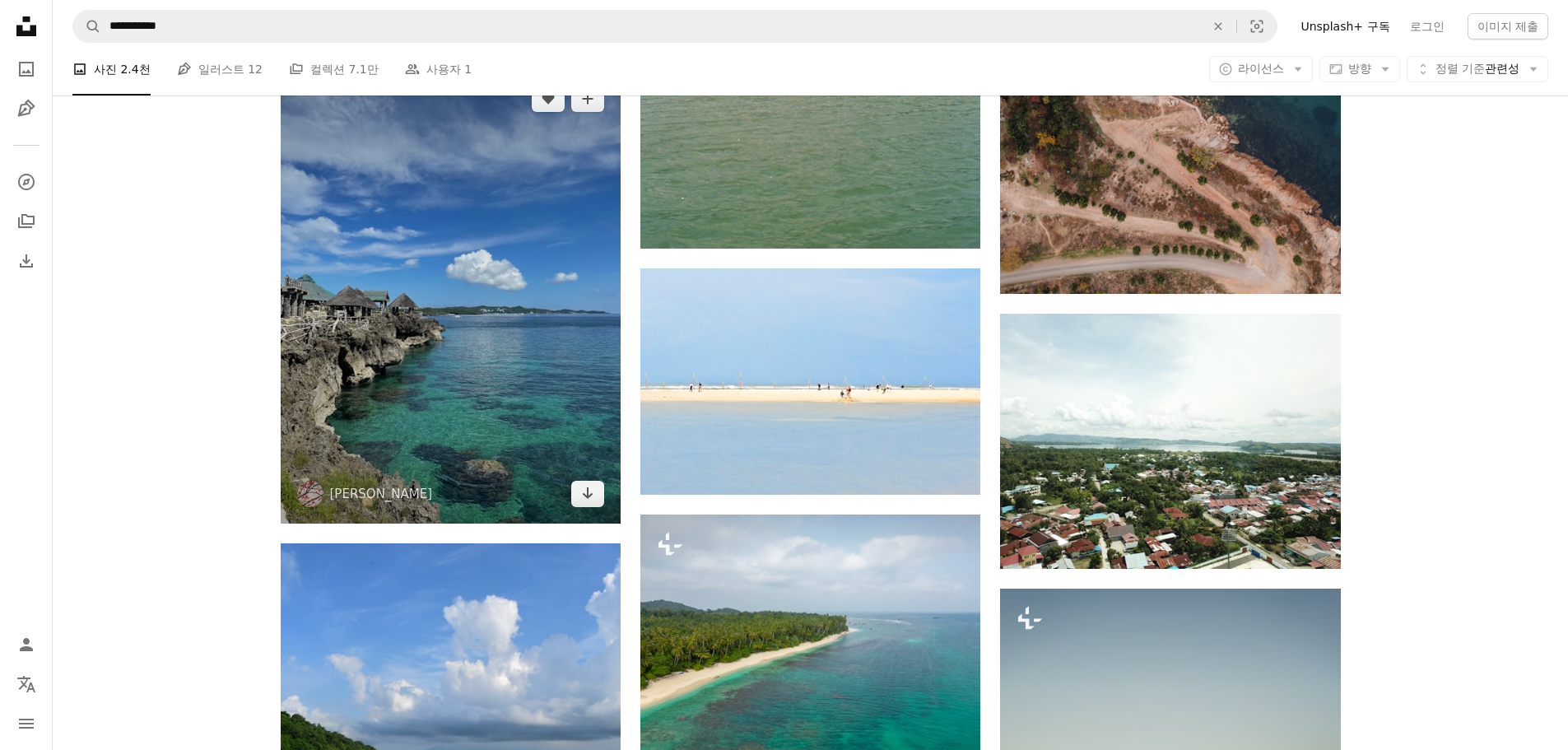
click at [450, 364] on img at bounding box center [450, 296] width 339 height 454
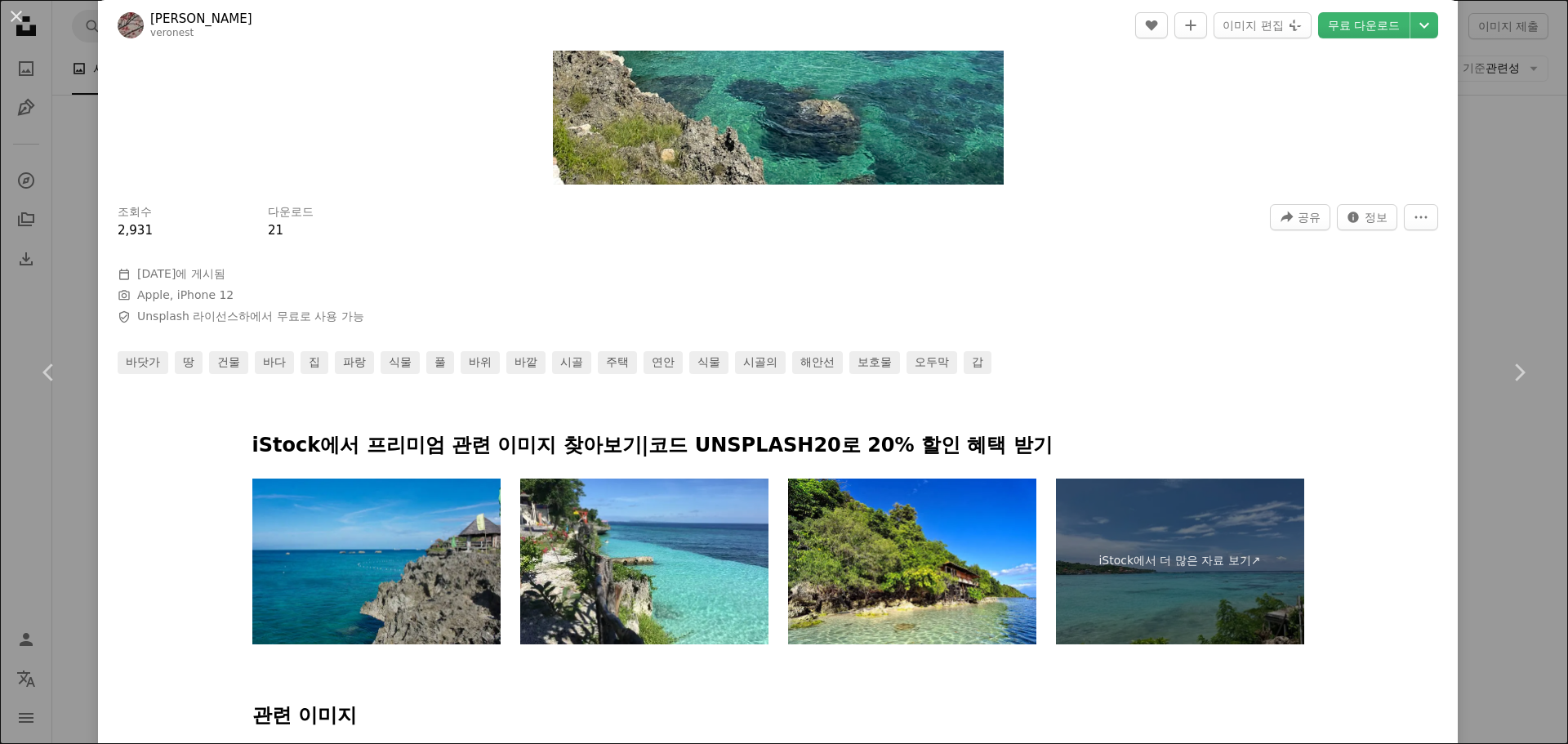
scroll to position [489, 0]
click at [41, 321] on link "Chevron left" at bounding box center [48, 372] width 98 height 157
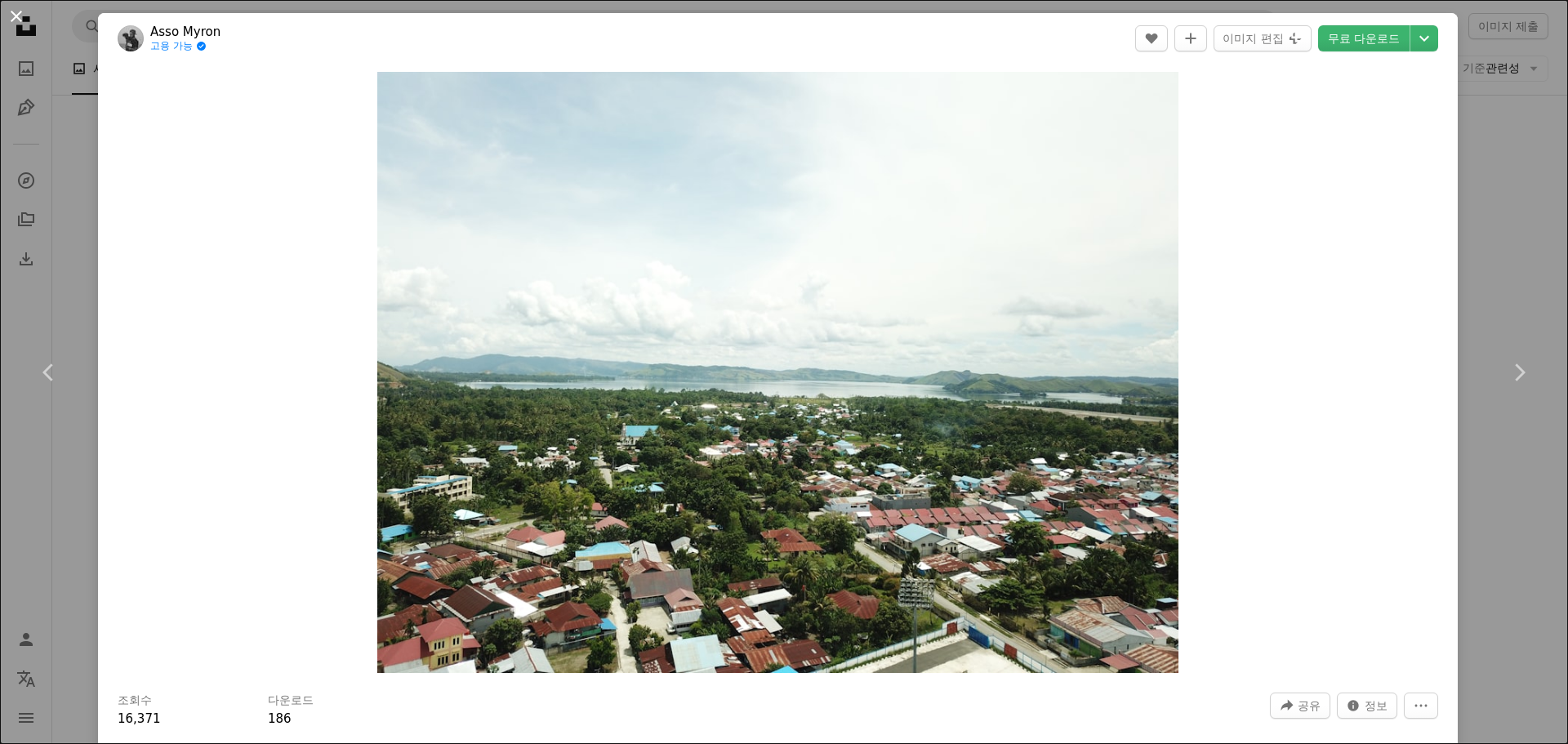
click at [10, 13] on button "An X shape" at bounding box center [16, 16] width 20 height 20
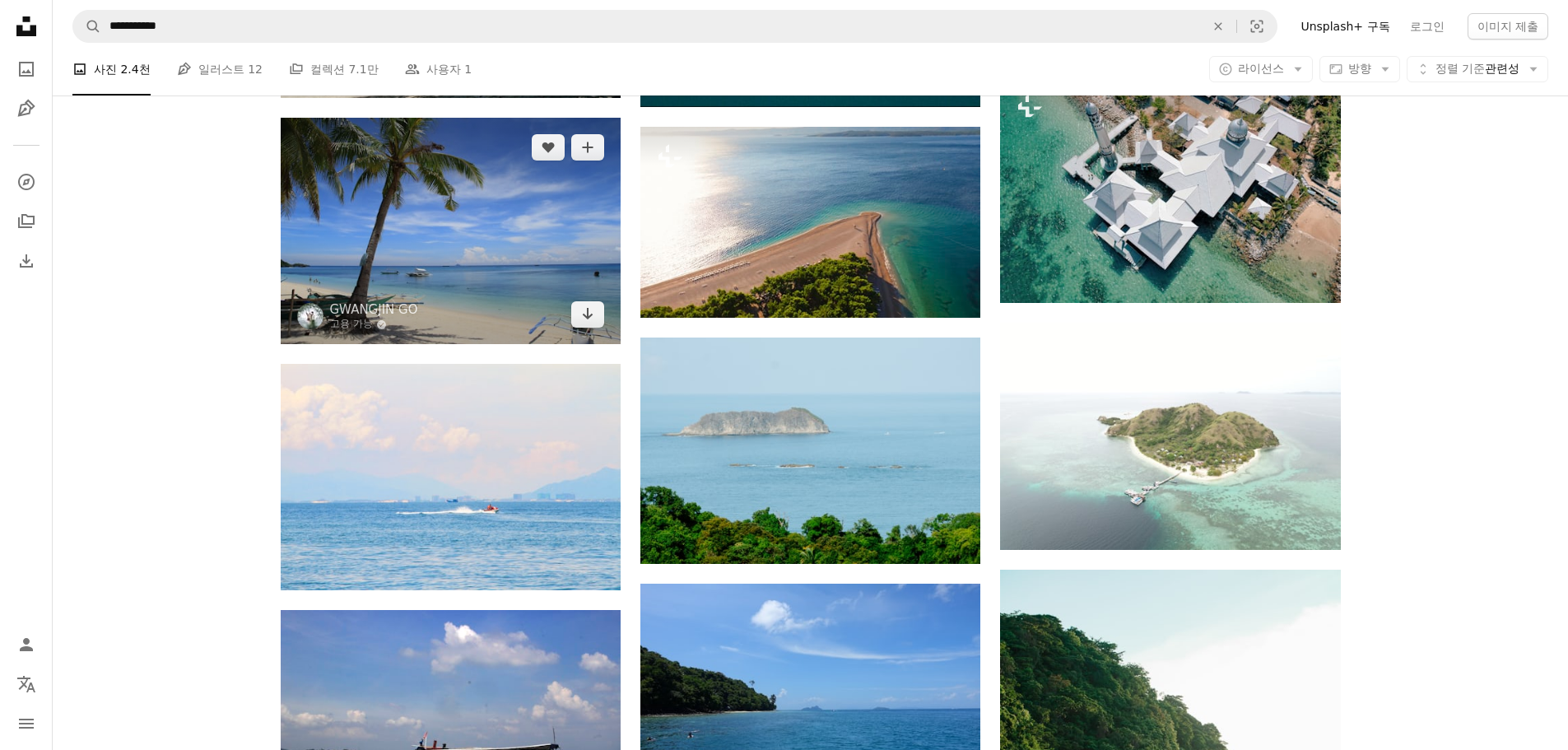
click at [455, 227] on img at bounding box center [450, 231] width 339 height 226
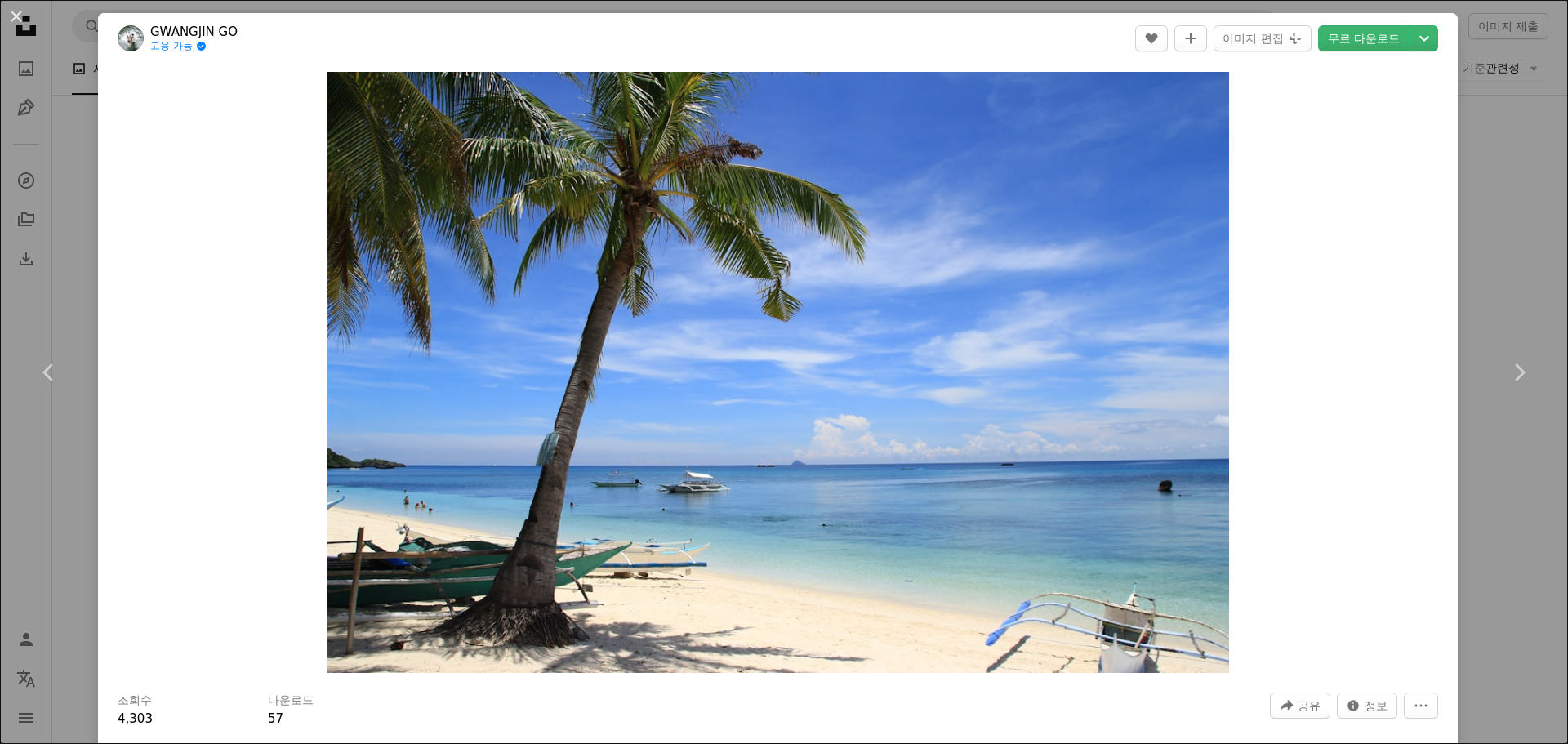
drag, startPoint x: 15, startPoint y: 17, endPoint x: 442, endPoint y: 145, distance: 445.8
click at [16, 17] on button "An X shape" at bounding box center [16, 16] width 20 height 20
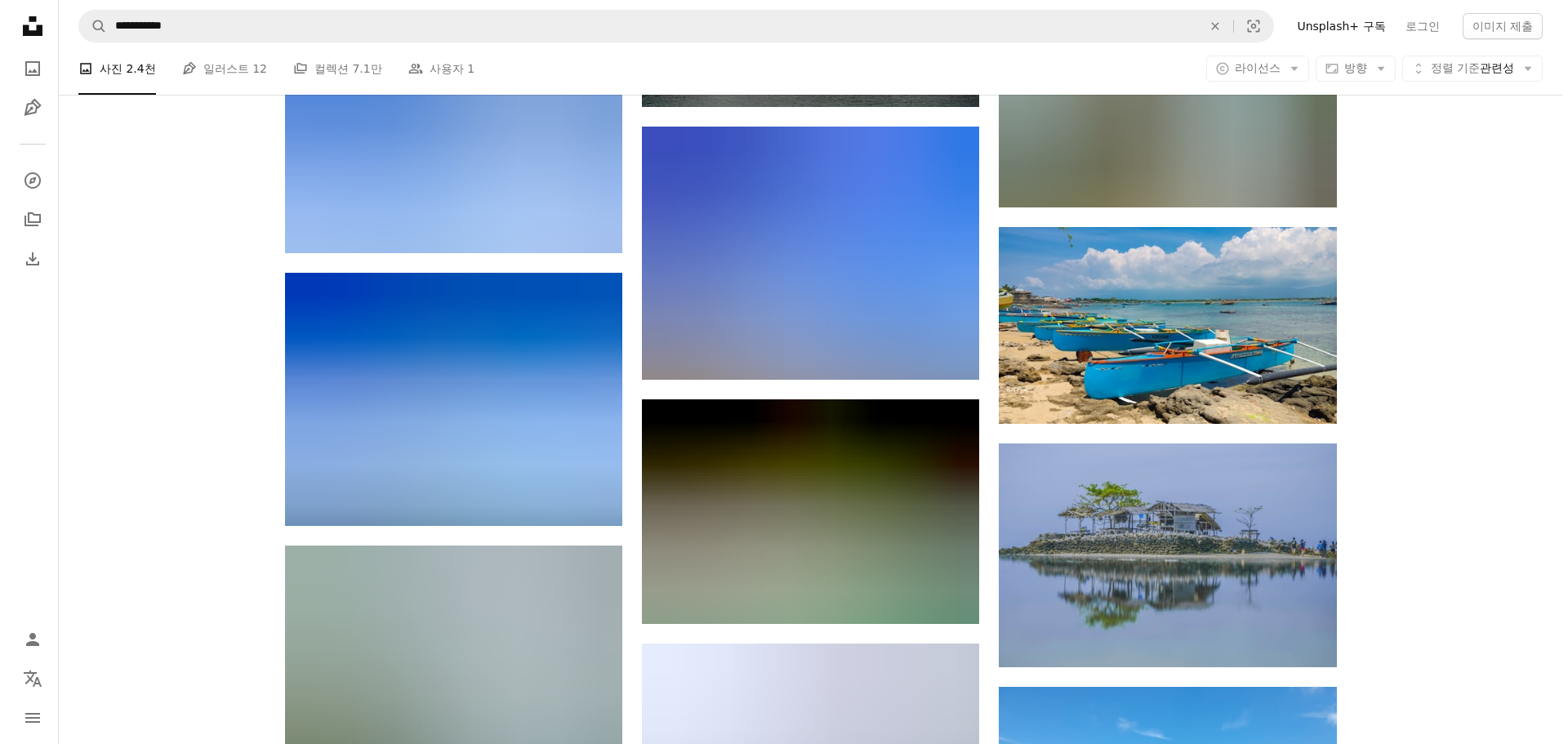
scroll to position [19298, 0]
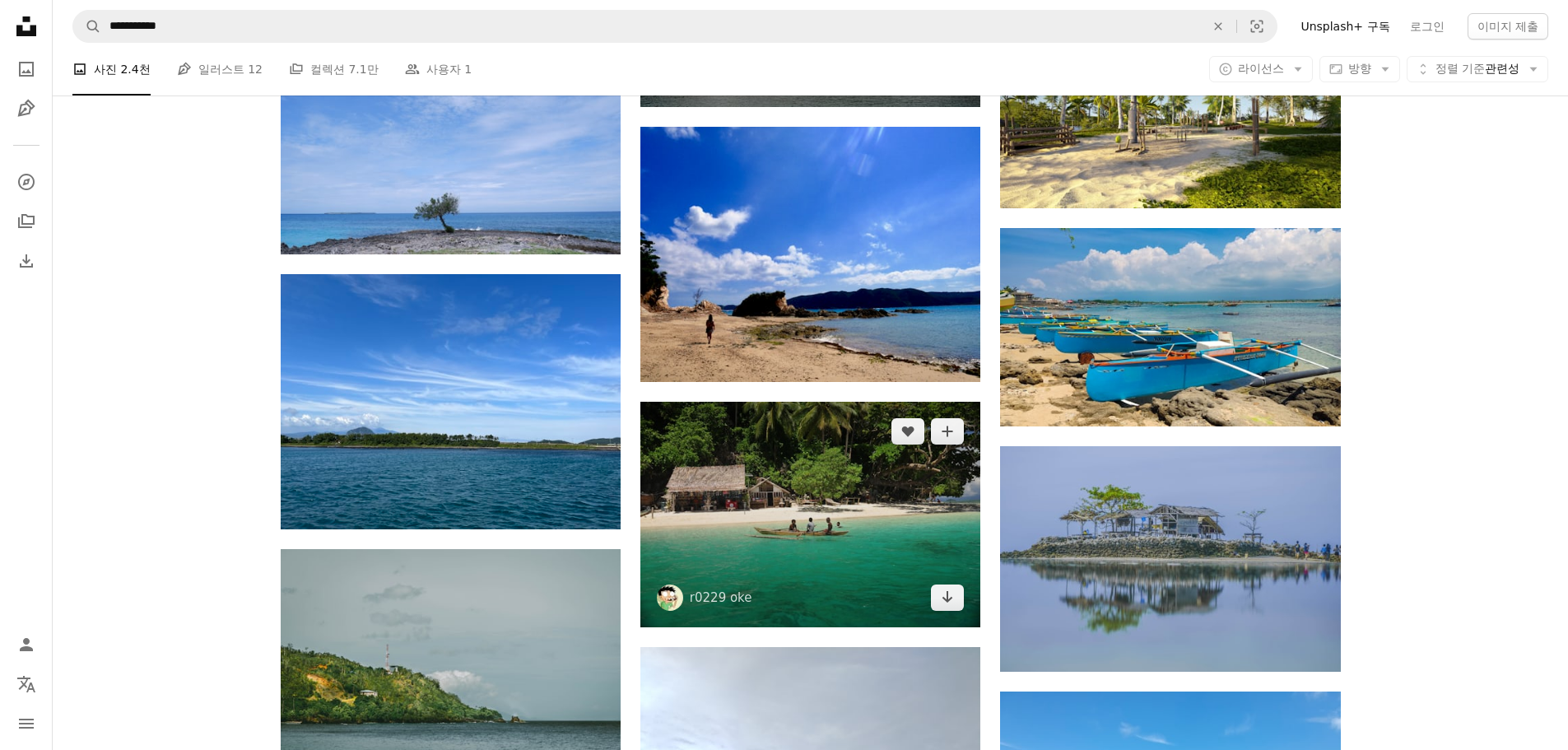
click at [766, 513] on img at bounding box center [810, 514] width 339 height 225
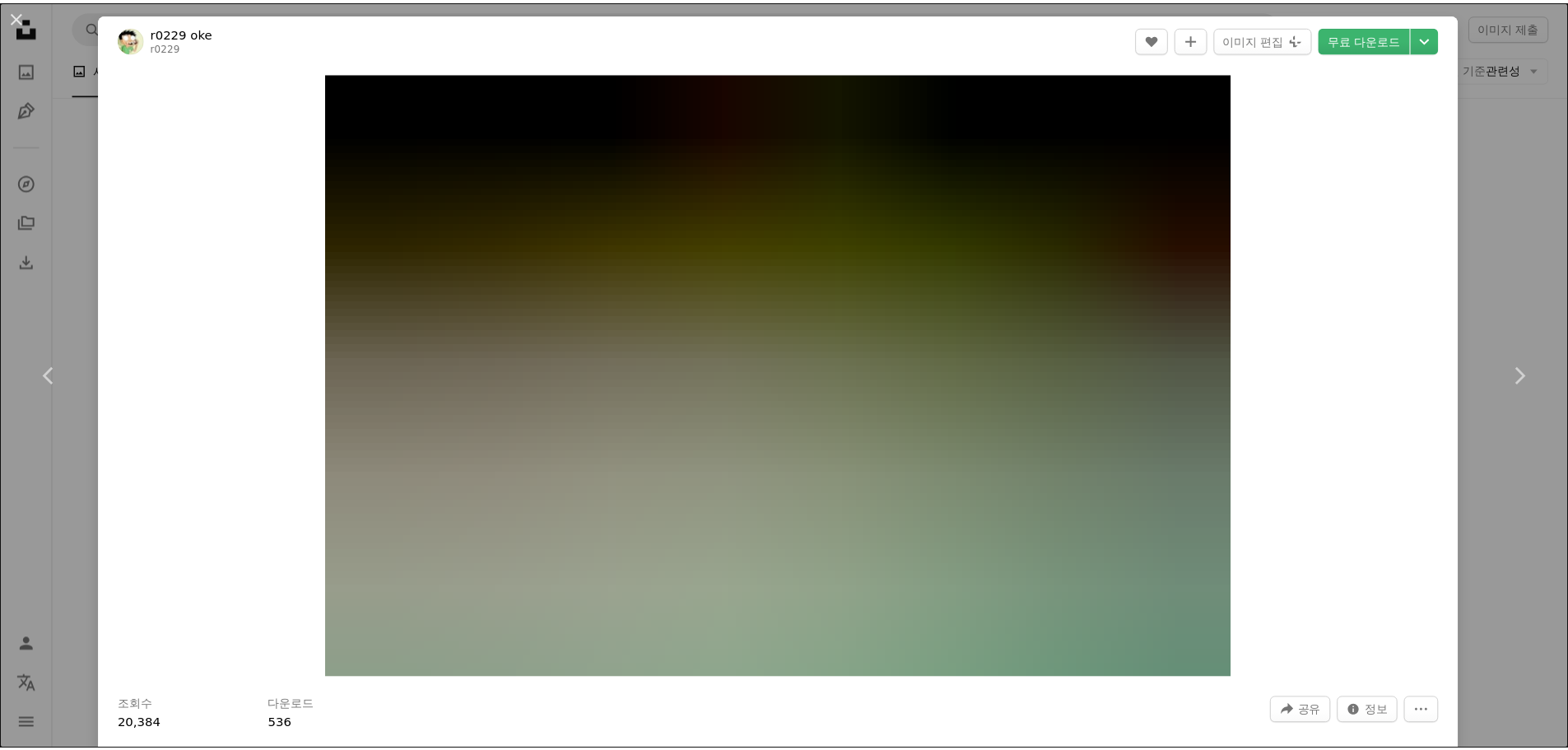
scroll to position [246, 0]
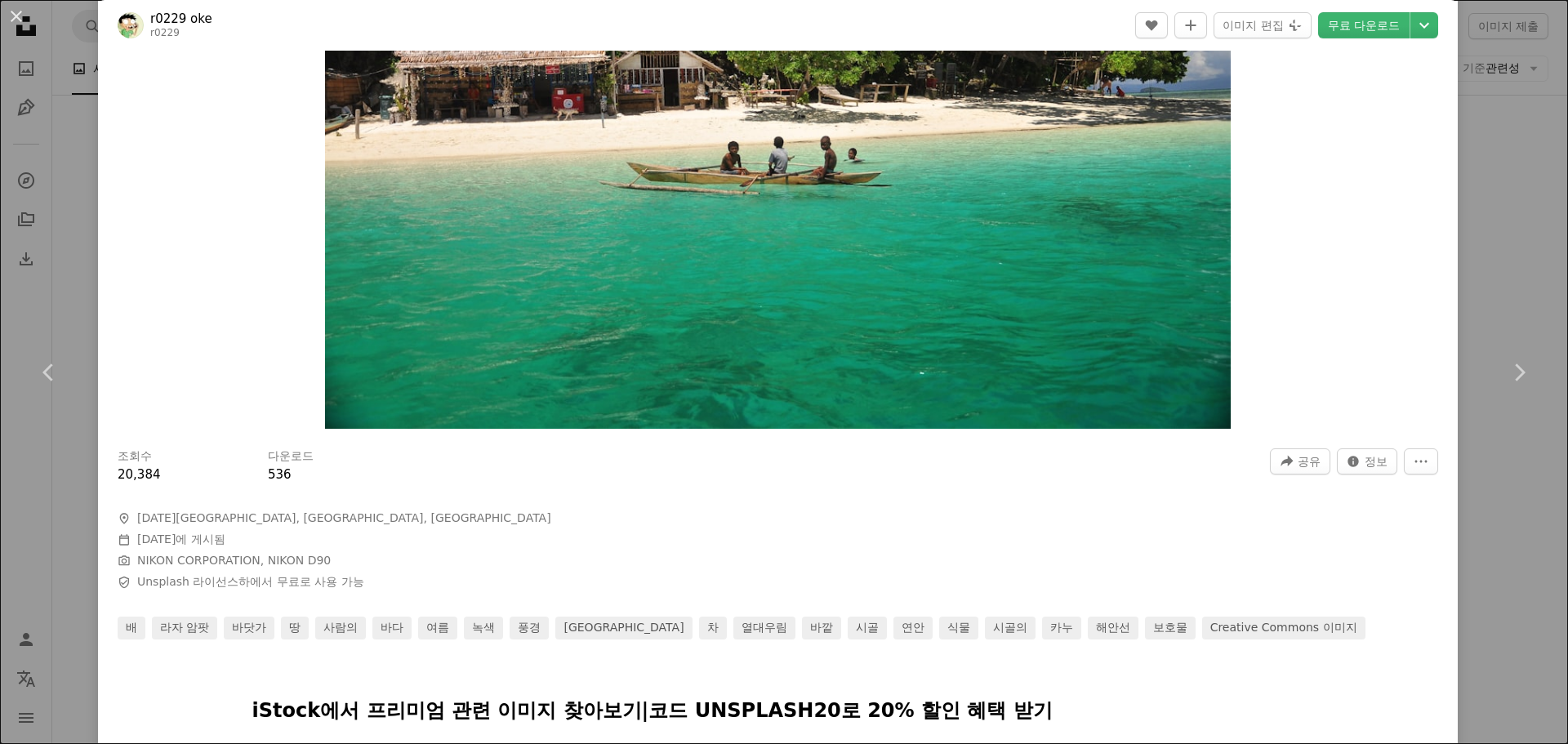
click at [1499, 453] on div "An X shape Chevron left Chevron right r0229 oke r0229 A heart A plus sign 이미지 편…" at bounding box center [784, 372] width 1568 height 744
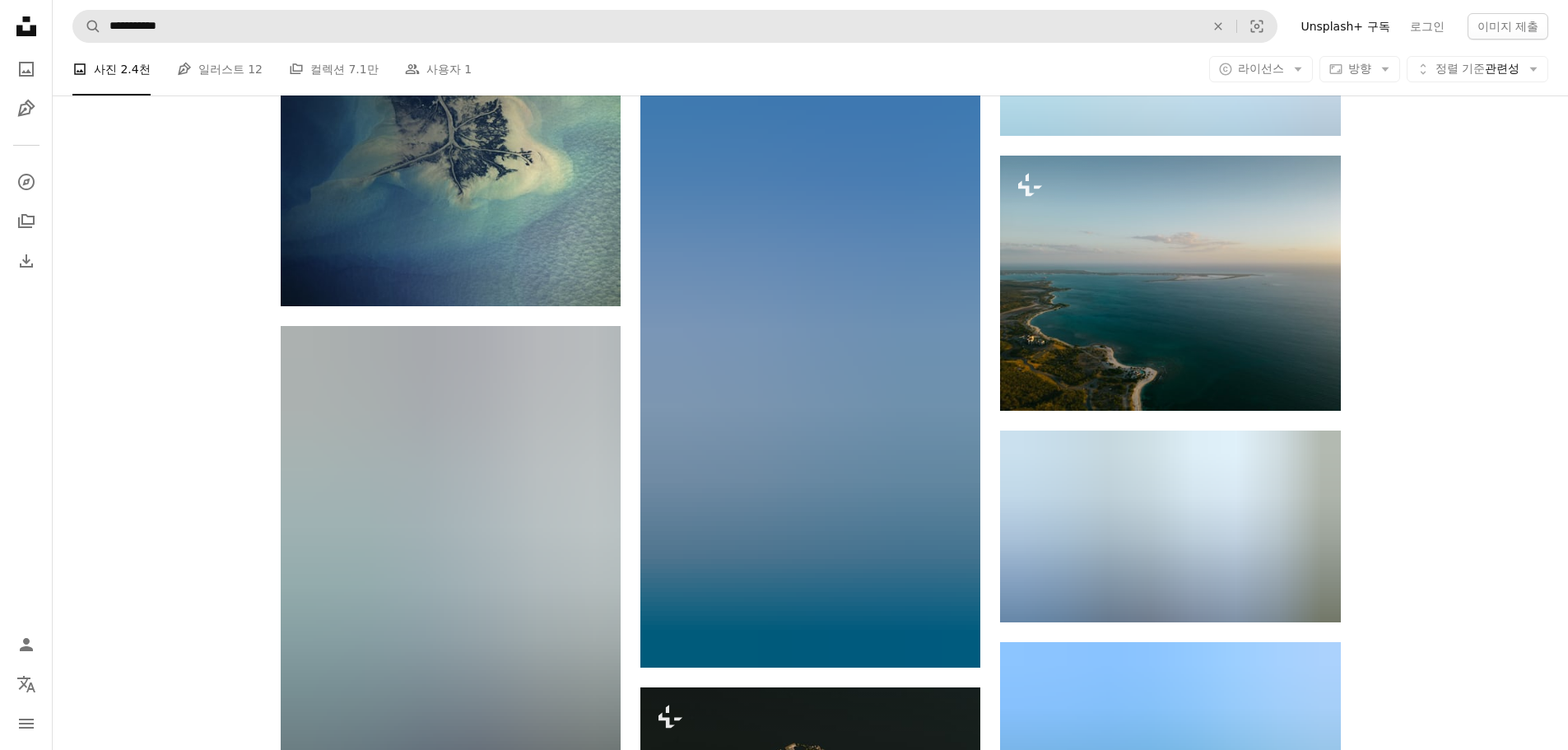
scroll to position [20514, 0]
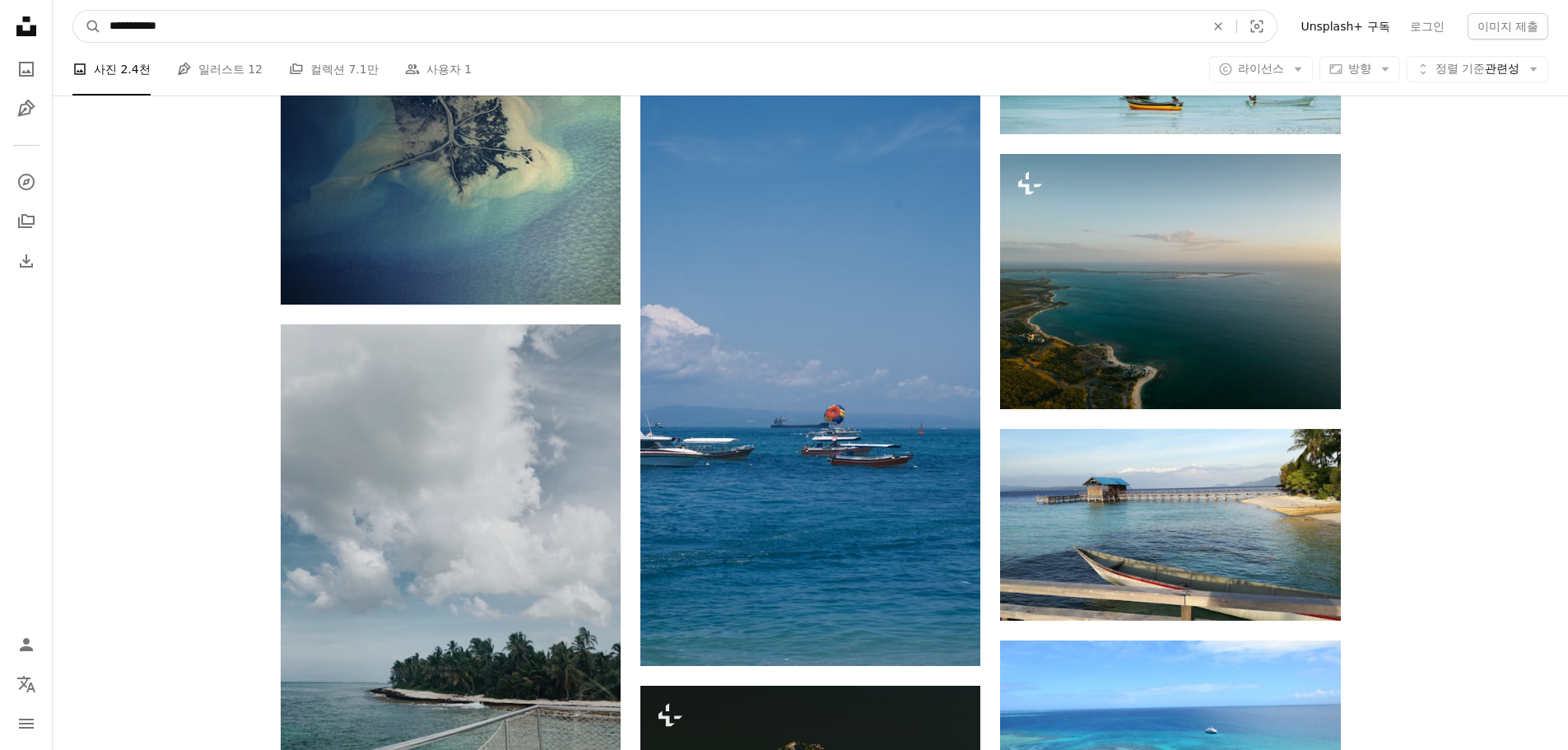
drag, startPoint x: 513, startPoint y: 34, endPoint x: -277, endPoint y: 39, distance: 790.0
paste input "사이트 전체에서 이미지 찾기"
type input "********"
click button "A magnifying glass" at bounding box center [87, 26] width 28 height 31
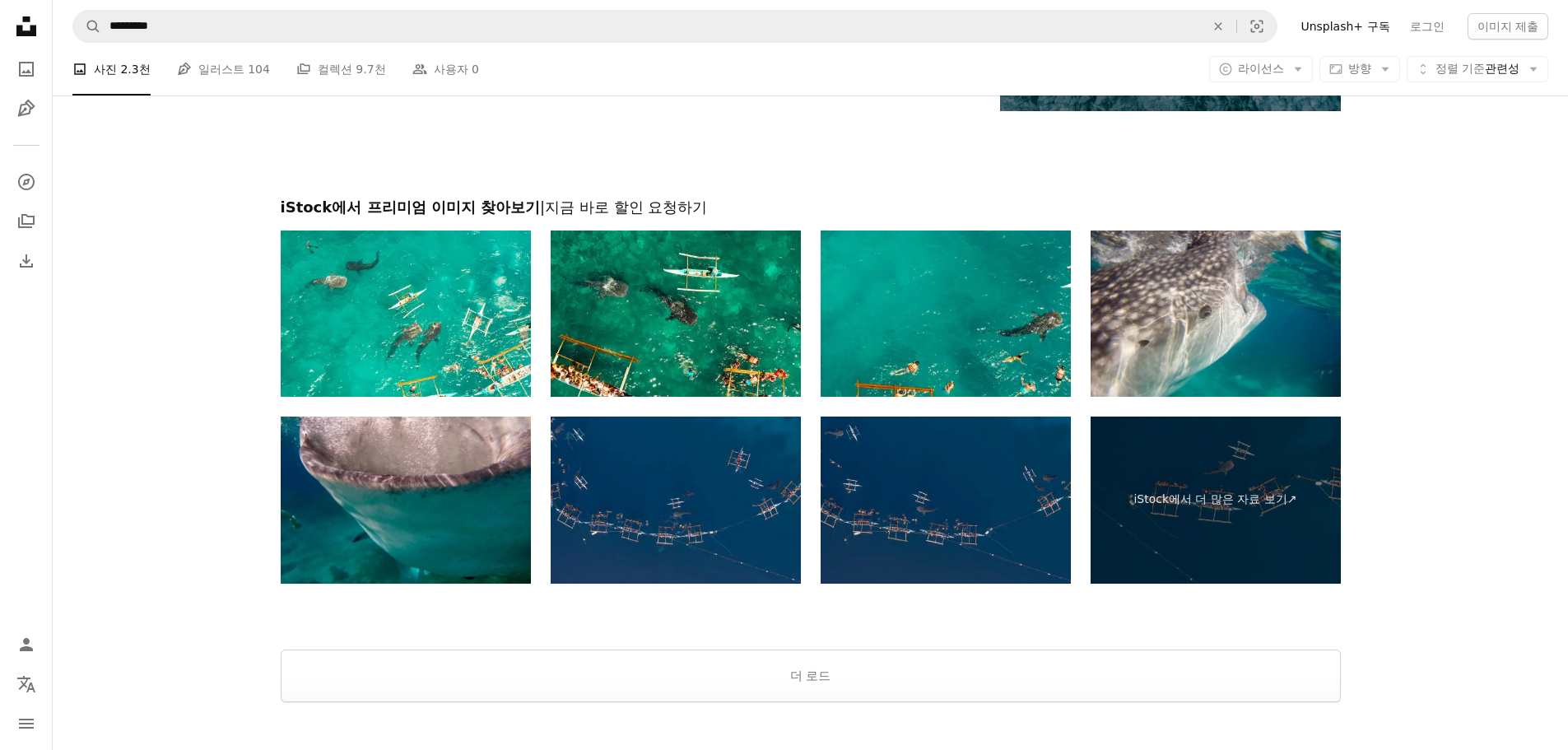
scroll to position [2938, 0]
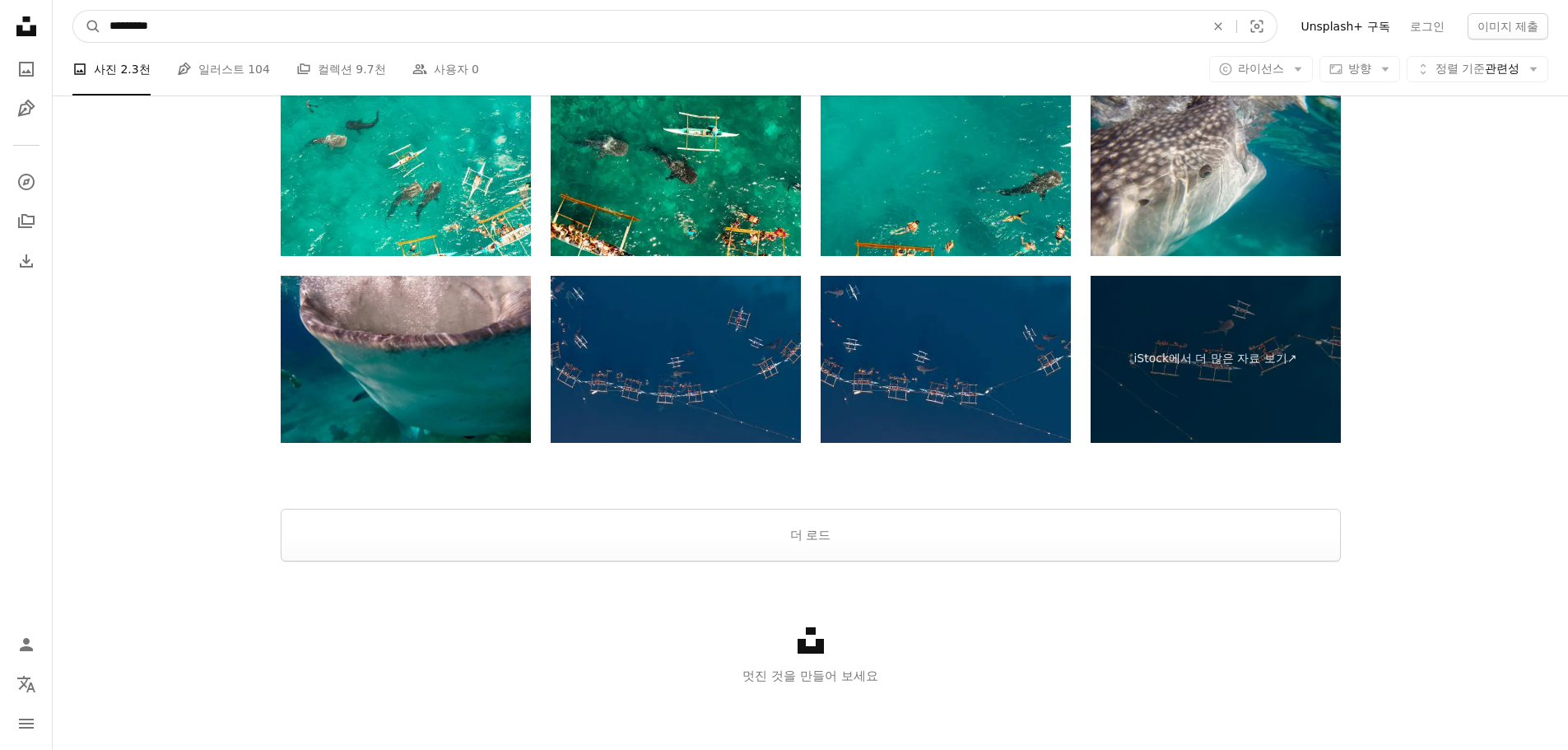
drag, startPoint x: 304, startPoint y: 31, endPoint x: -386, endPoint y: 15, distance: 690.2
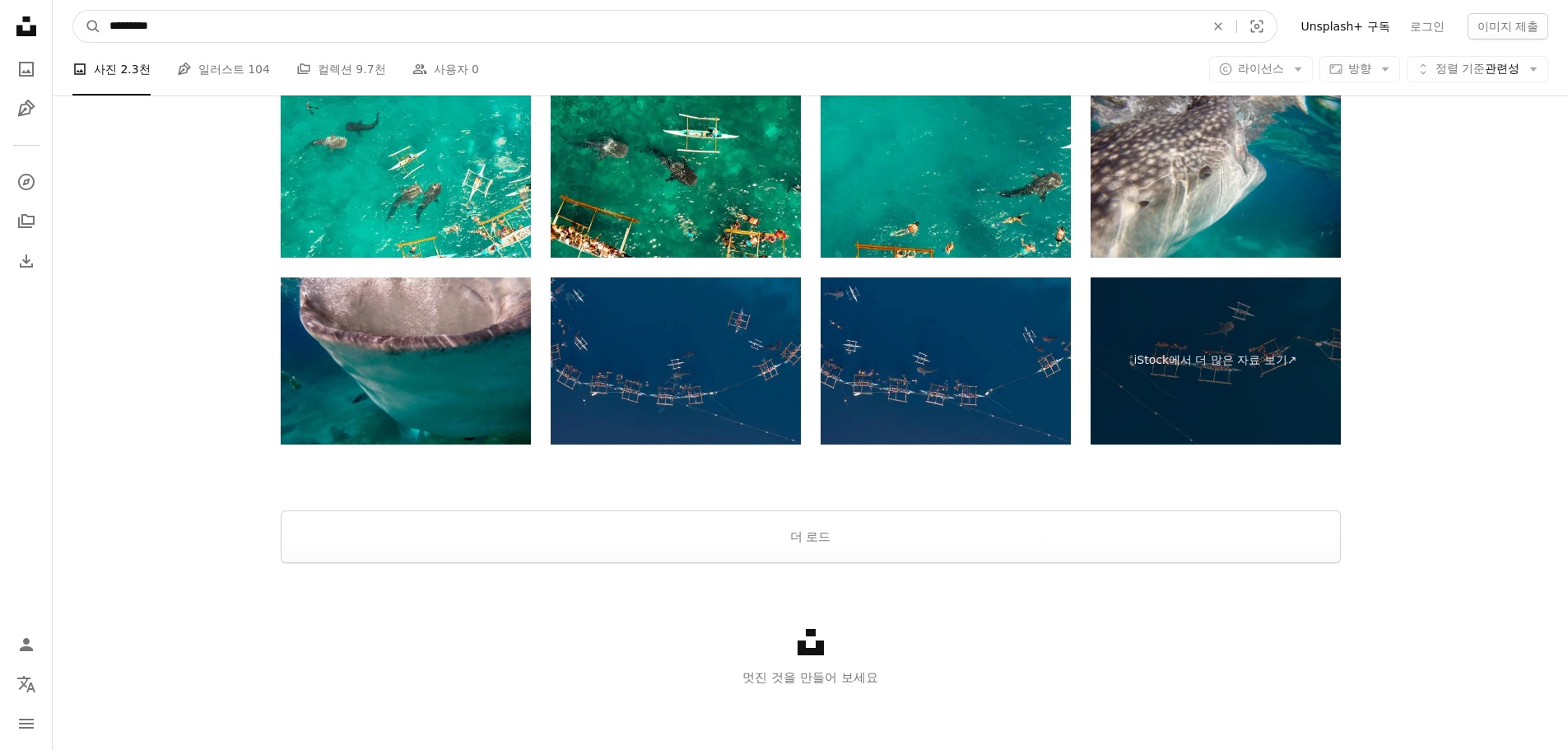
paste input "사이트 전체에서 이미지 찾기"
type input "*******"
click button "A magnifying glass" at bounding box center [87, 26] width 28 height 31
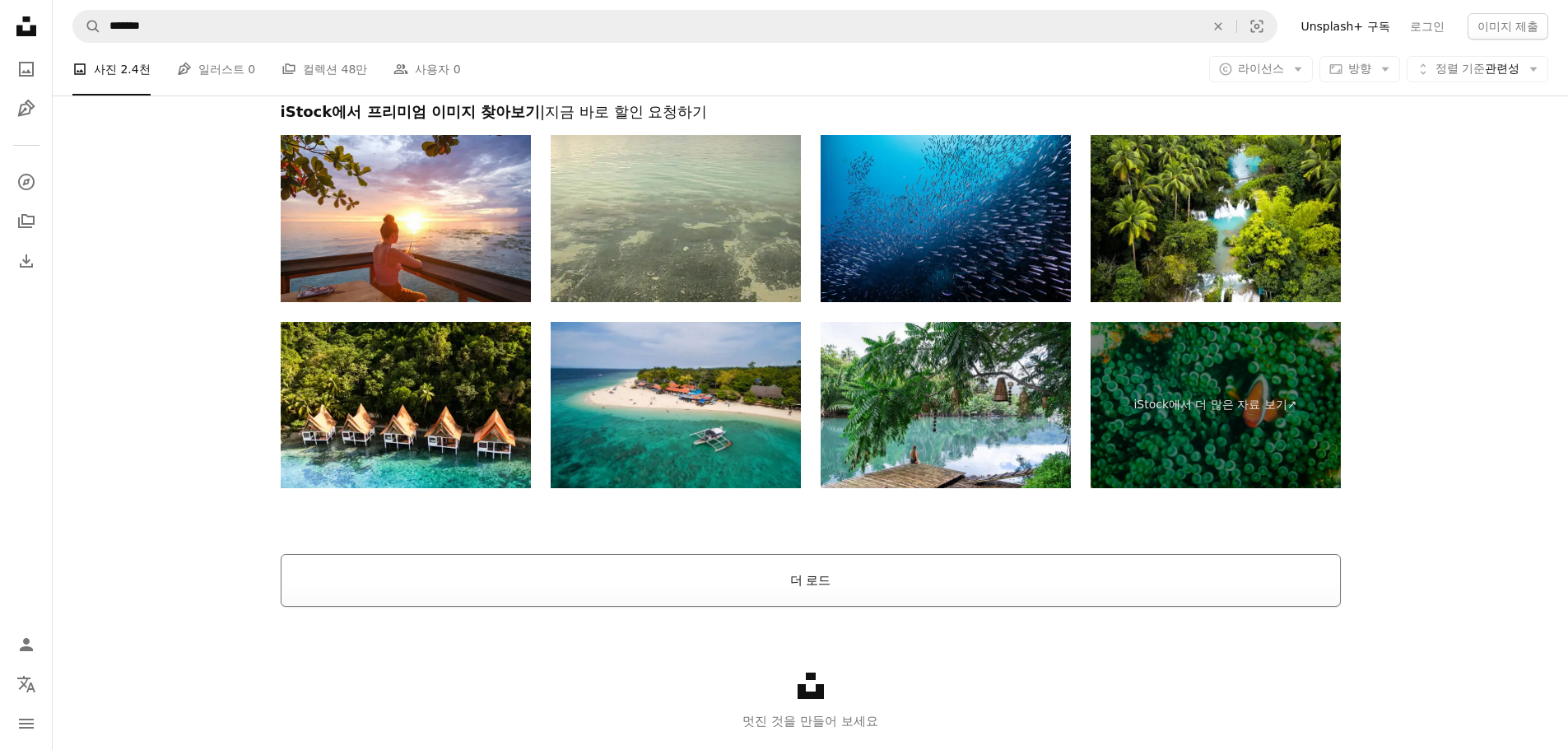
scroll to position [3145, 0]
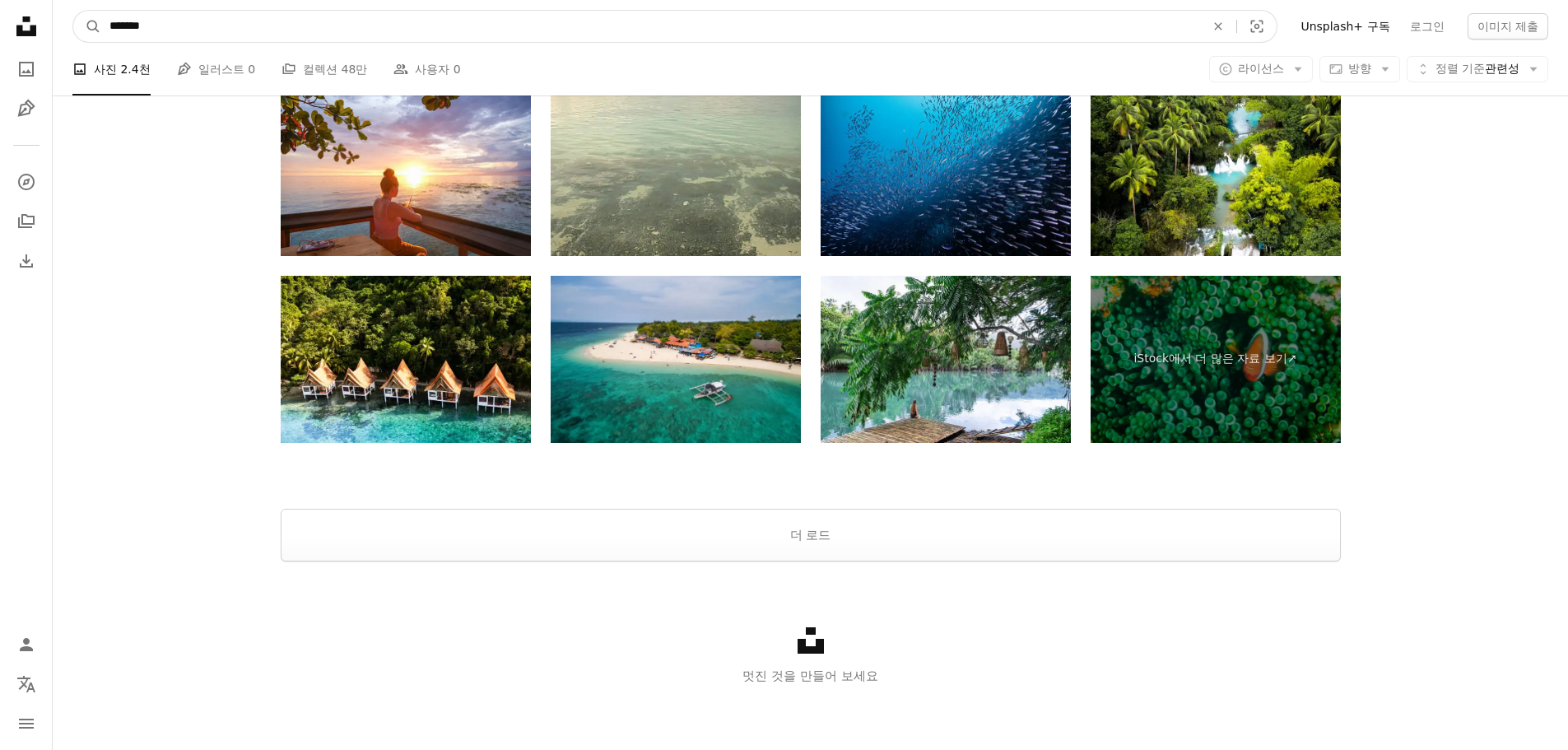
drag, startPoint x: 275, startPoint y: 31, endPoint x: -306, endPoint y: 21, distance: 581.1
type input "****"
click button "A magnifying glass" at bounding box center [87, 26] width 28 height 31
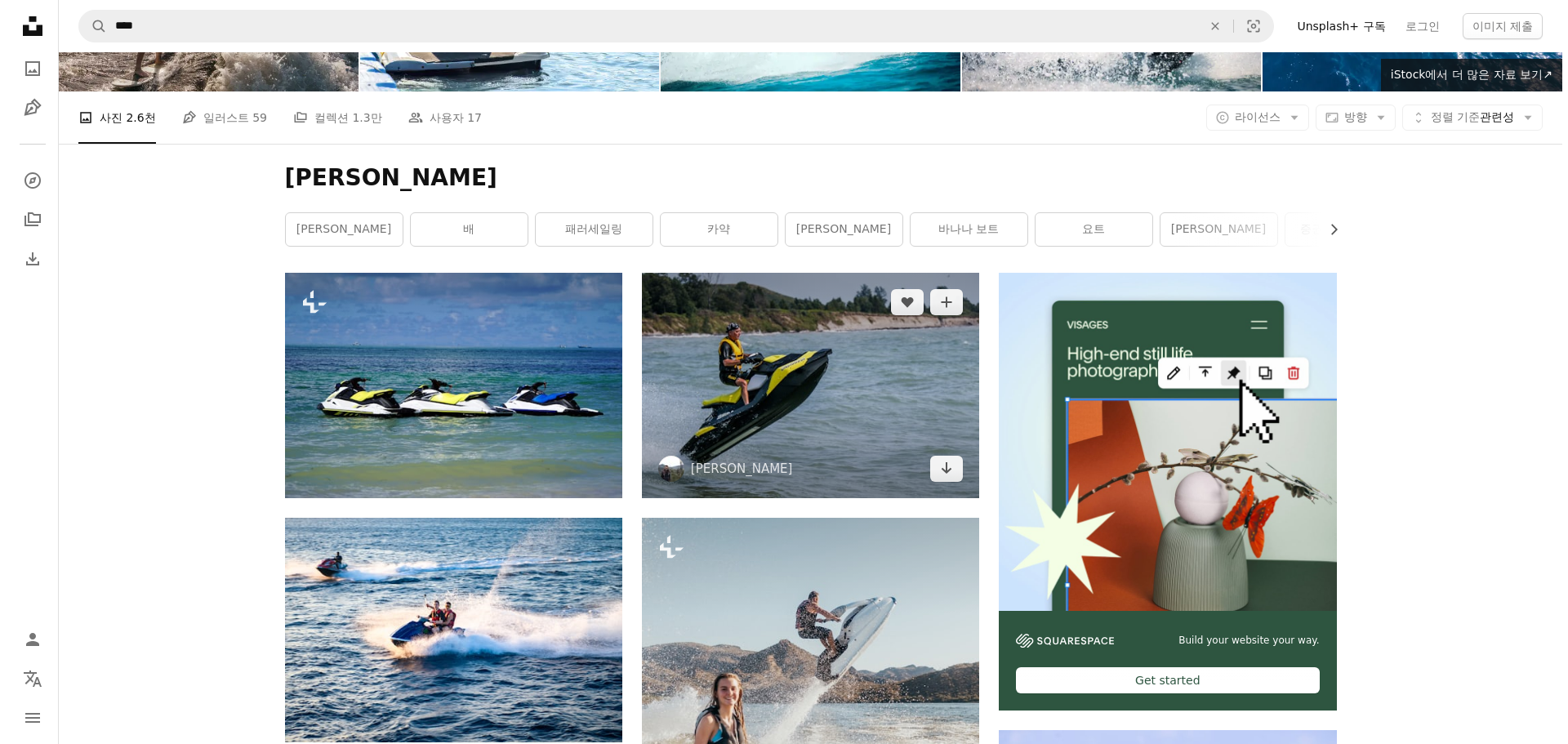
scroll to position [161, 0]
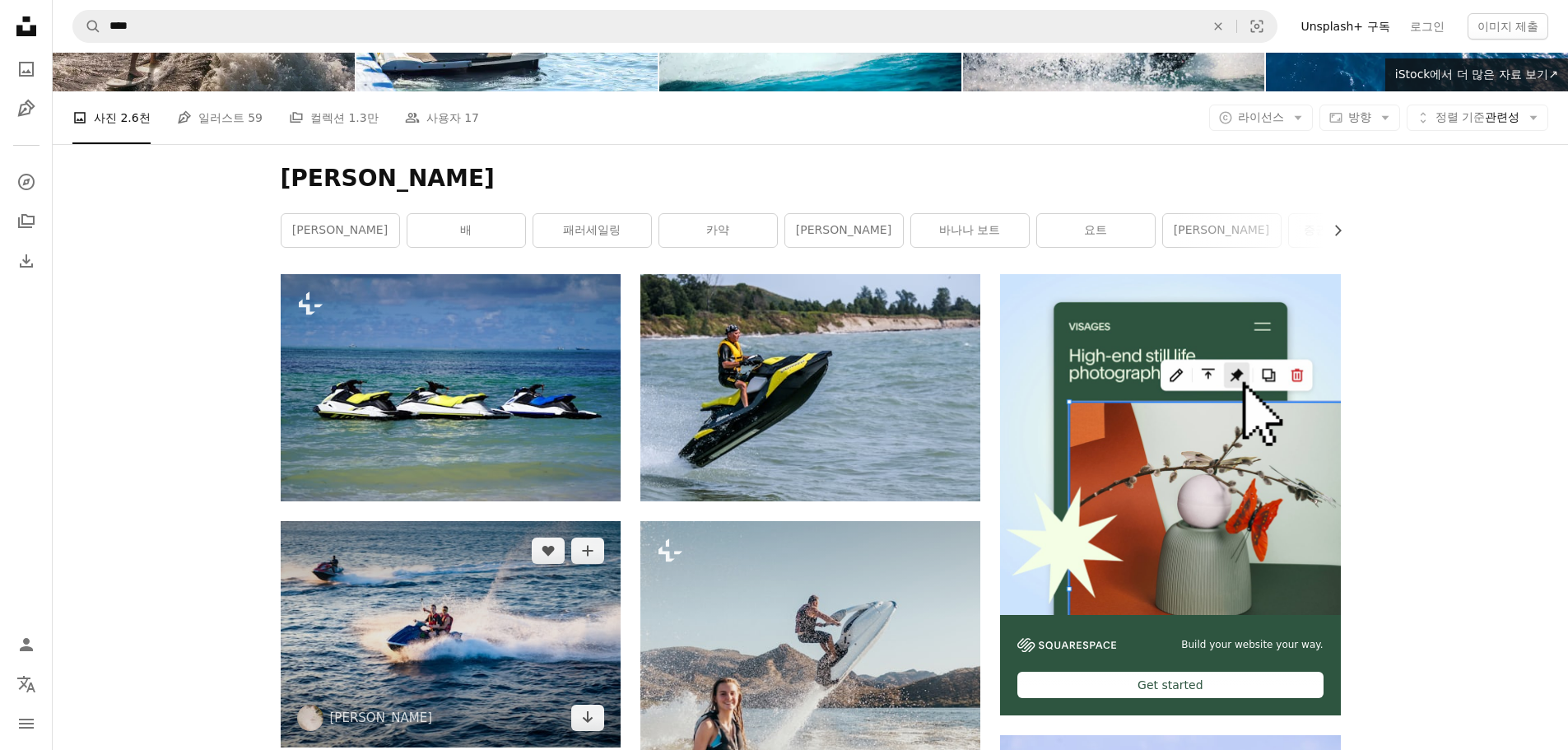
click at [484, 577] on img at bounding box center [450, 634] width 339 height 226
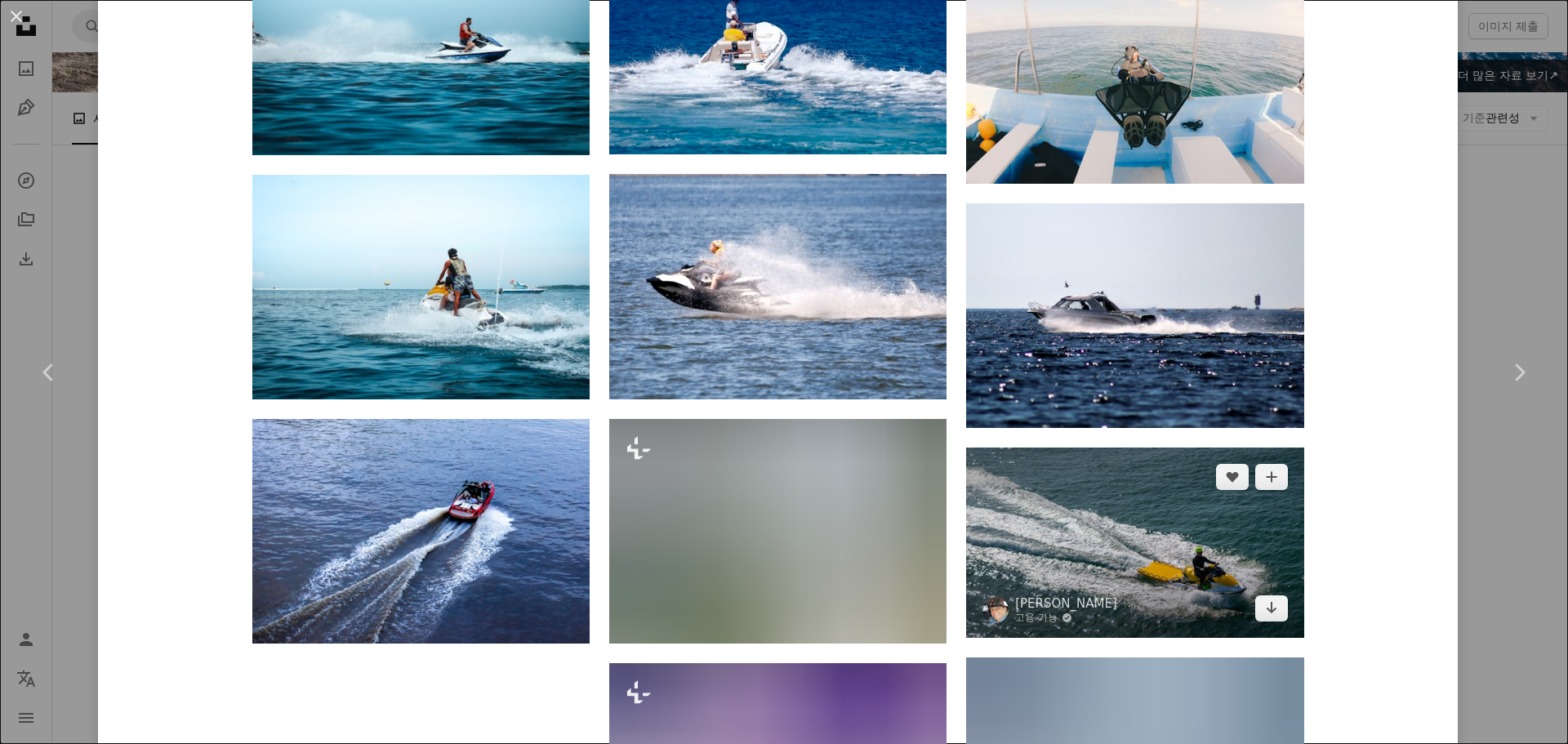
scroll to position [2041, 0]
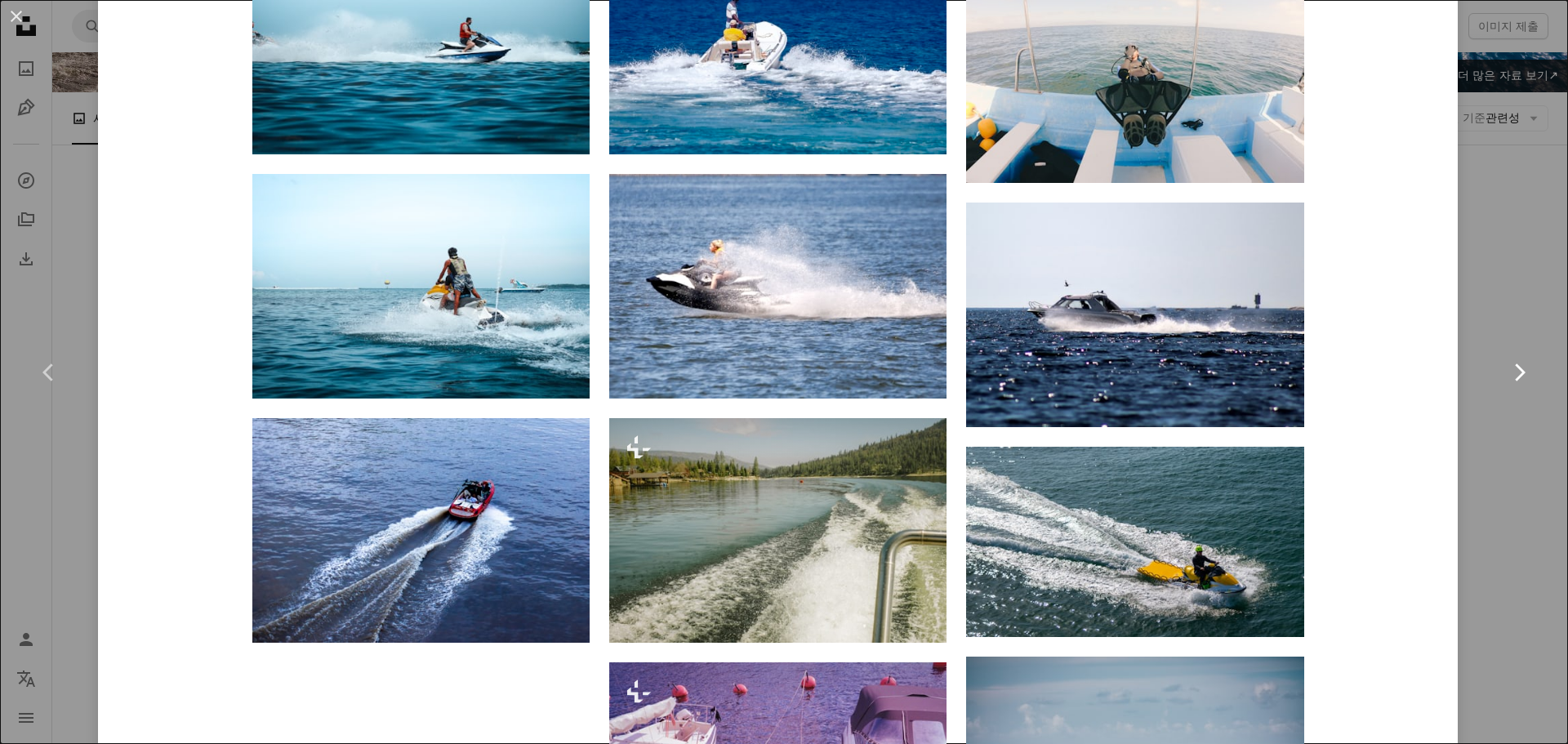
click at [1513, 431] on link "Chevron right" at bounding box center [1519, 372] width 98 height 157
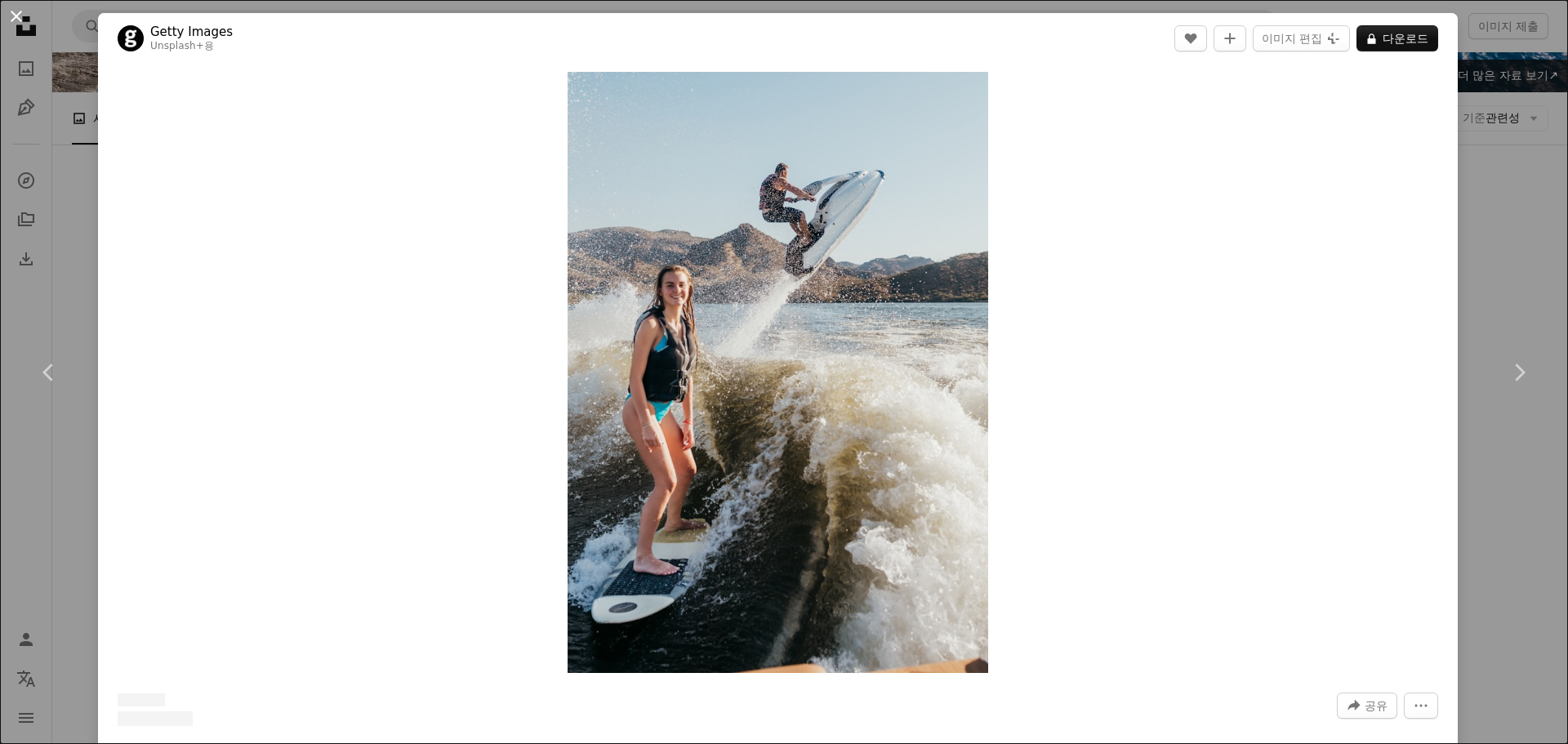
click at [8, 13] on button "An X shape" at bounding box center [16, 16] width 20 height 20
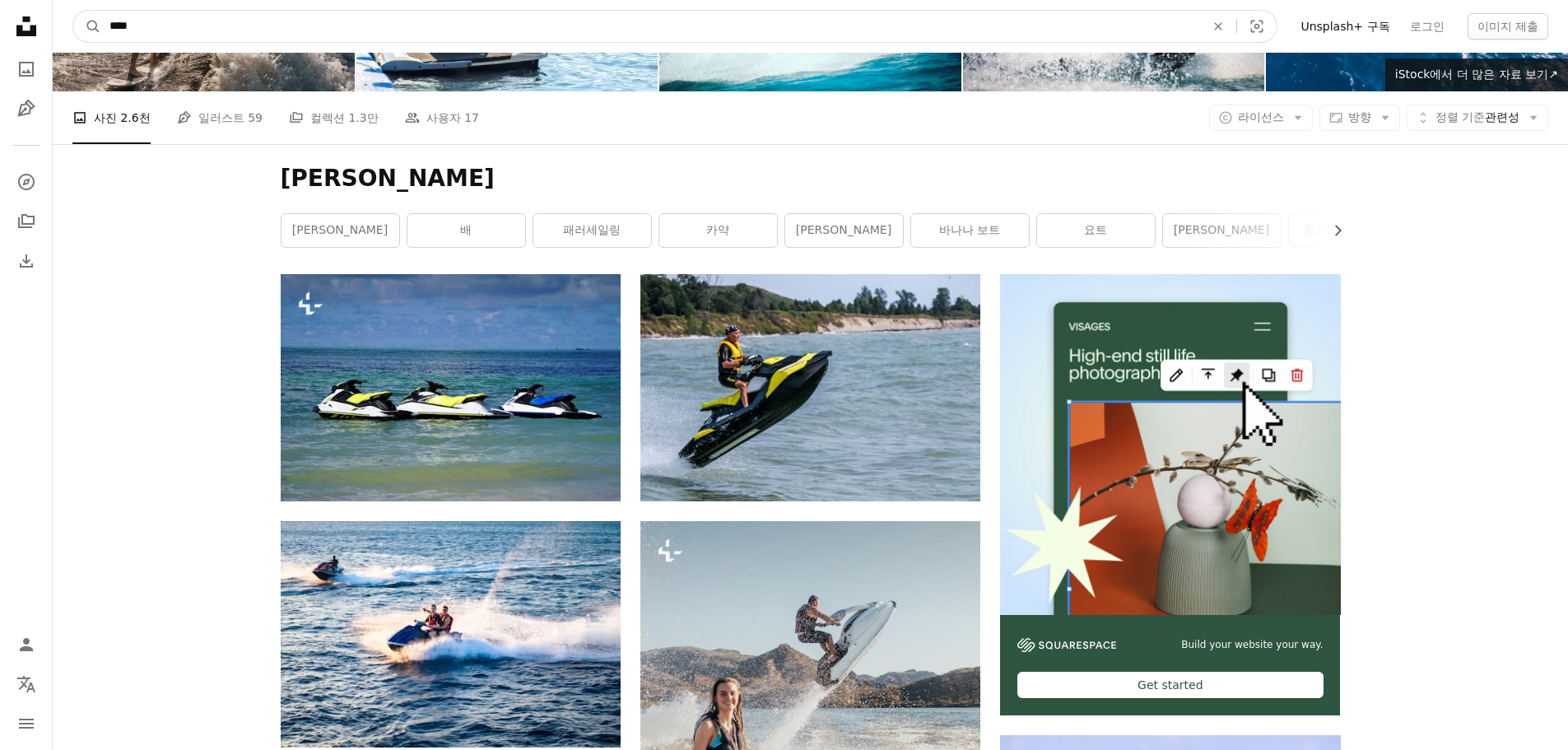
scroll to position [148, 0]
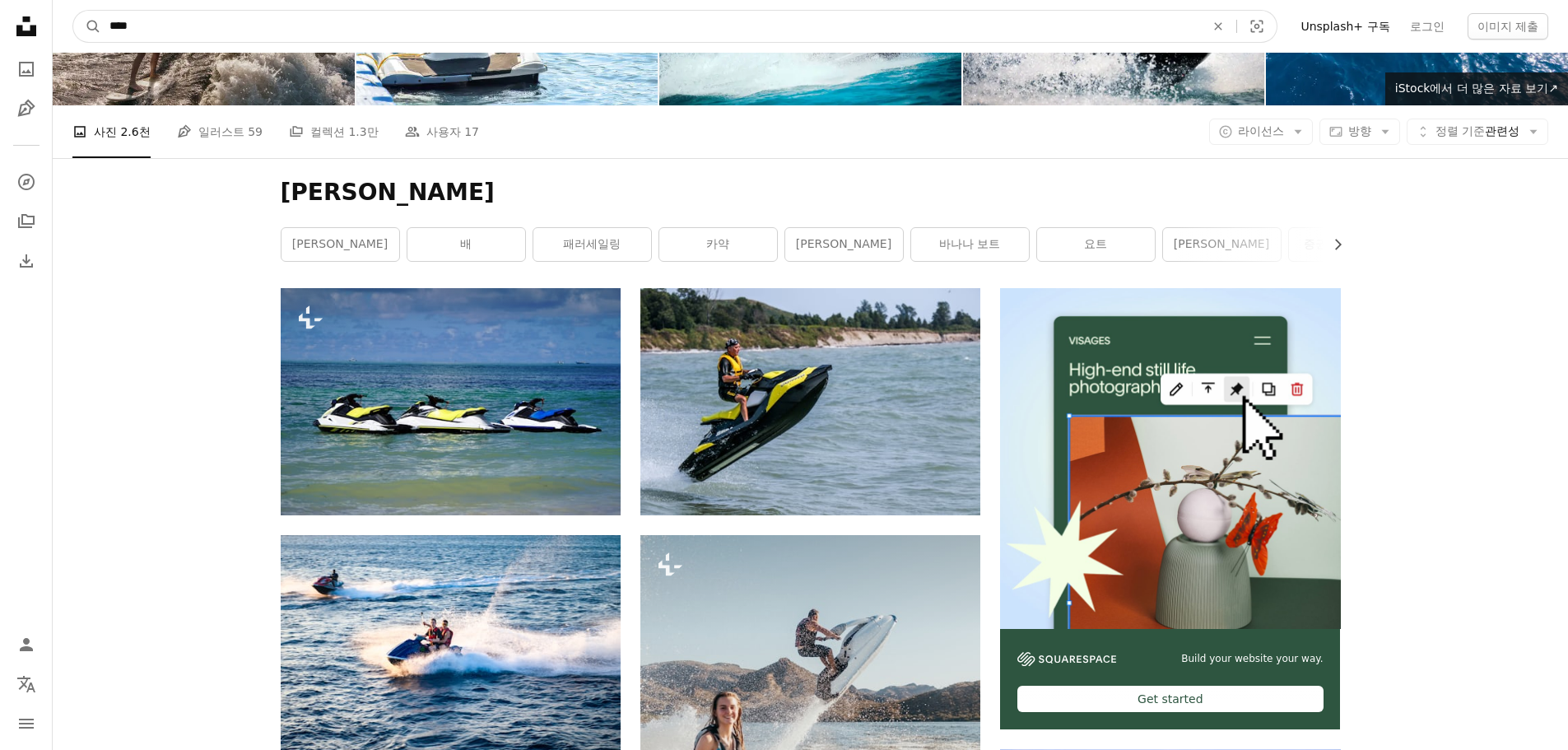
drag, startPoint x: 188, startPoint y: 25, endPoint x: -175, endPoint y: 3, distance: 363.7
type input "*****"
click button "A magnifying glass" at bounding box center [87, 26] width 28 height 31
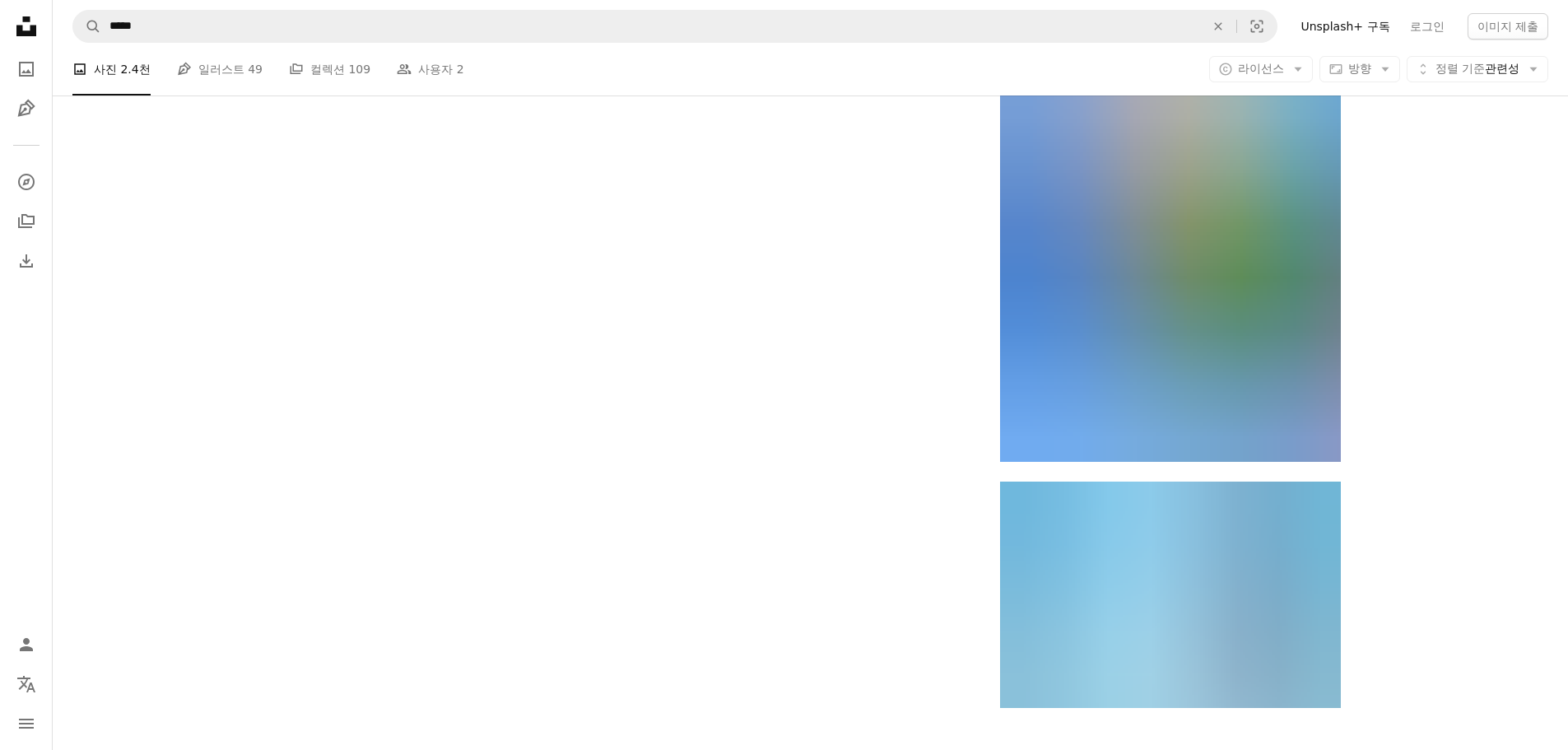
scroll to position [3023, 0]
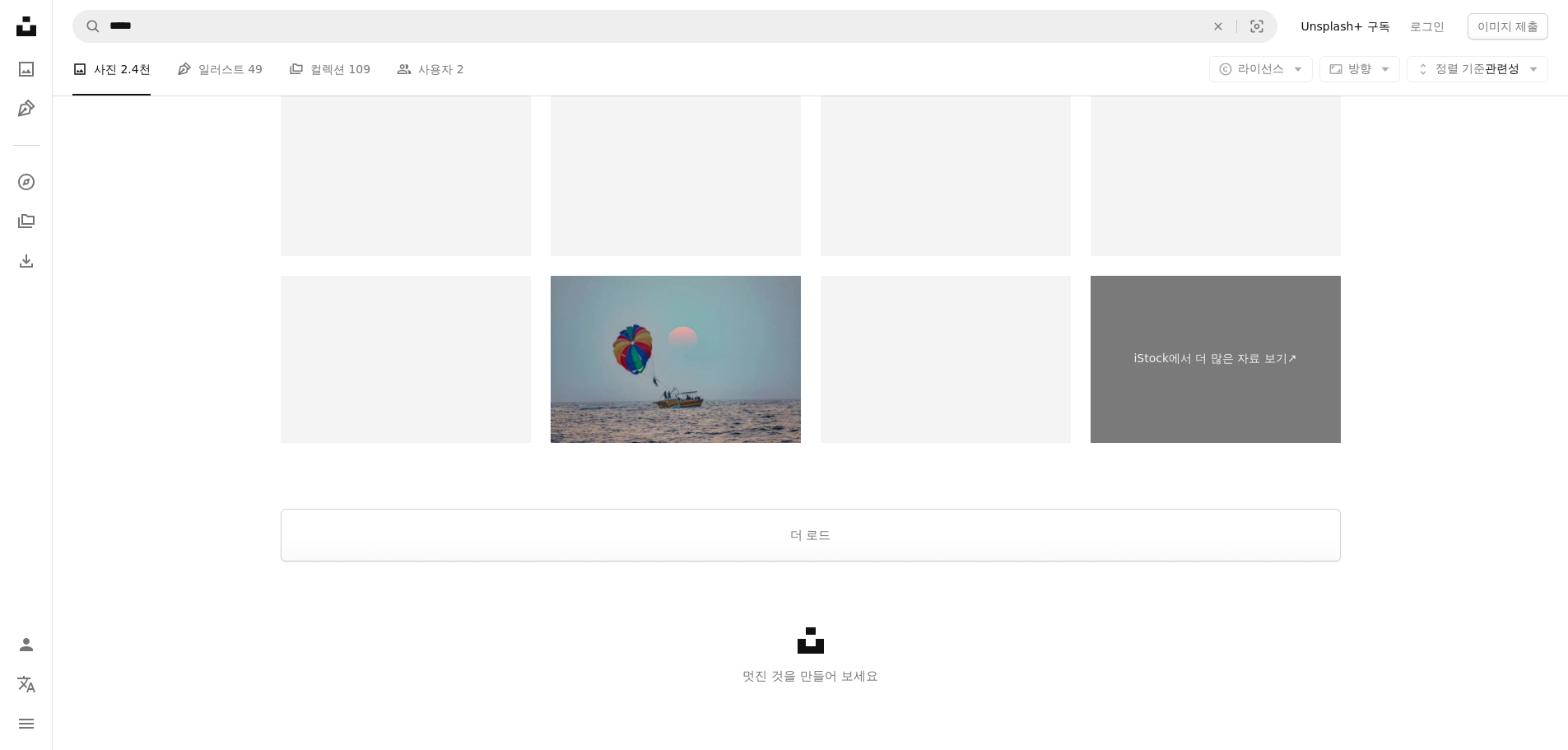
drag, startPoint x: 1452, startPoint y: 519, endPoint x: 1451, endPoint y: 573, distance: 54.0
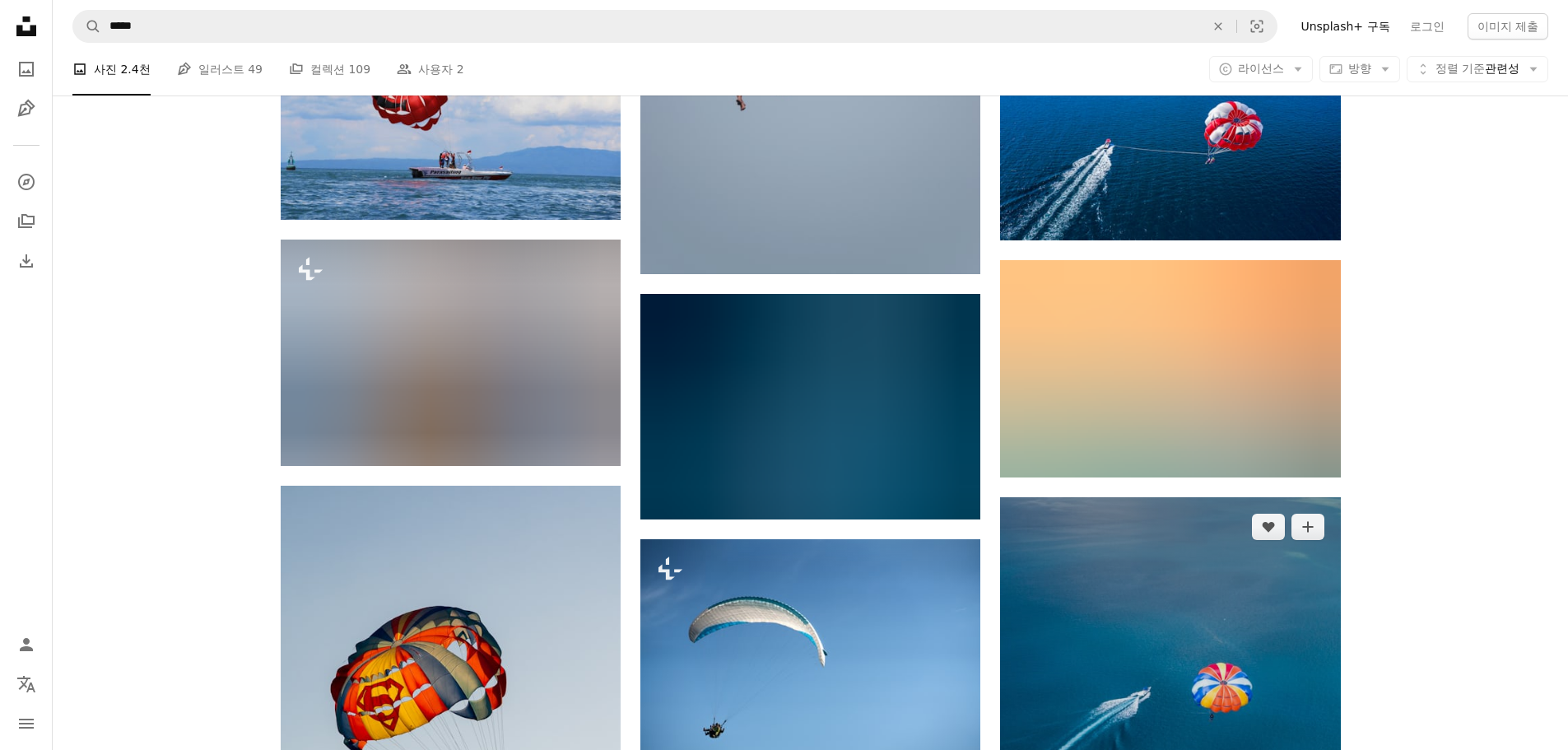
scroll to position [884, 0]
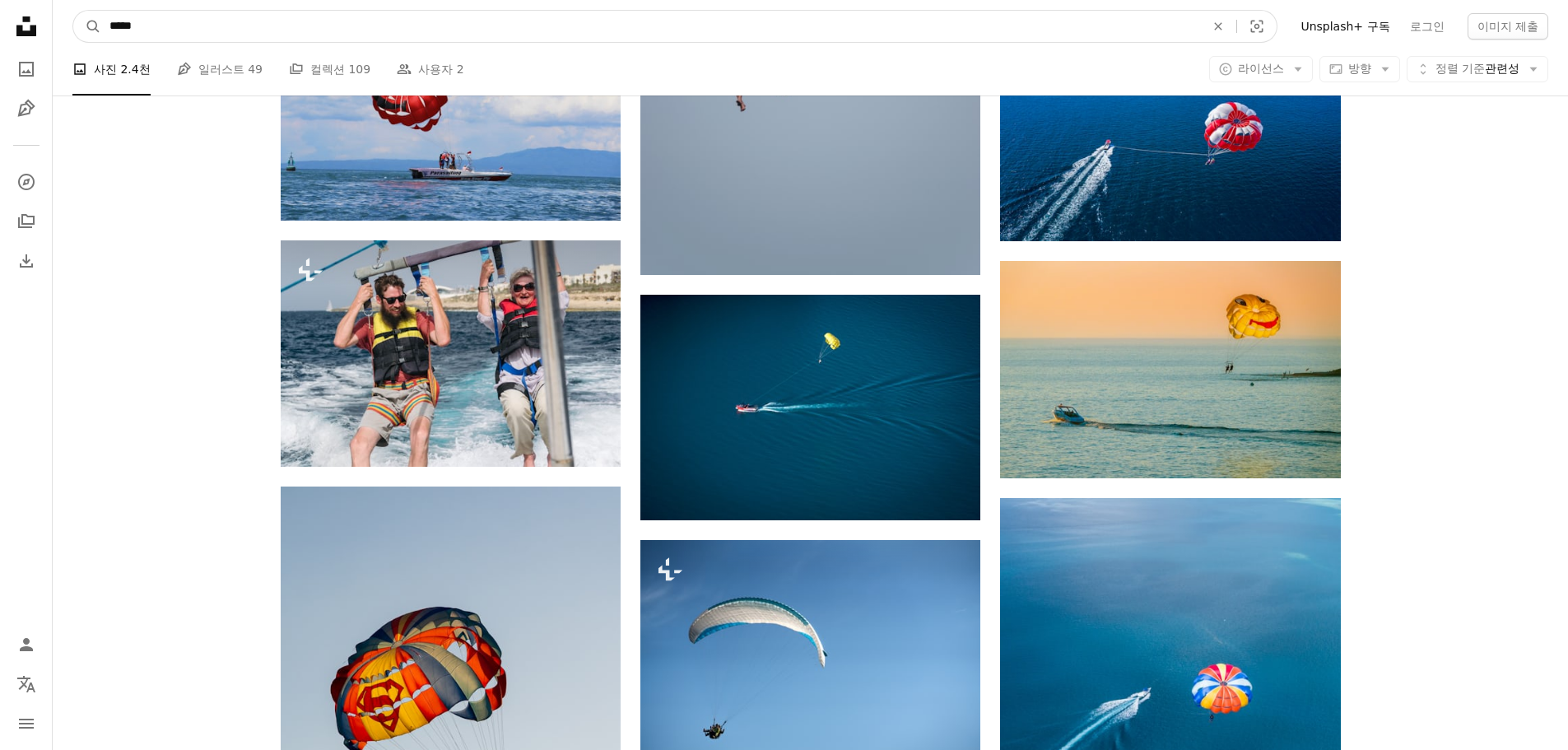
click at [231, 31] on input "*****" at bounding box center [650, 26] width 1099 height 31
type input "*"
type input "***"
click at [73, 10] on button "A magnifying glass" at bounding box center [87, 26] width 28 height 31
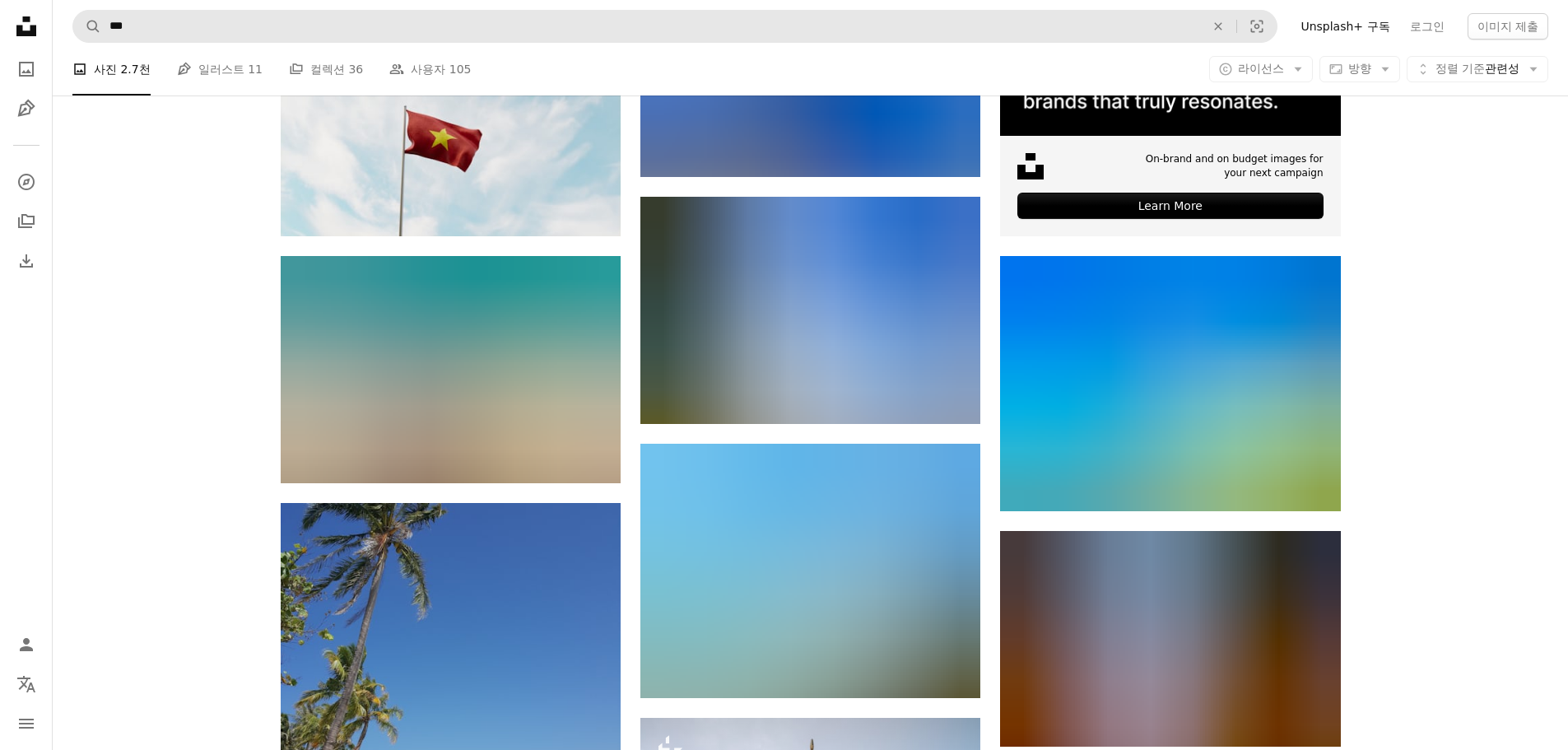
scroll to position [643, 0]
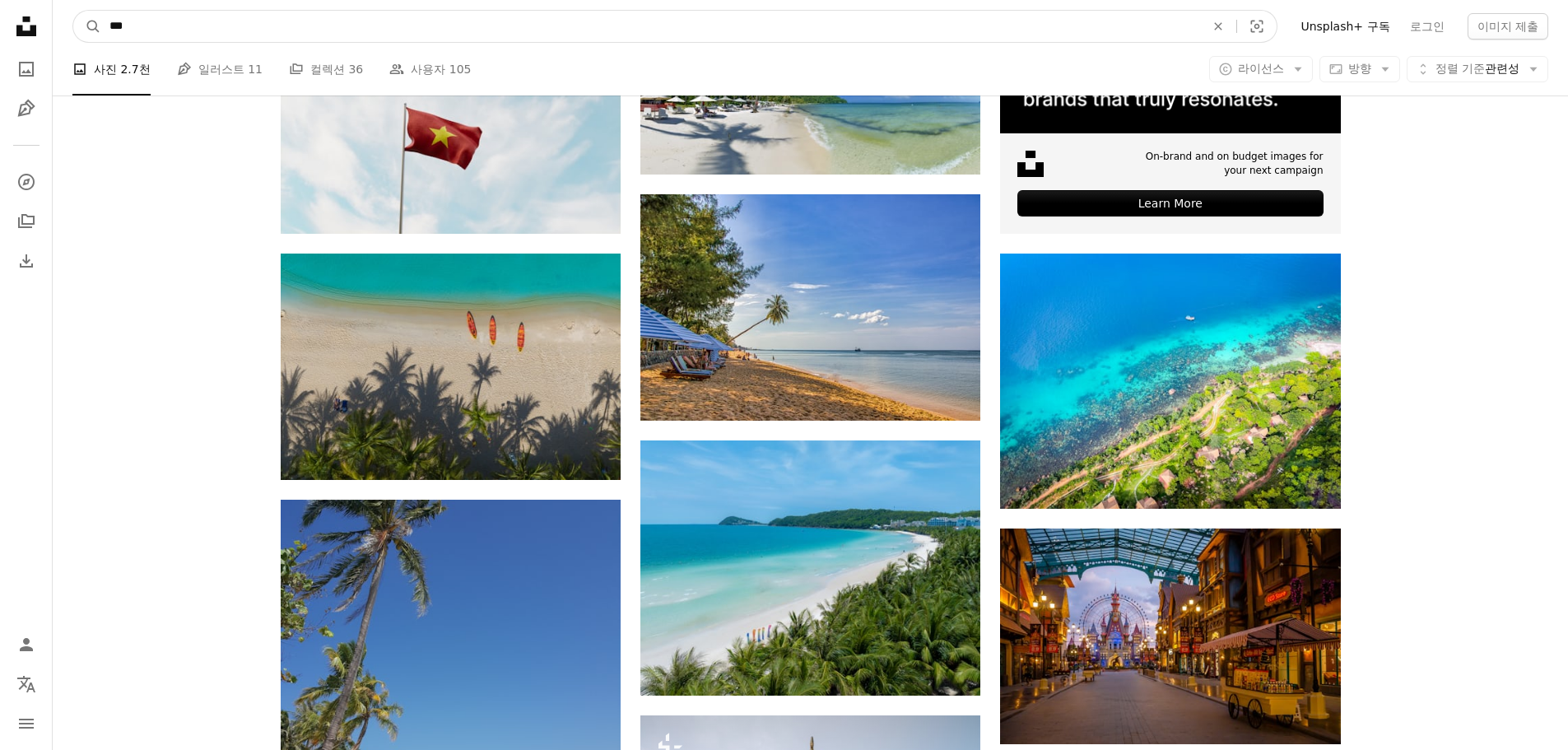
click at [375, 16] on input "***" at bounding box center [650, 26] width 1099 height 31
type input "******"
click button "A magnifying glass" at bounding box center [87, 26] width 28 height 31
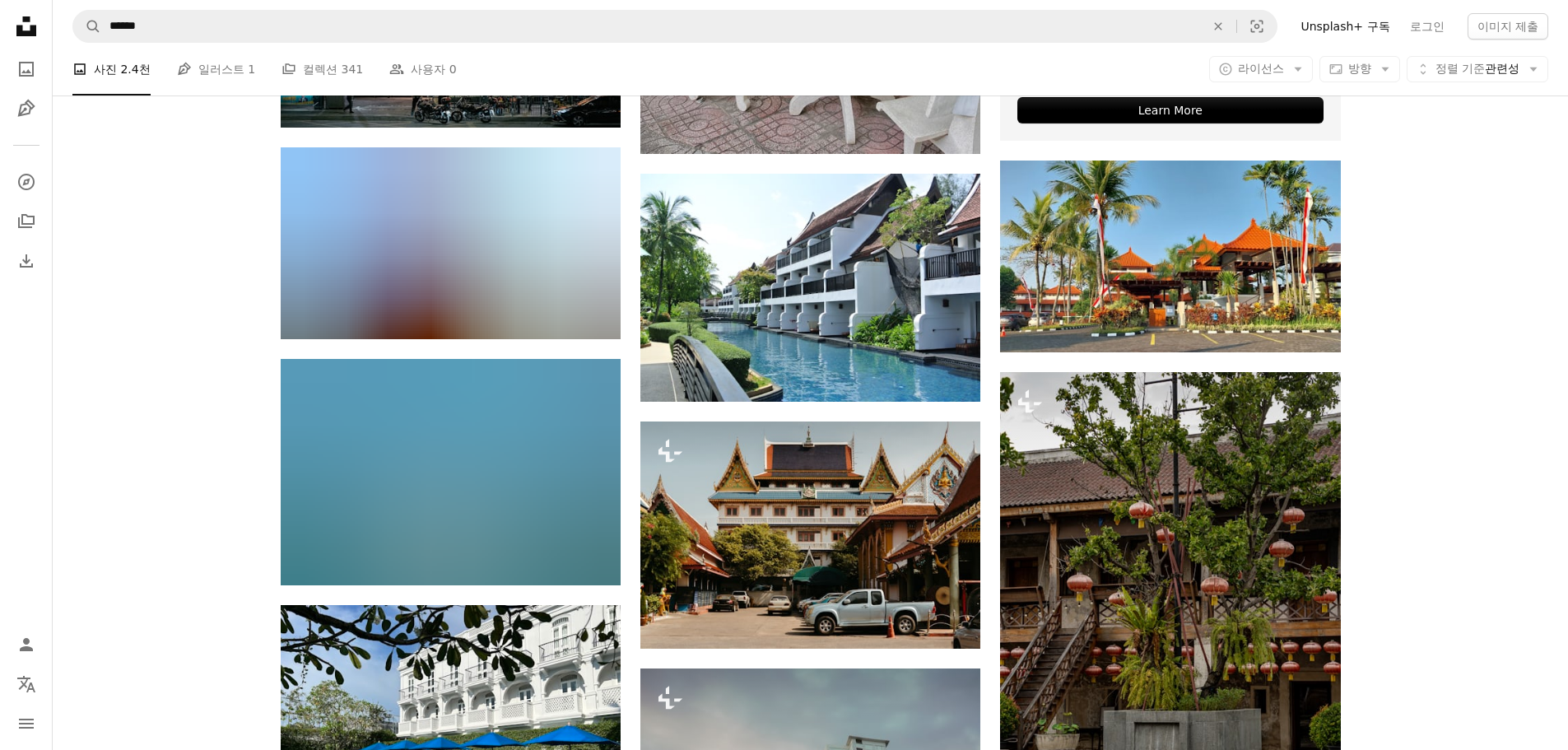
scroll to position [740, 0]
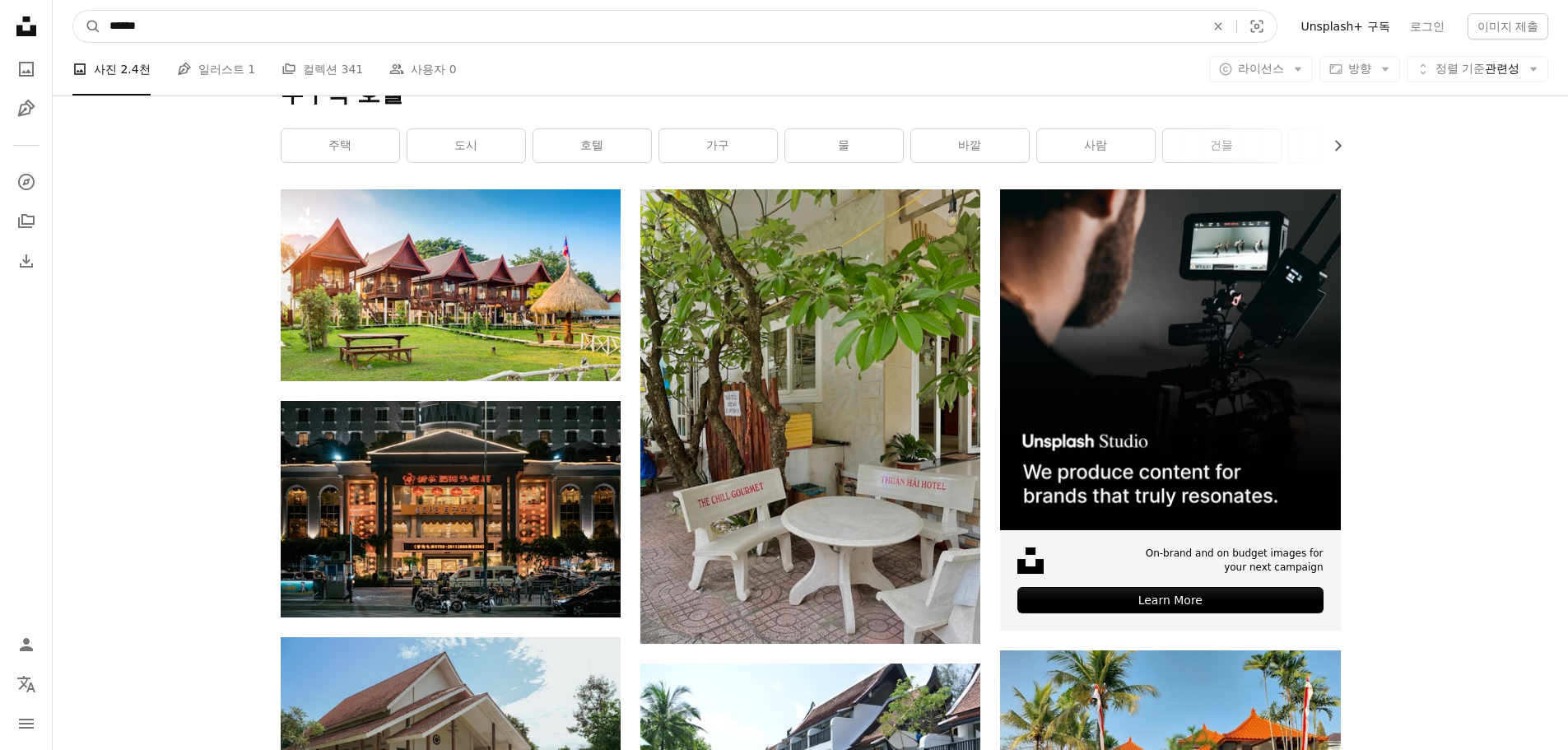
drag, startPoint x: -107, startPoint y: 11, endPoint x: -174, endPoint y: -2, distance: 68.2
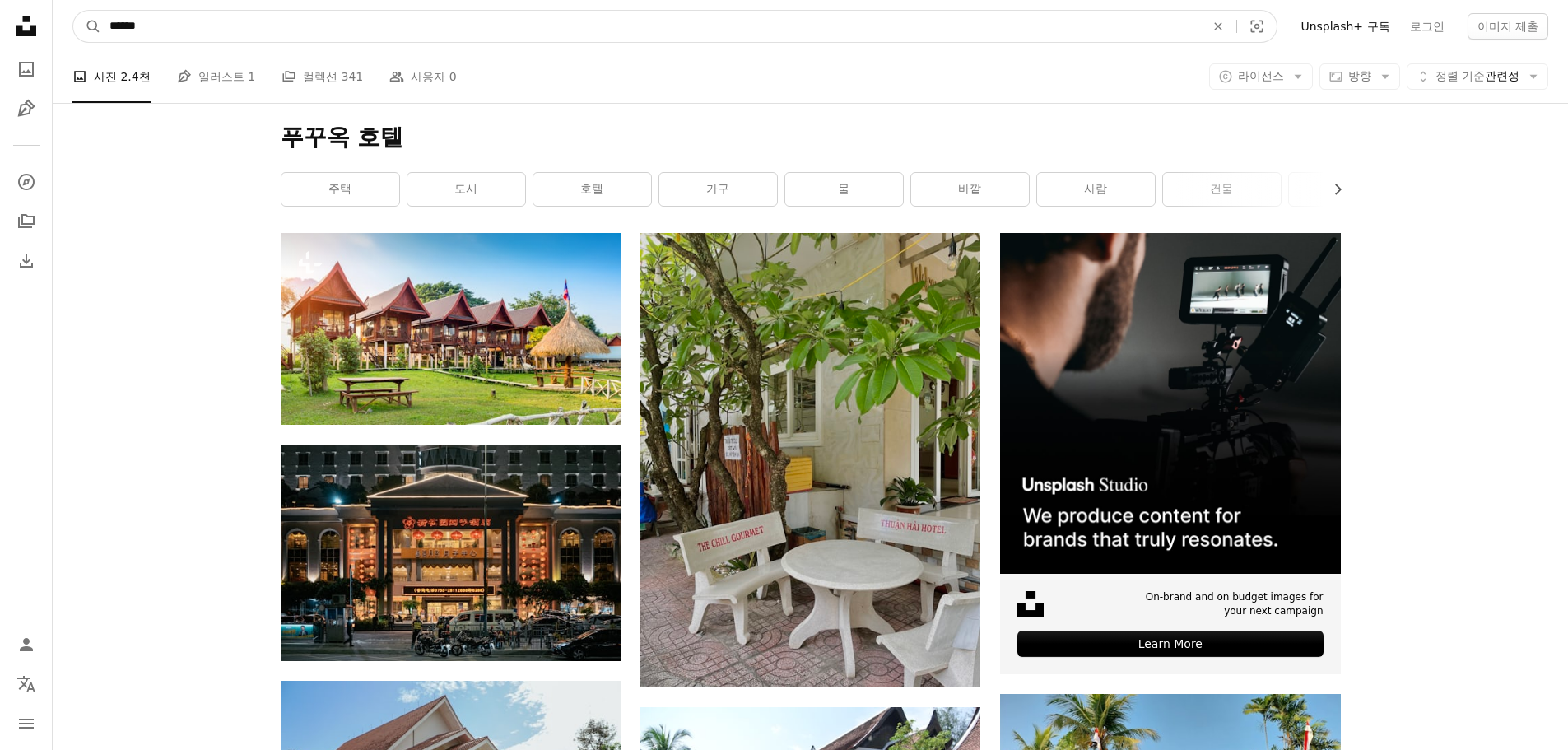
click at [383, 39] on input "******" at bounding box center [650, 26] width 1099 height 31
type input "**"
click button "A magnifying glass" at bounding box center [87, 26] width 28 height 31
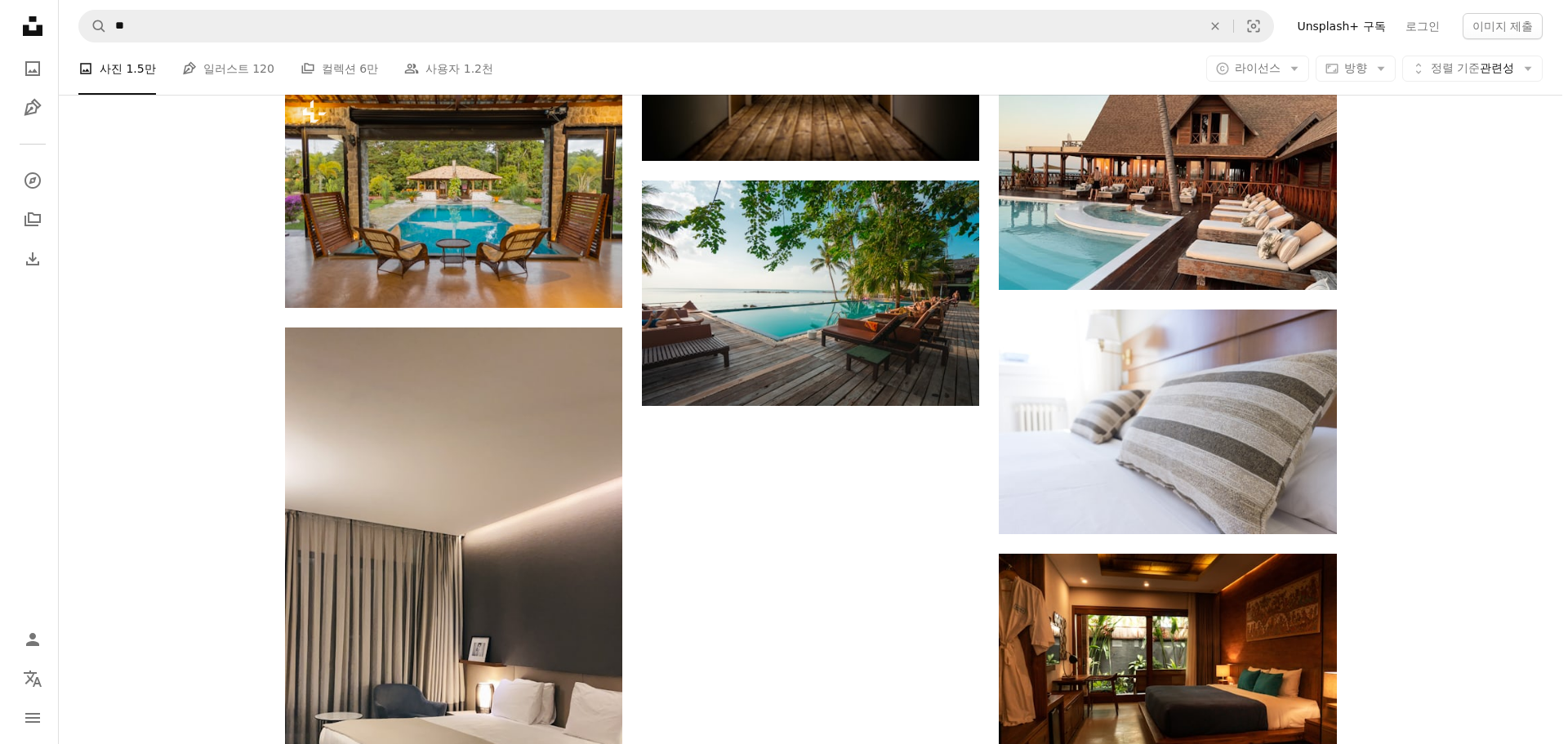
scroll to position [1786, 0]
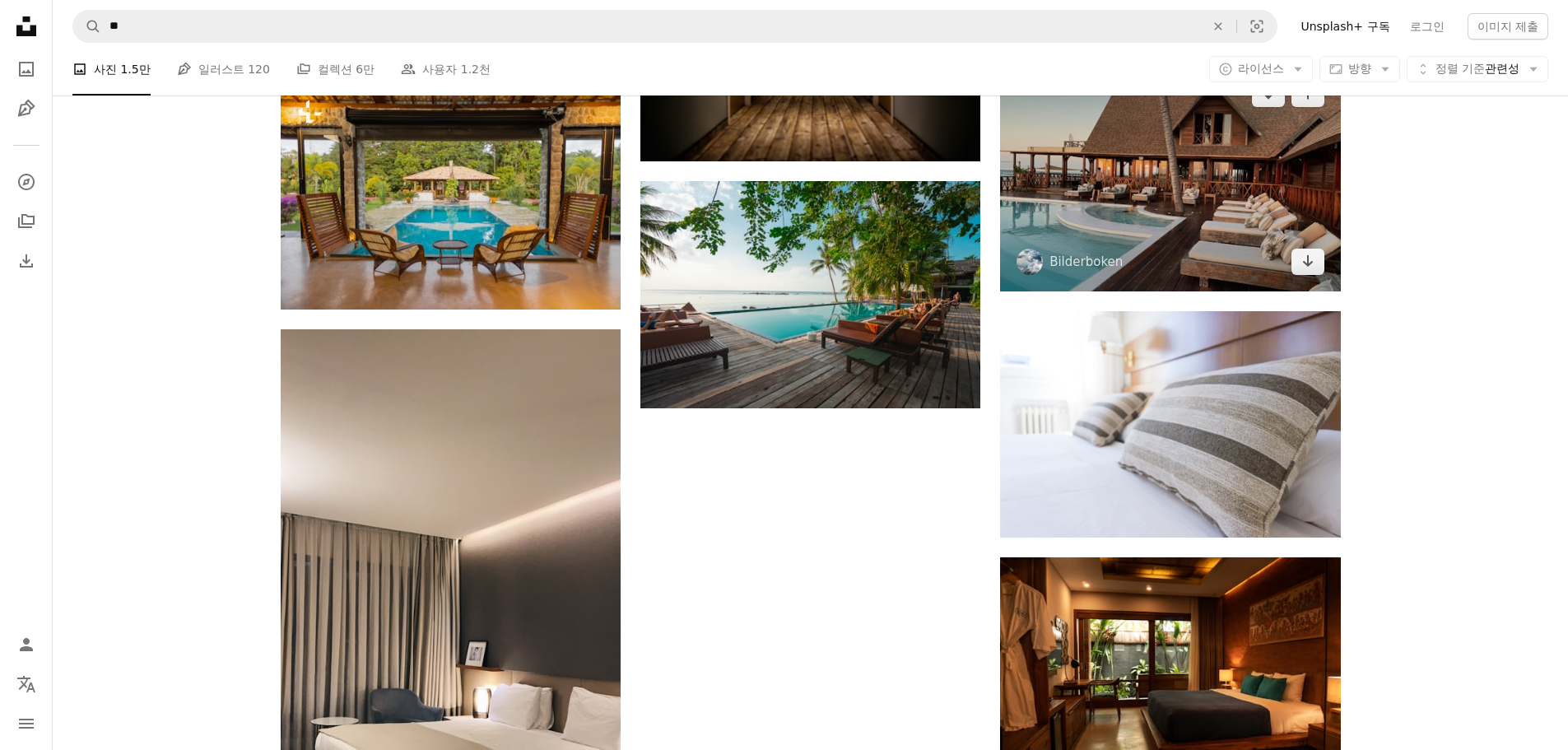
click at [1178, 212] on img at bounding box center [1169, 177] width 339 height 226
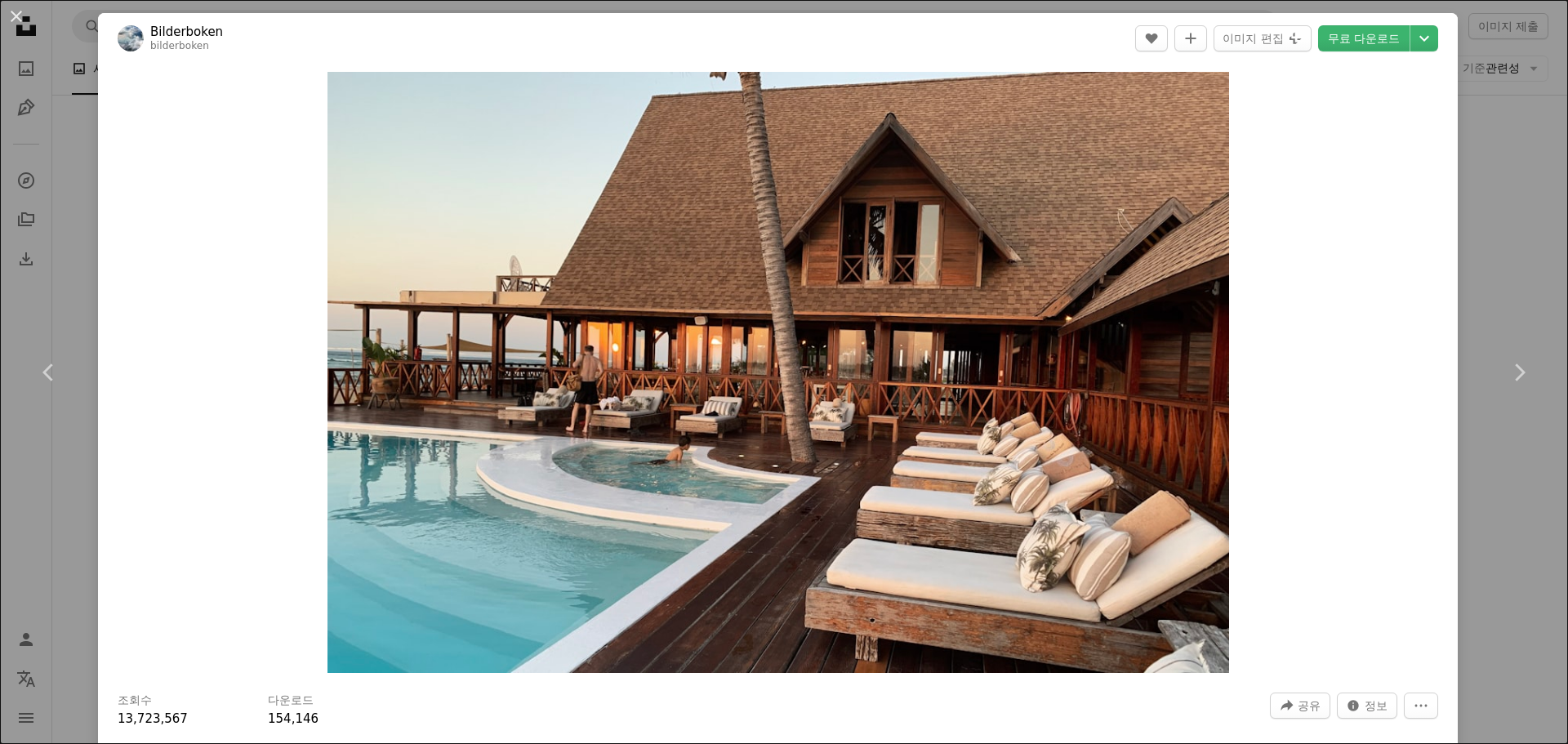
click at [1506, 287] on div "An X shape Chevron left Chevron right Bilderboken bilderboken A heart A plus si…" at bounding box center [784, 372] width 1568 height 744
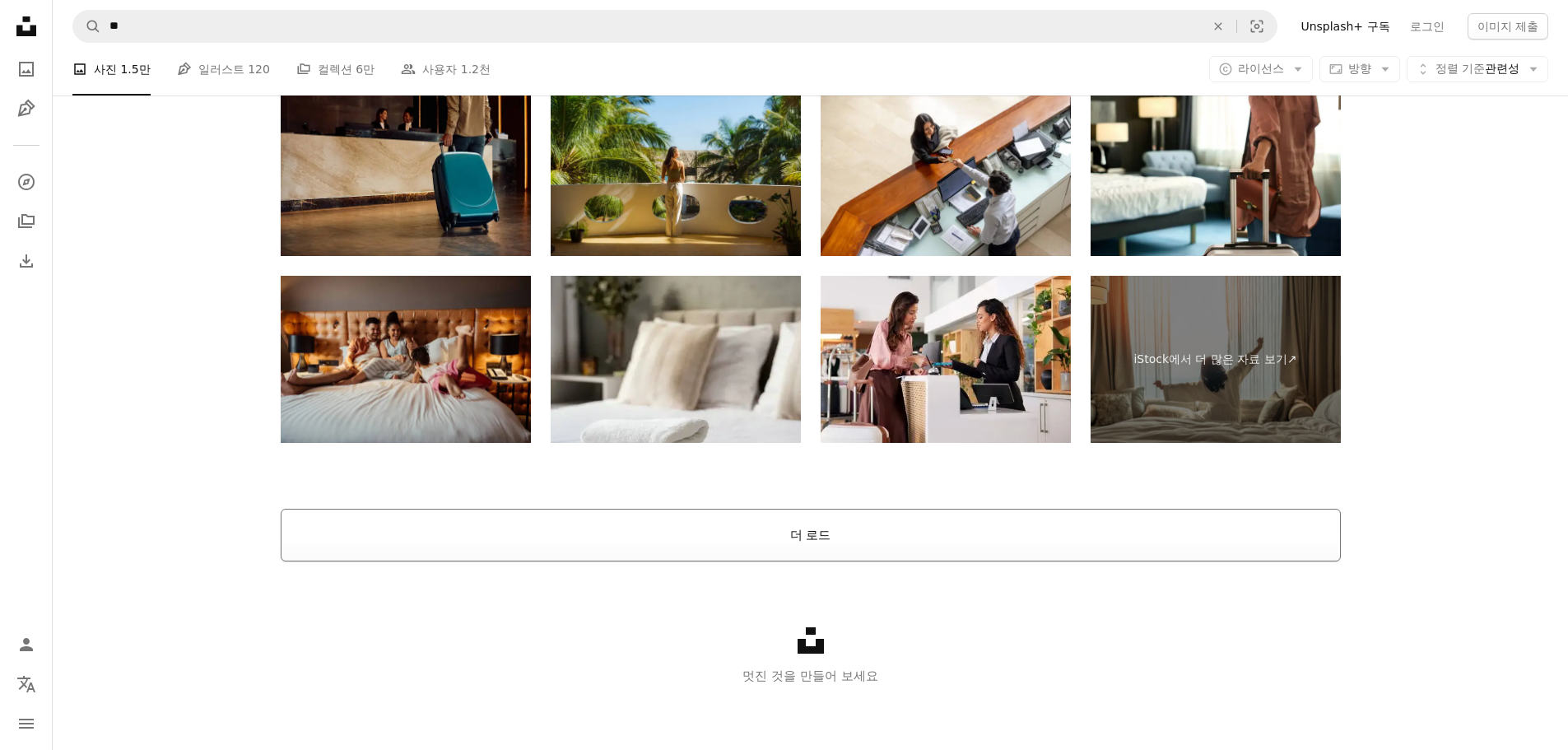
click at [804, 540] on button "더 로드" at bounding box center [811, 535] width 1060 height 52
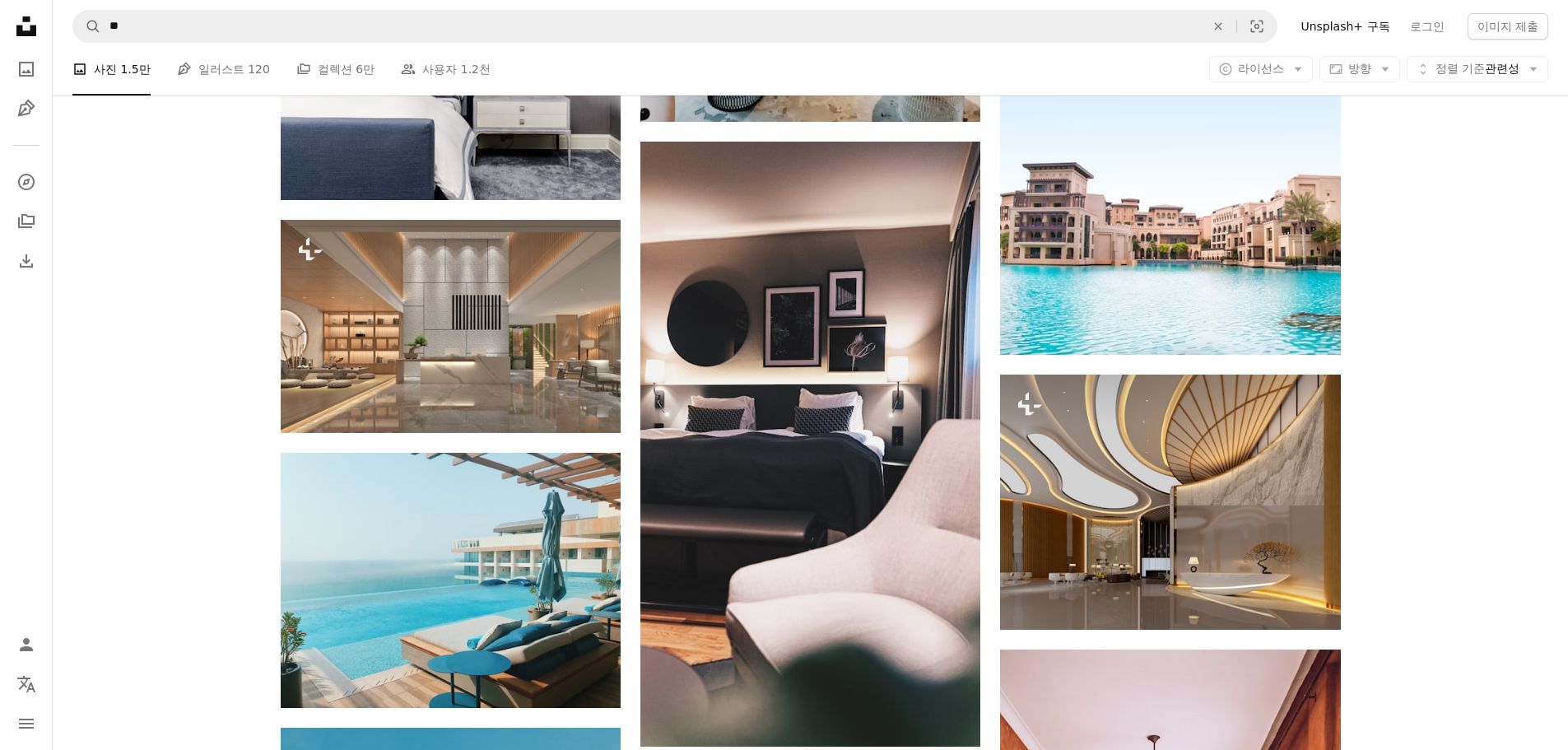
scroll to position [7022, 0]
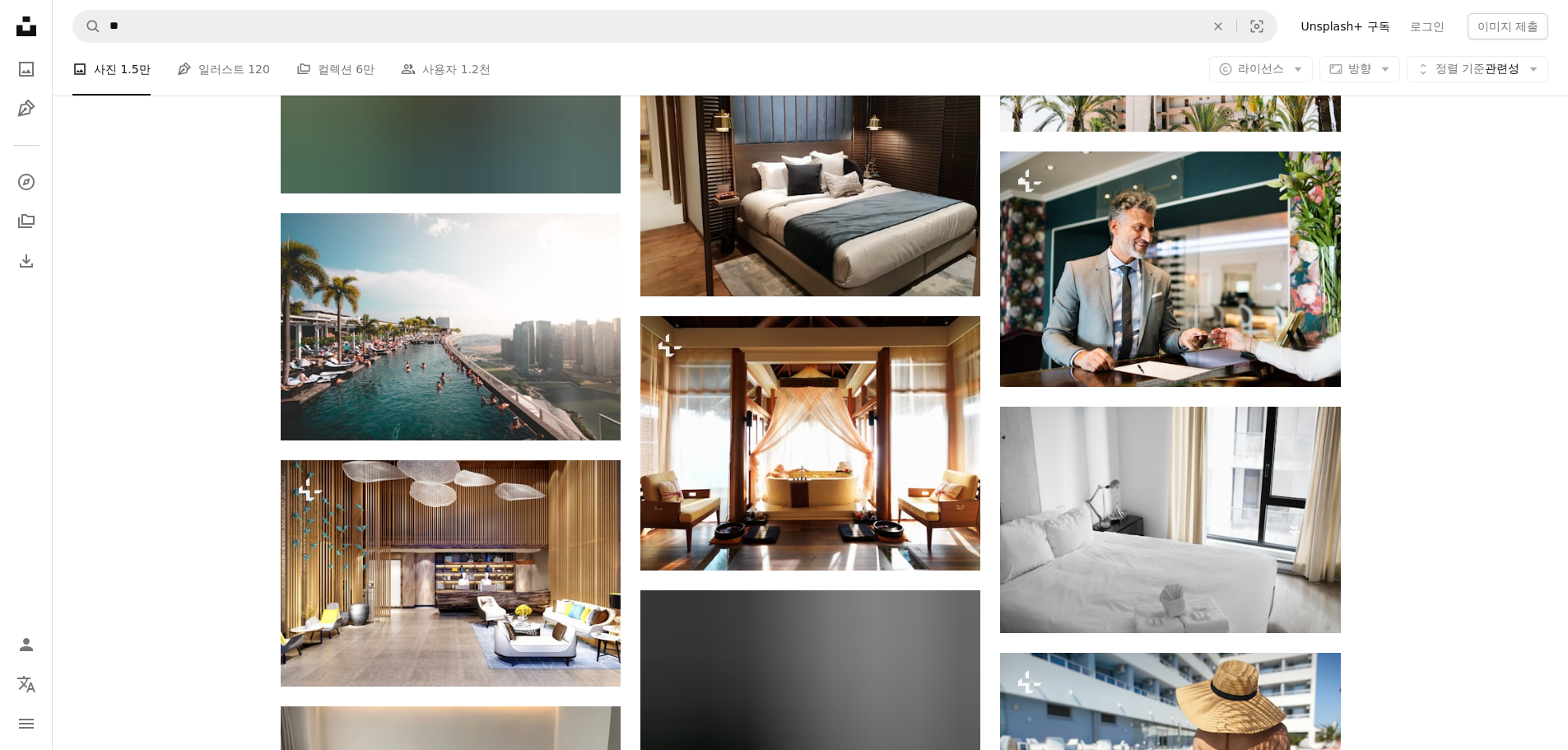
scroll to position [12574, 0]
